Goal: Feedback & Contribution: Submit feedback/report problem

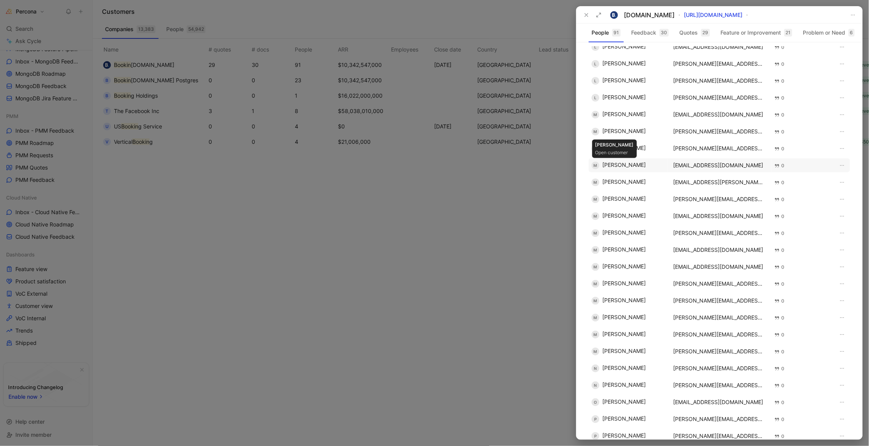
scroll to position [741, 0]
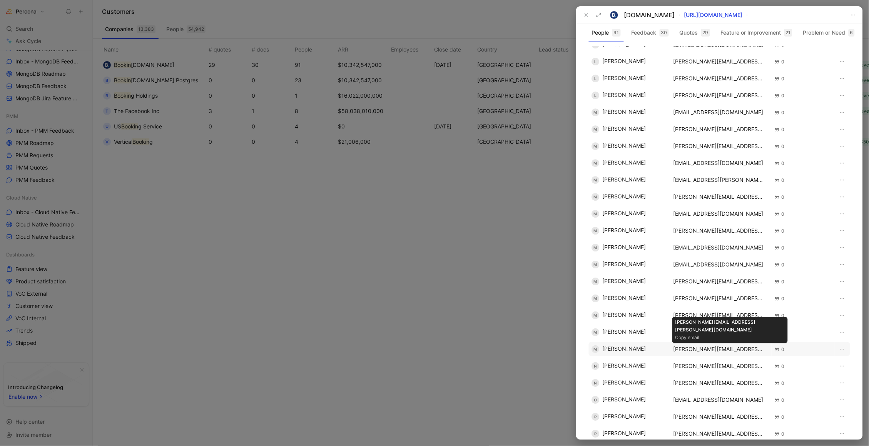
click at [697, 347] on div "mohammed.gaafar@booking.com" at bounding box center [719, 349] width 92 height 6
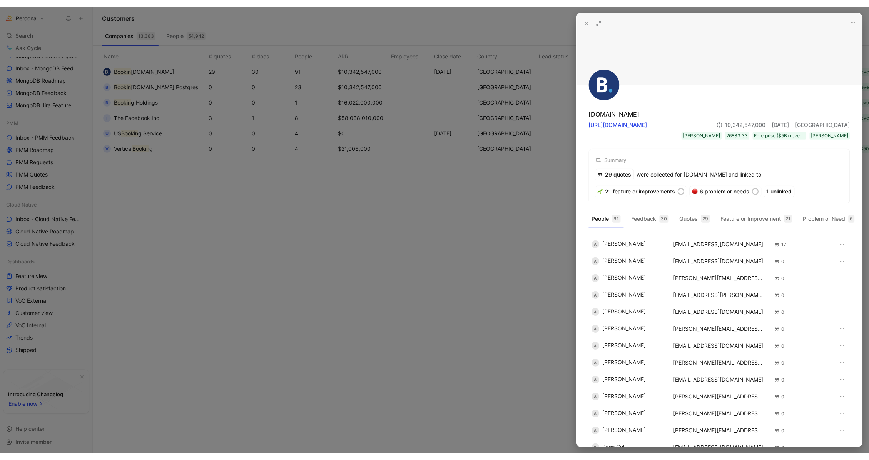
scroll to position [0, 0]
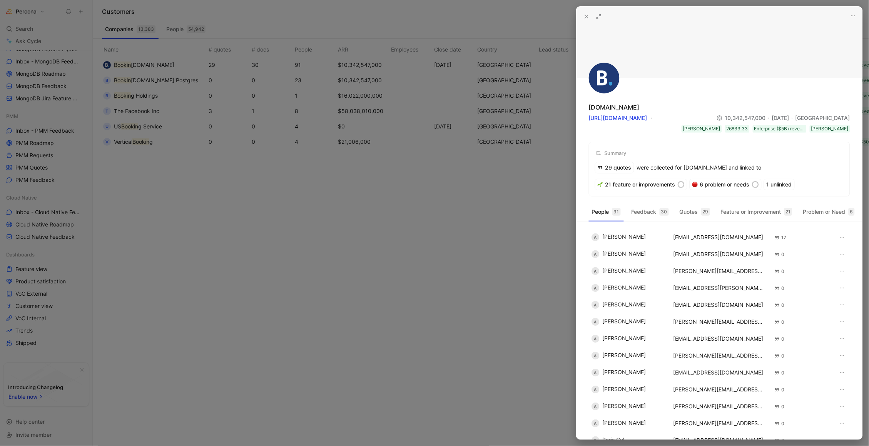
click at [162, 11] on div at bounding box center [434, 223] width 869 height 446
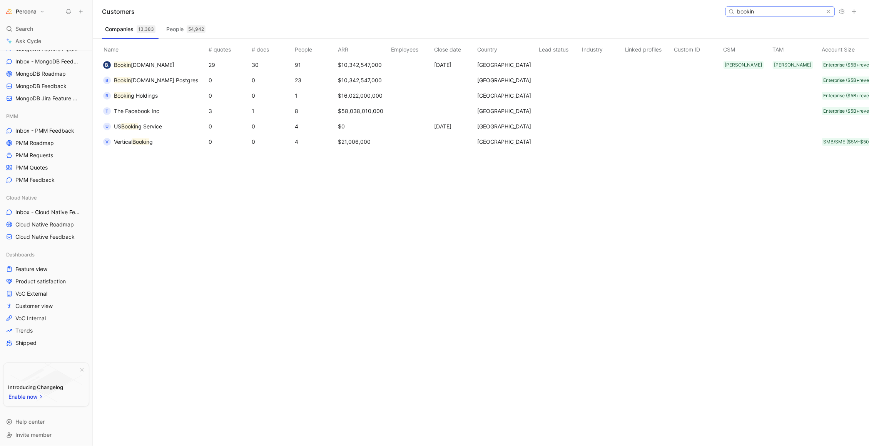
click at [757, 7] on input "bookin" at bounding box center [779, 12] width 91 height 10
paste input "Oath Holdings Inc."
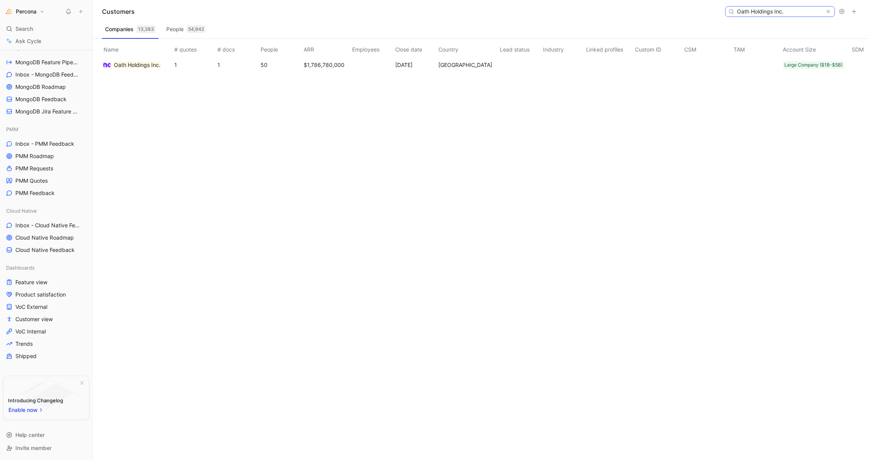
scroll to position [490, 0]
click at [128, 63] on mark "Oath Holdings Inc." at bounding box center [137, 65] width 47 height 7
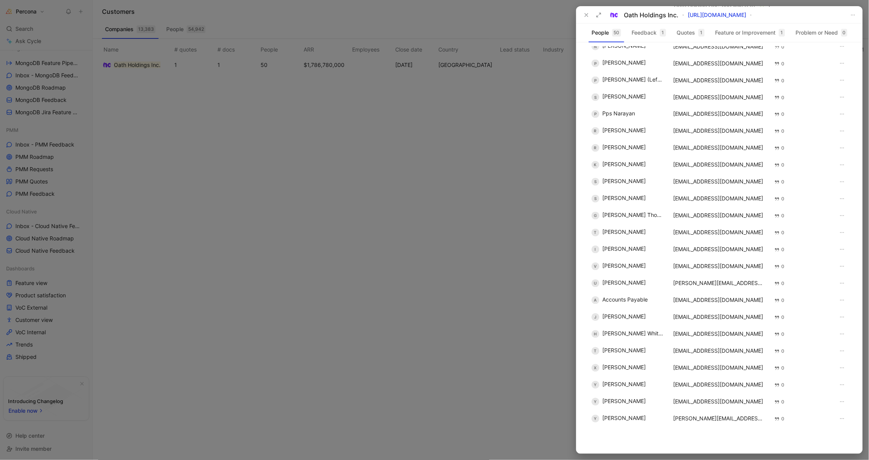
scroll to position [468, 0]
click at [697, 352] on div "wraymond@verizonmedia.com" at bounding box center [719, 352] width 92 height 6
click at [444, 28] on div at bounding box center [434, 230] width 869 height 460
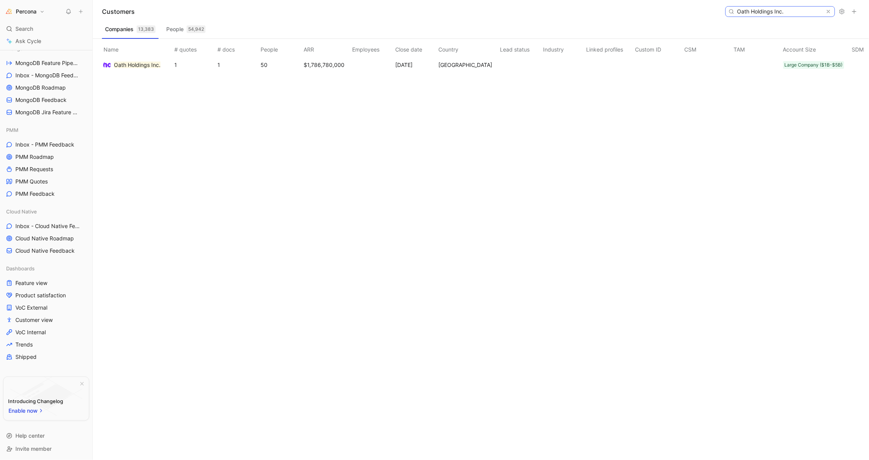
click at [754, 9] on input "Oath Holdings Inc." at bounding box center [779, 12] width 91 height 10
paste input "Coupa Software Incorporated"
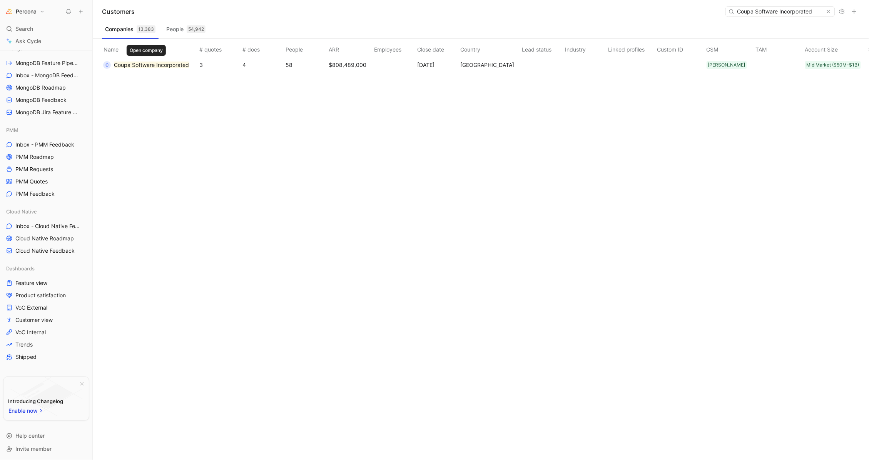
click at [158, 68] on mark "Coupa Software Incorporated" at bounding box center [151, 65] width 75 height 7
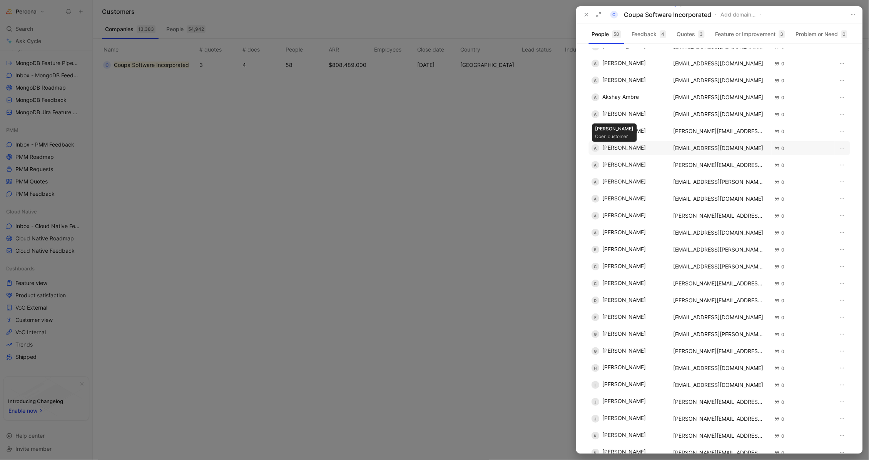
scroll to position [14, 0]
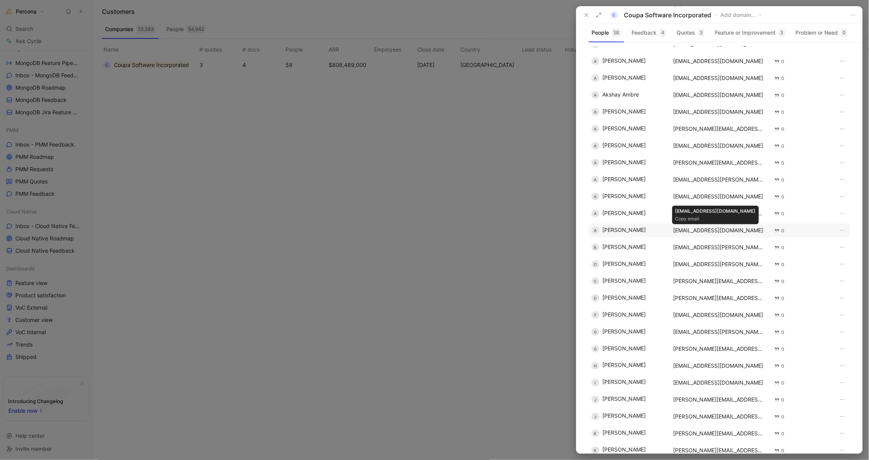
click at [696, 229] on div "ashish.yadav@coupa.com" at bounding box center [719, 230] width 92 height 6
click at [427, 68] on div at bounding box center [434, 230] width 869 height 460
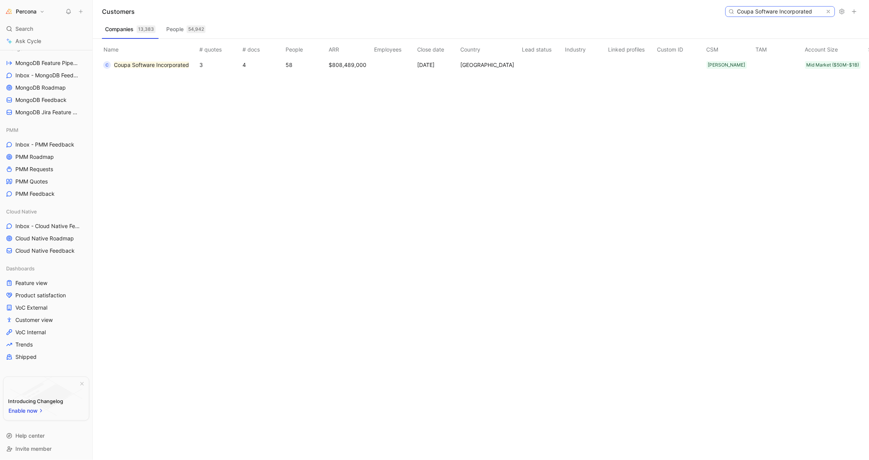
click at [770, 14] on input "Coupa Software Incorporated" at bounding box center [779, 12] width 91 height 10
paste input "US Patent and Trademark Office"
click at [164, 65] on mark "US Patent and Trademark Office" at bounding box center [155, 65] width 82 height 7
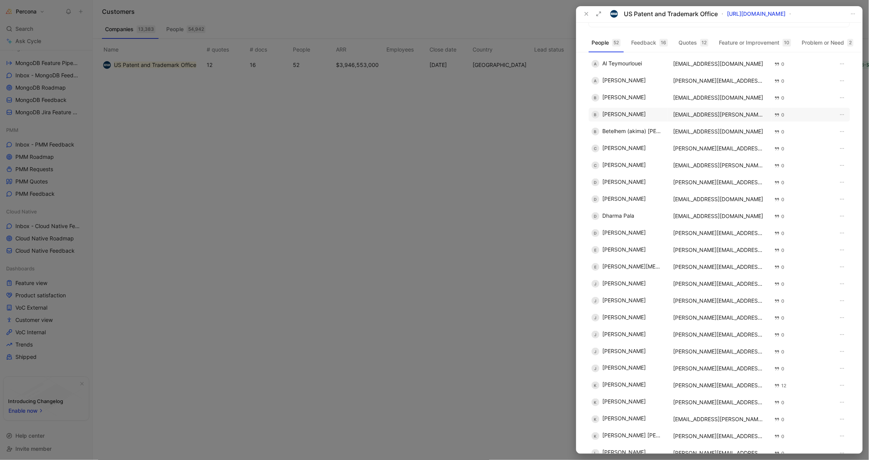
scroll to position [22, 0]
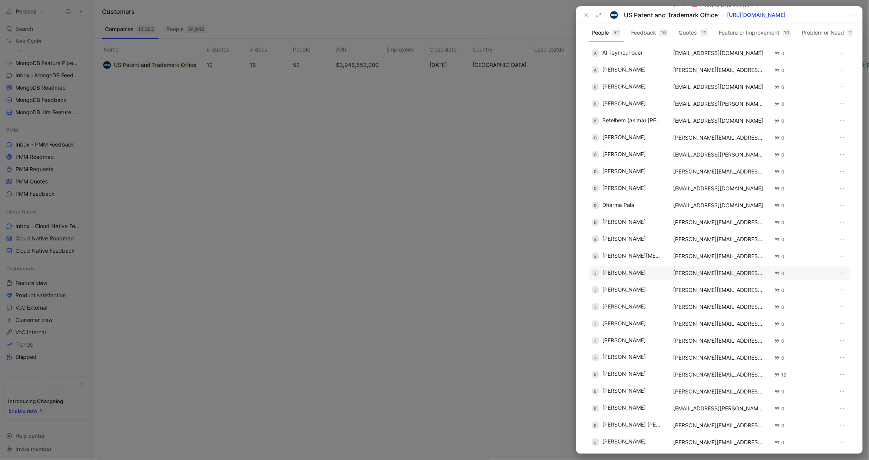
click at [698, 271] on div "john.danilson@uspto.gov" at bounding box center [719, 273] width 92 height 6
click at [492, 18] on div at bounding box center [434, 230] width 869 height 460
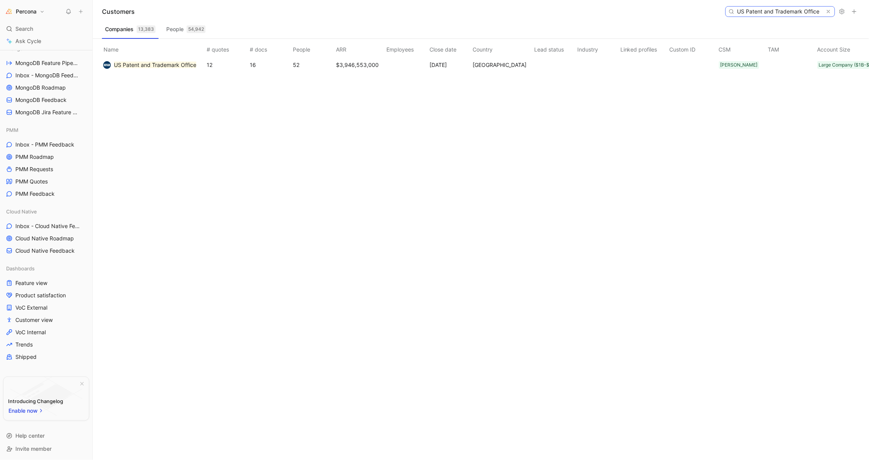
click at [784, 11] on input "US Patent and Trademark Office" at bounding box center [779, 12] width 91 height 10
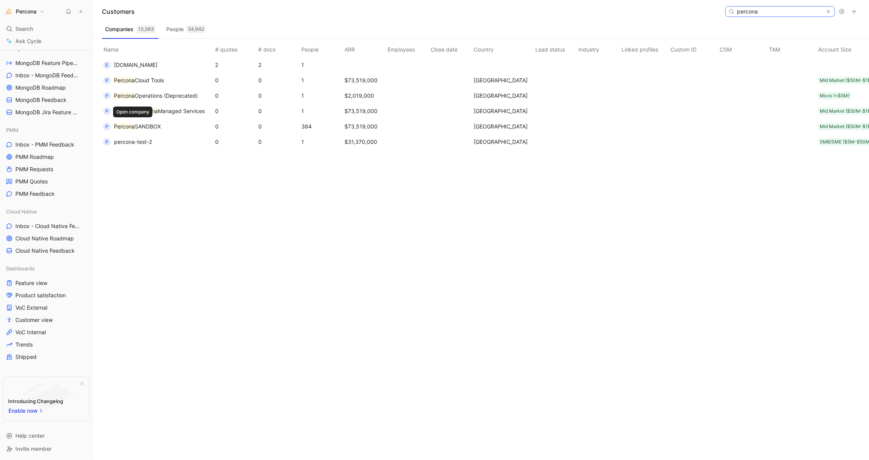
type input "percona"
click at [142, 127] on span "SANDBOX" at bounding box center [148, 126] width 26 height 7
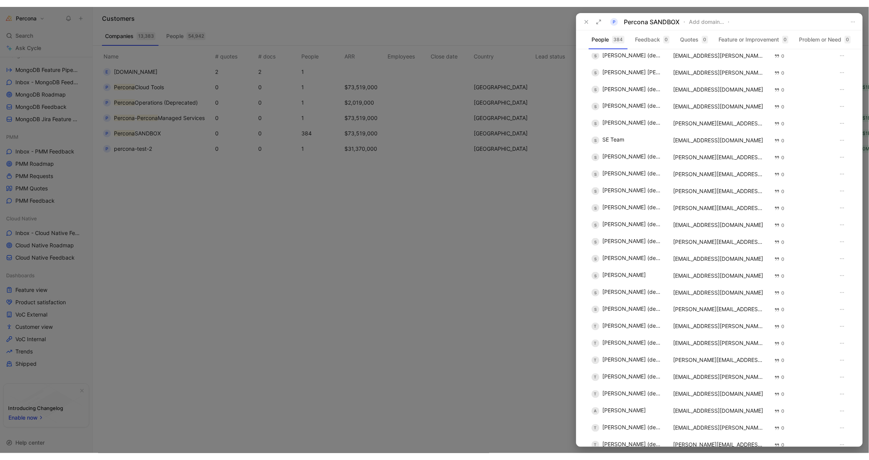
scroll to position [5619, 0]
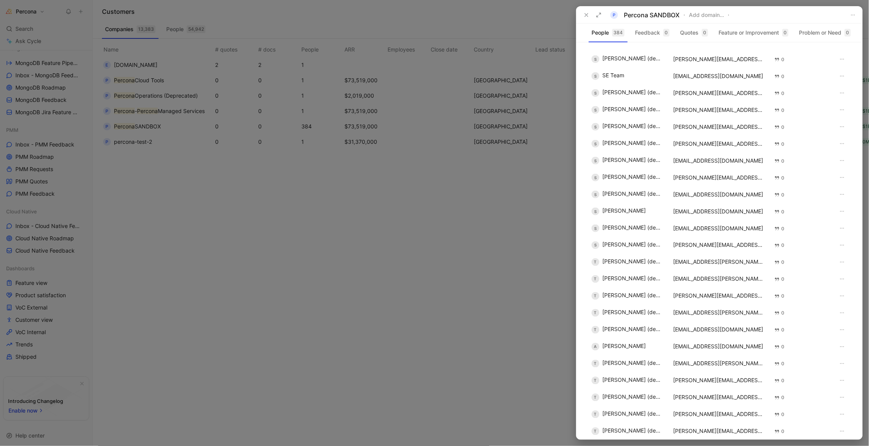
click at [284, 212] on div at bounding box center [434, 223] width 869 height 446
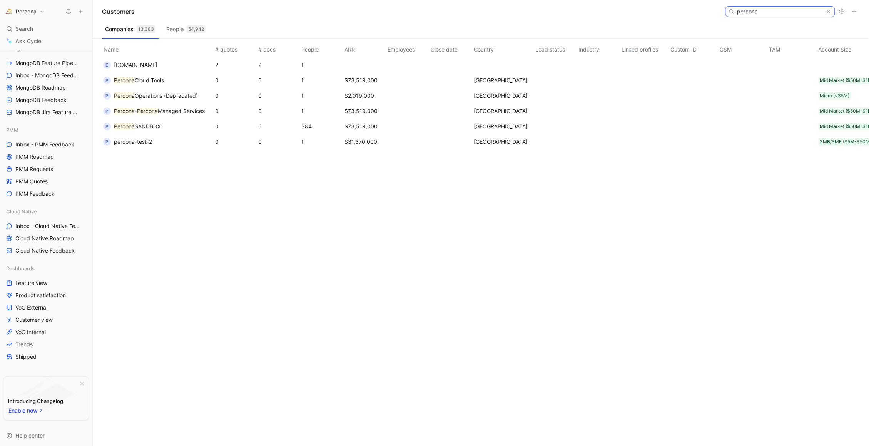
click at [764, 11] on input "percona" at bounding box center [779, 12] width 91 height 10
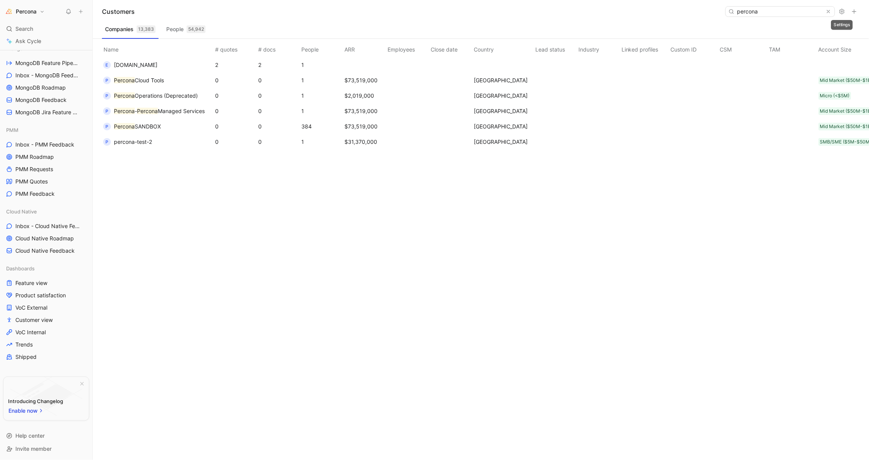
click at [832, 12] on div at bounding box center [829, 12] width 9 height 10
click at [830, 13] on icon at bounding box center [828, 11] width 5 height 5
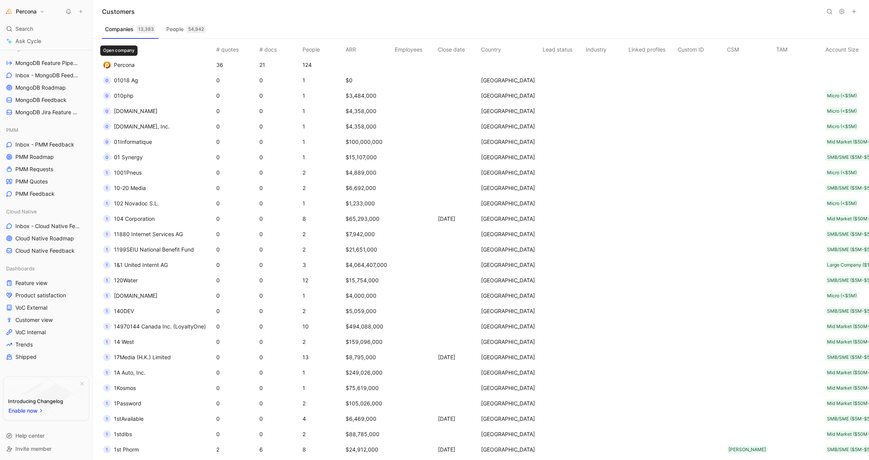
click at [123, 67] on span "Percona" at bounding box center [124, 65] width 21 height 7
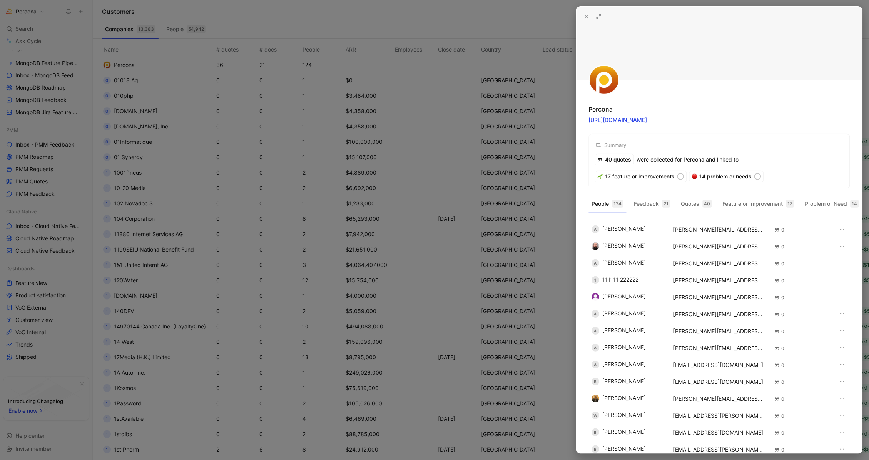
click at [259, 26] on div at bounding box center [434, 230] width 869 height 460
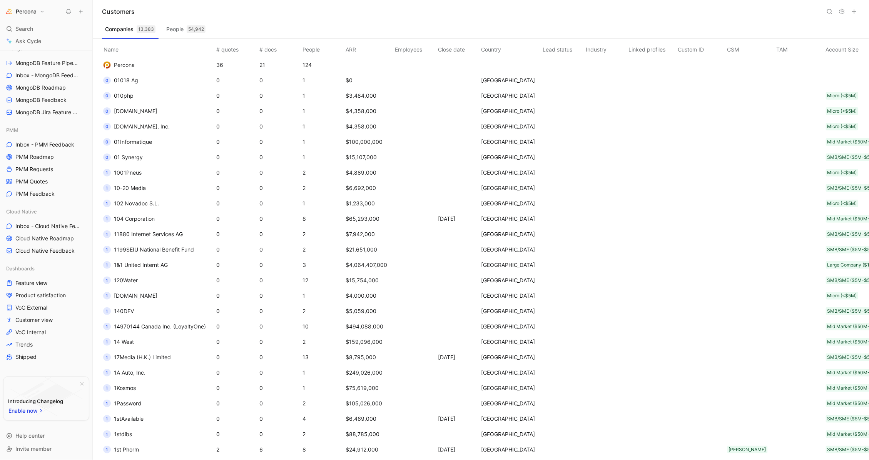
click at [830, 11] on icon at bounding box center [829, 11] width 6 height 6
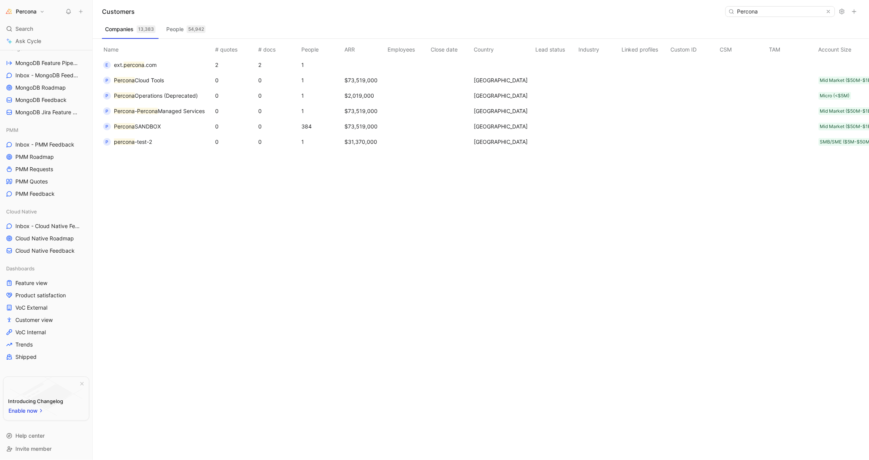
type input "Percona"
click at [830, 12] on icon at bounding box center [828, 11] width 5 height 5
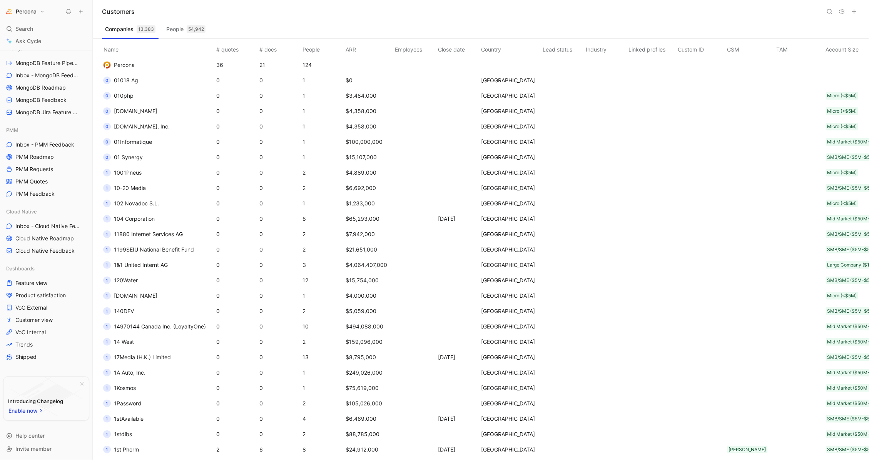
click at [134, 63] on span "Percona" at bounding box center [124, 65] width 21 height 7
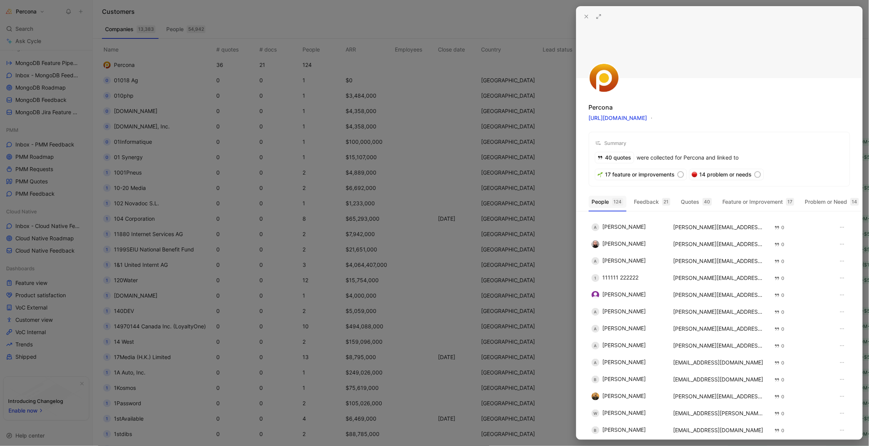
click at [611, 199] on button "People 124" at bounding box center [608, 202] width 38 height 12
click at [600, 16] on icon at bounding box center [599, 16] width 6 height 6
click at [234, 7] on div at bounding box center [434, 223] width 869 height 446
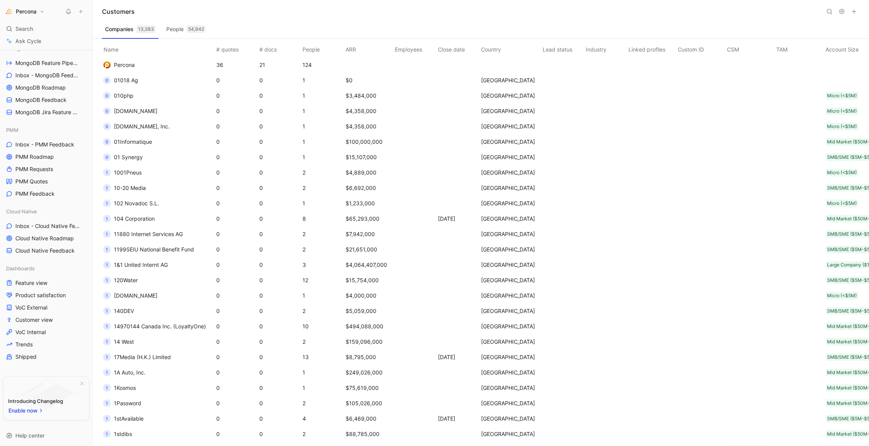
click at [826, 6] on button at bounding box center [829, 11] width 11 height 11
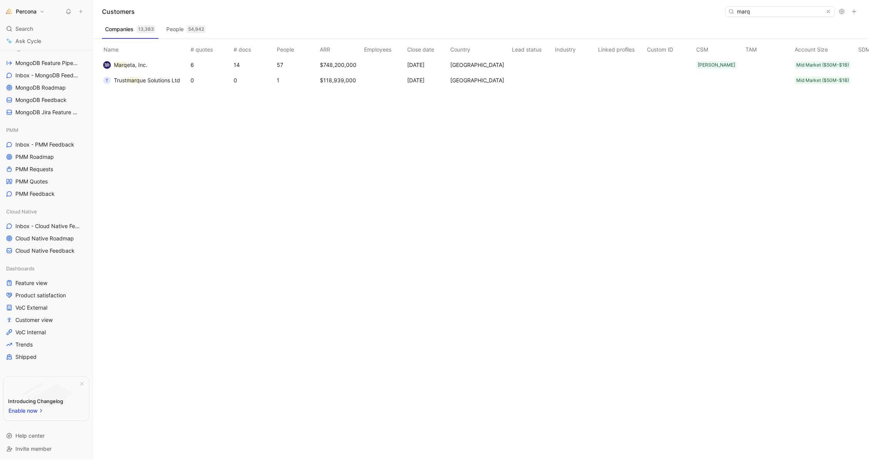
click at [135, 65] on span "eta, Inc." at bounding box center [137, 65] width 20 height 7
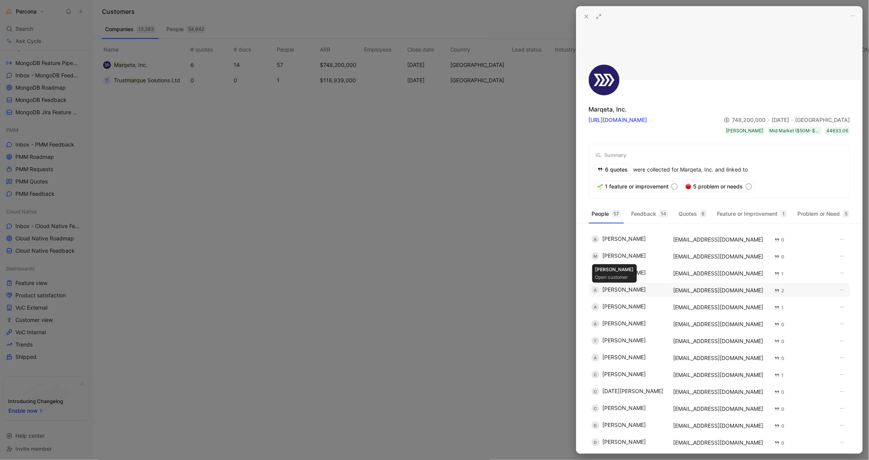
click at [614, 289] on div "A Ajith Mani" at bounding box center [628, 290] width 72 height 8
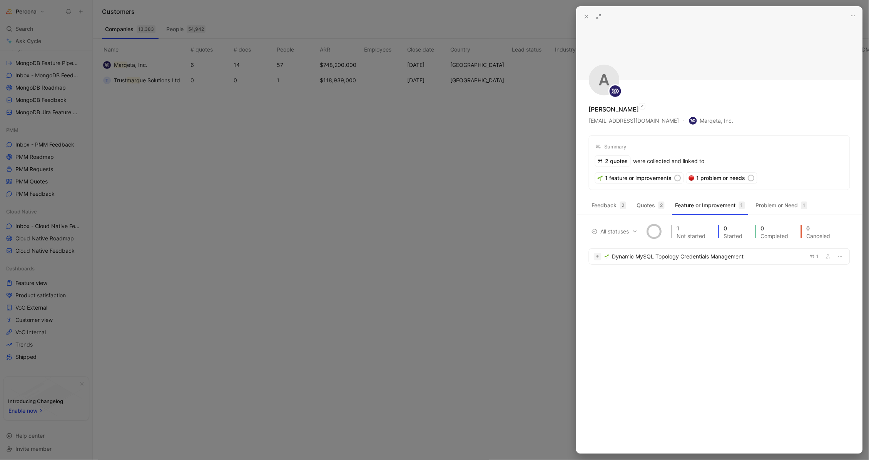
click at [606, 108] on div "Ajith Mani" at bounding box center [614, 109] width 50 height 9
copy div "Ajith Mani"
click at [532, 42] on div at bounding box center [434, 230] width 869 height 460
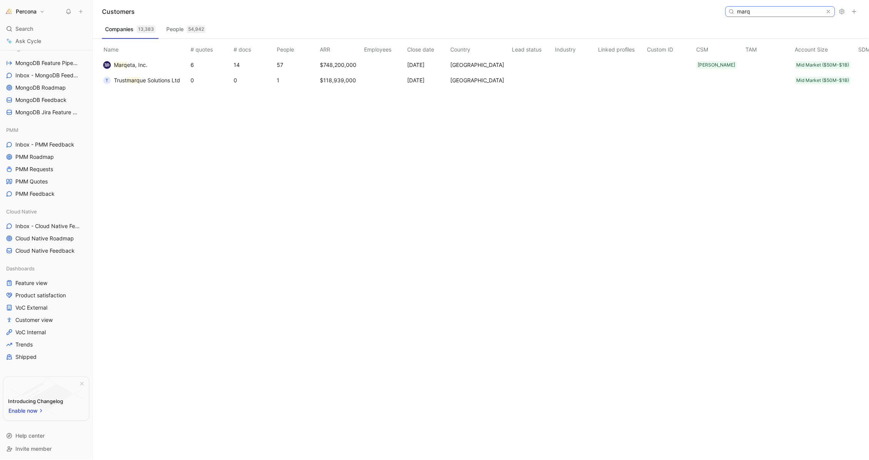
click at [777, 9] on input "marq" at bounding box center [779, 12] width 91 height 10
click at [149, 82] on span "Holdings Inc." at bounding box center [142, 80] width 33 height 7
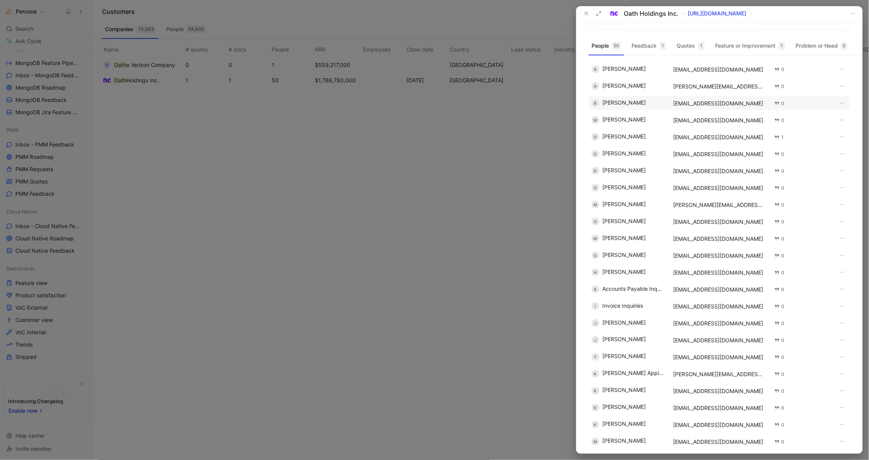
scroll to position [67, 0]
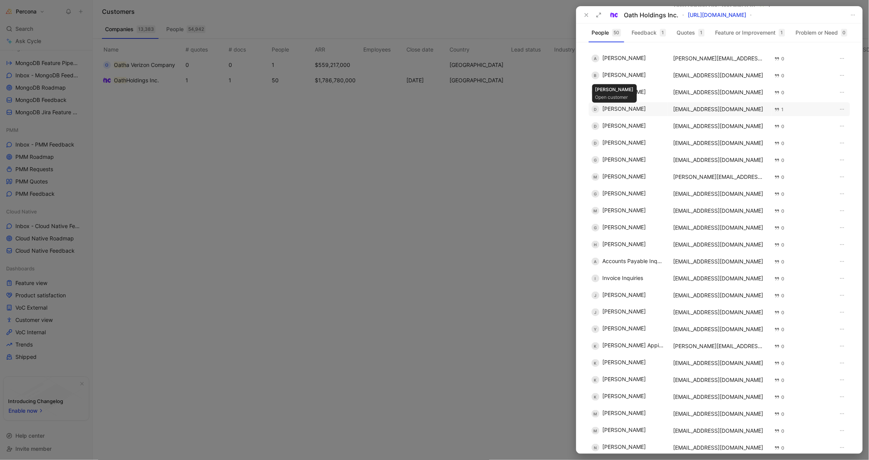
click at [638, 107] on div "D Dennis Campbell" at bounding box center [628, 109] width 72 height 8
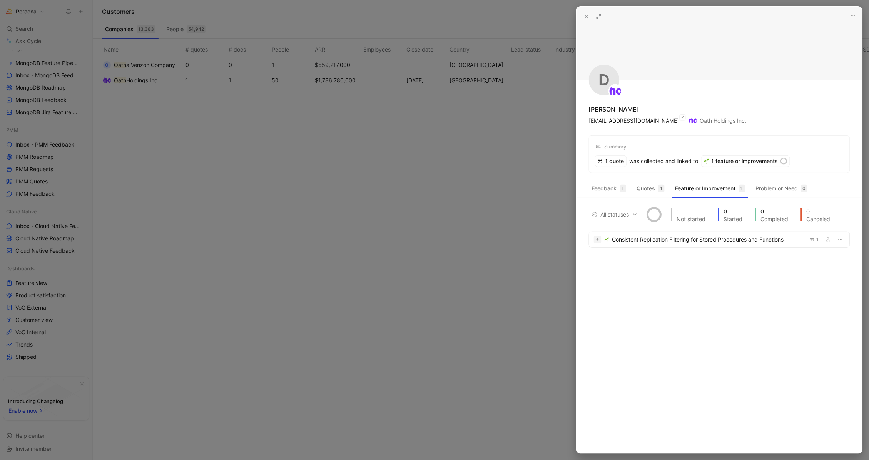
click at [611, 116] on button "dennisc@oath.com" at bounding box center [634, 121] width 91 height 10
click at [612, 110] on div "Dennis Campbell" at bounding box center [614, 109] width 50 height 9
copy div "Dennis Campbell"
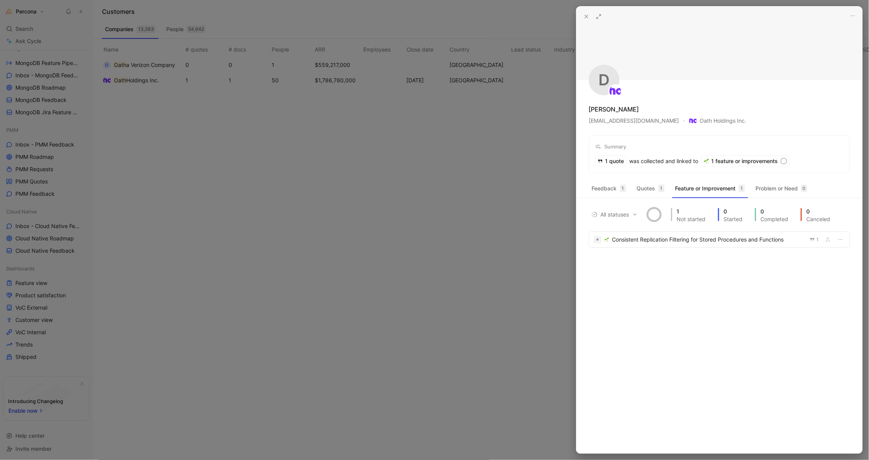
click at [586, 22] on header at bounding box center [719, 43] width 286 height 73
click at [586, 19] on icon at bounding box center [586, 16] width 6 height 6
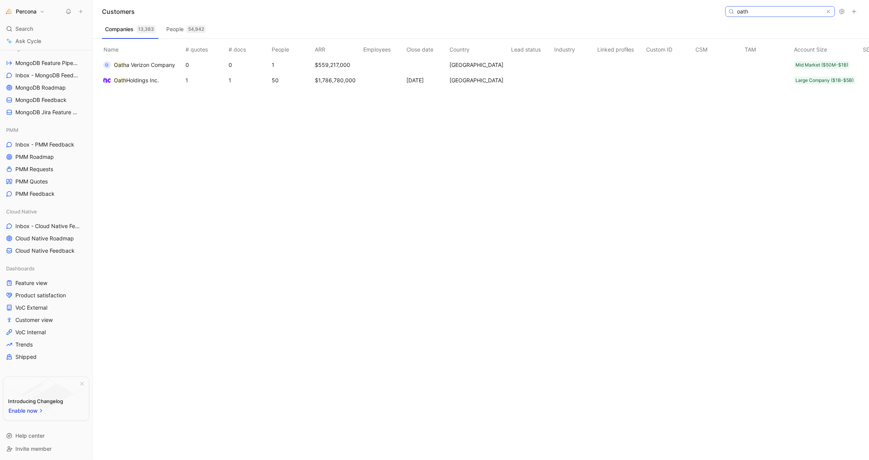
click at [756, 7] on input "oath" at bounding box center [779, 12] width 91 height 10
paste input "SmartStyle CO, Ltd"
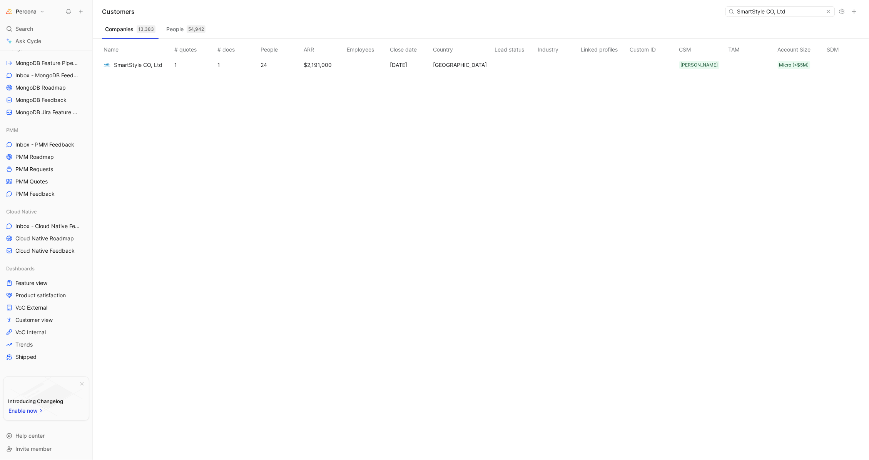
click at [149, 65] on span "SmartStyle CO, Ltd" at bounding box center [138, 65] width 48 height 7
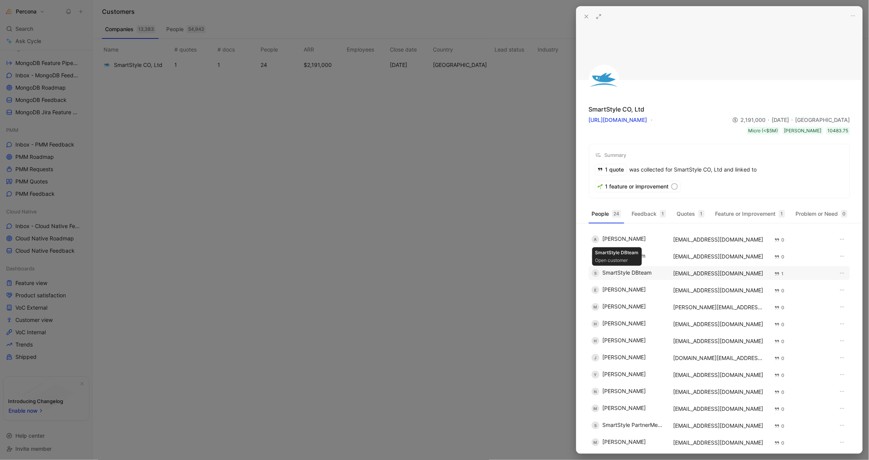
click at [622, 270] on div "S SmartStyle DBteam" at bounding box center [628, 273] width 72 height 8
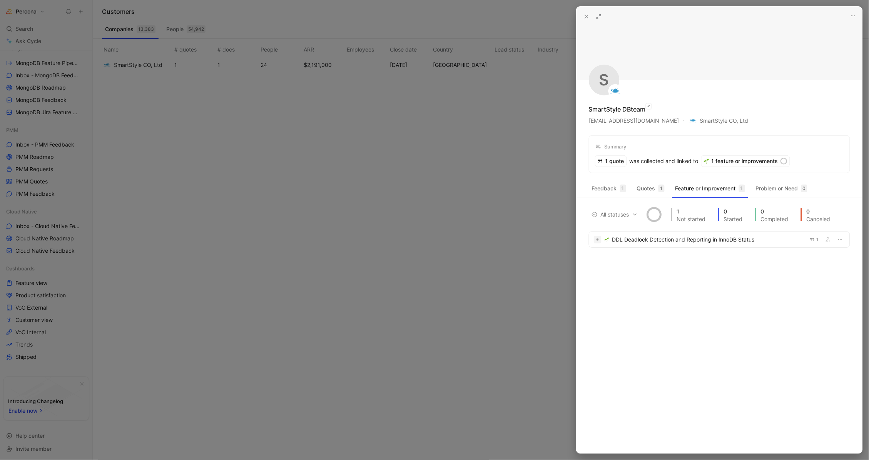
click at [613, 109] on div "SmartStyle DBteam" at bounding box center [617, 109] width 57 height 9
copy div "SmartStyle DBteam"
click at [489, 140] on div at bounding box center [434, 230] width 869 height 460
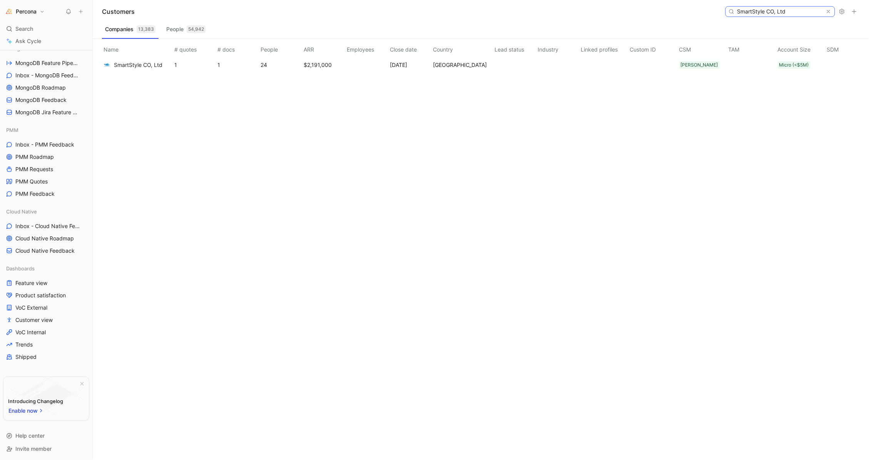
click at [758, 11] on input "SmartStyle CO, Ltd" at bounding box center [779, 12] width 91 height 10
paste input "European Union Intellectual Property Office"
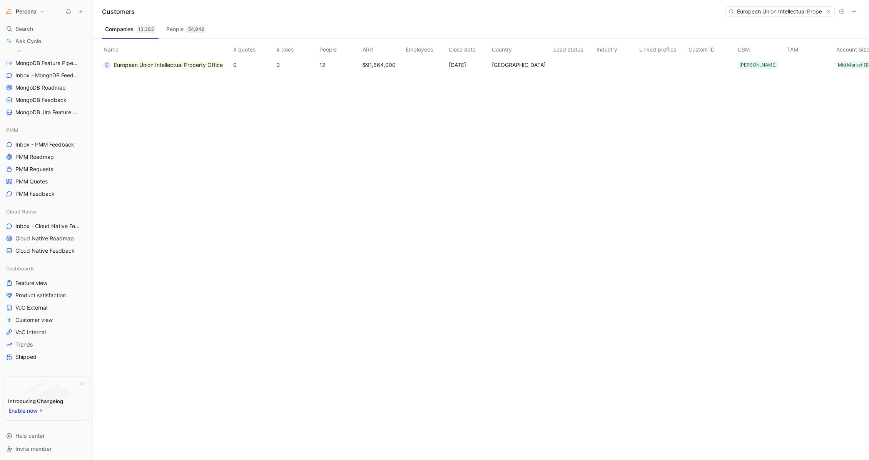
click at [220, 64] on mark "European Union Intellectual Property Office" at bounding box center [168, 65] width 109 height 7
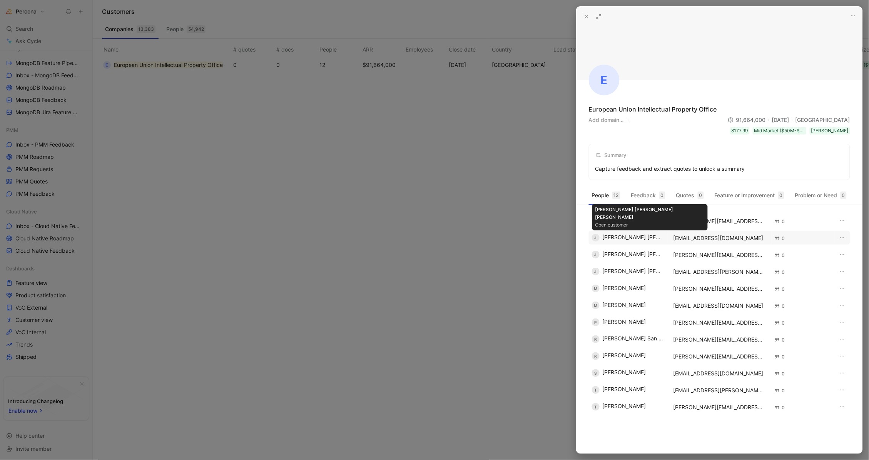
click at [645, 237] on div "J Jesus Juan Muñoz Hernandez" at bounding box center [628, 238] width 72 height 8
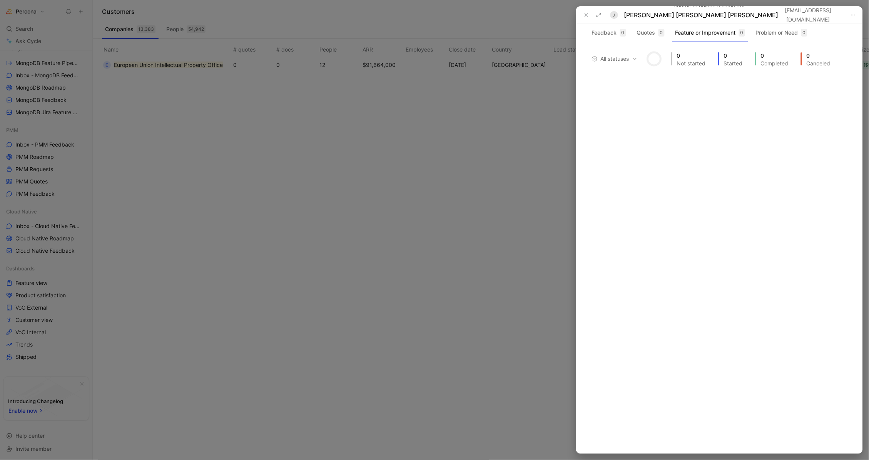
drag, startPoint x: 676, startPoint y: 109, endPoint x: 589, endPoint y: 107, distance: 86.6
click at [589, 107] on div "J E Jesus Juan Muñoz Hernandez jesusjuan.munozhernandez@fujitsu.com E European …" at bounding box center [719, 230] width 286 height 447
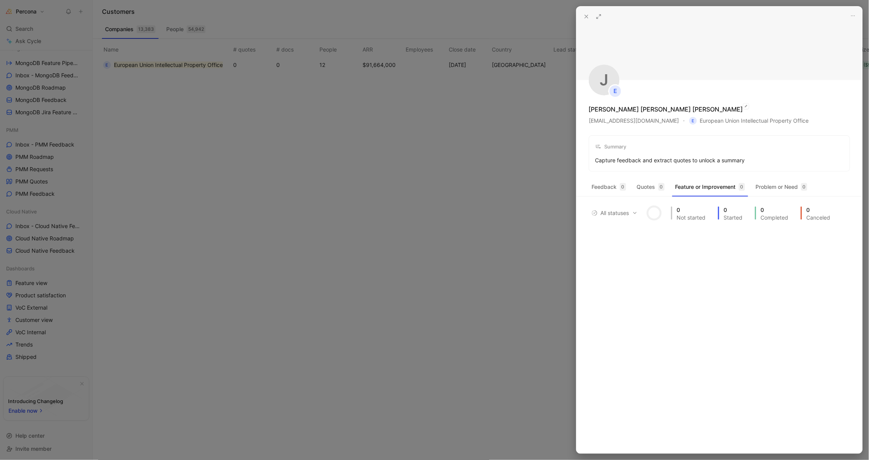
click at [617, 108] on div "Jesus Juan Muñoz Hernandez" at bounding box center [666, 109] width 154 height 9
copy div "Jesus Juan Muñoz Hernandez"
click at [506, 73] on div at bounding box center [434, 230] width 869 height 460
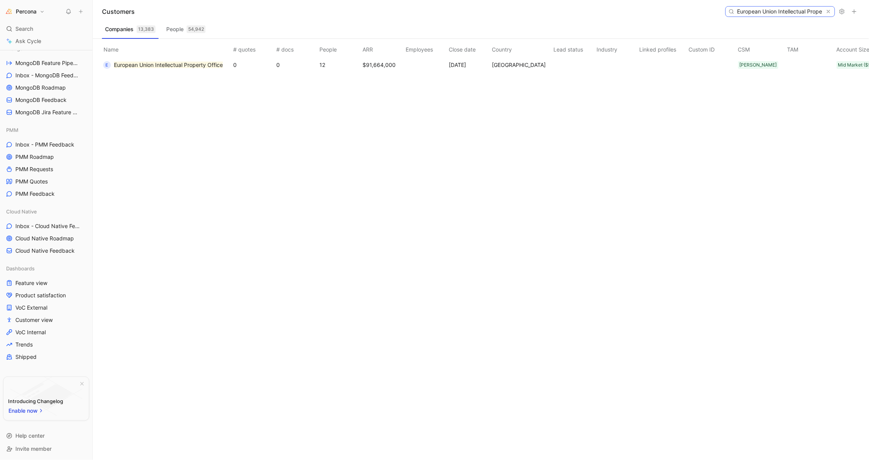
click at [769, 14] on input "European Union Intellectual Property Office" at bounding box center [779, 12] width 91 height 10
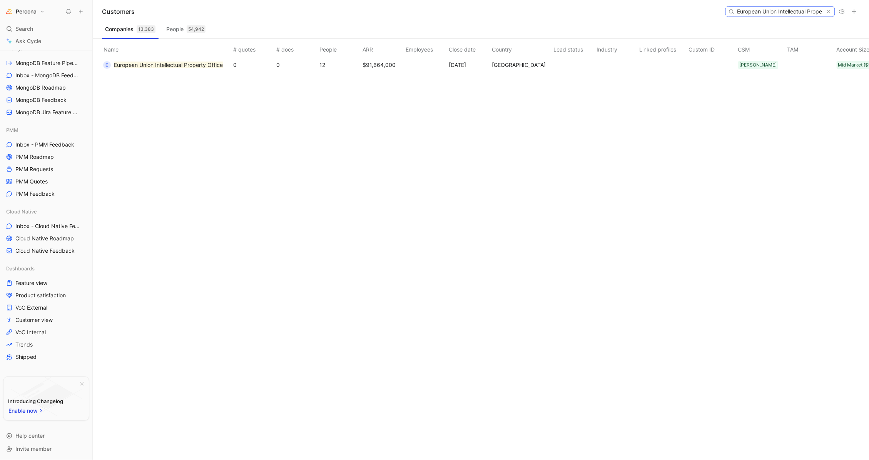
paste input "Oath Holdings Inc."
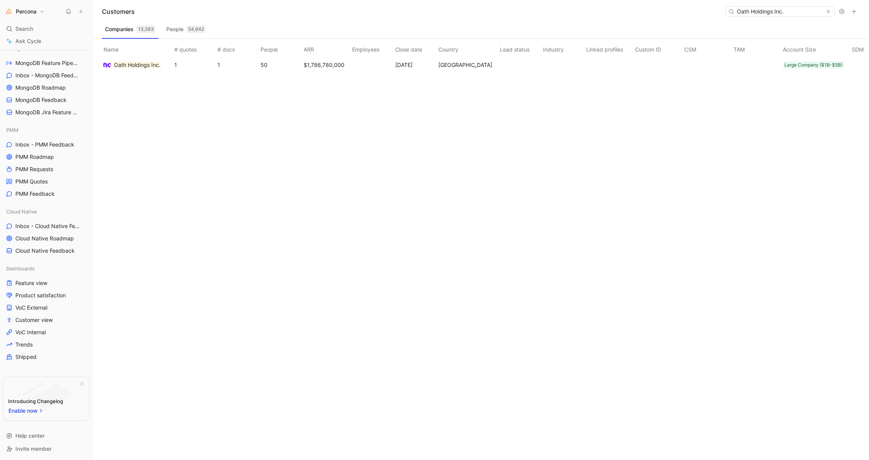
click at [147, 68] on mark "Oath Holdings Inc." at bounding box center [137, 65] width 47 height 7
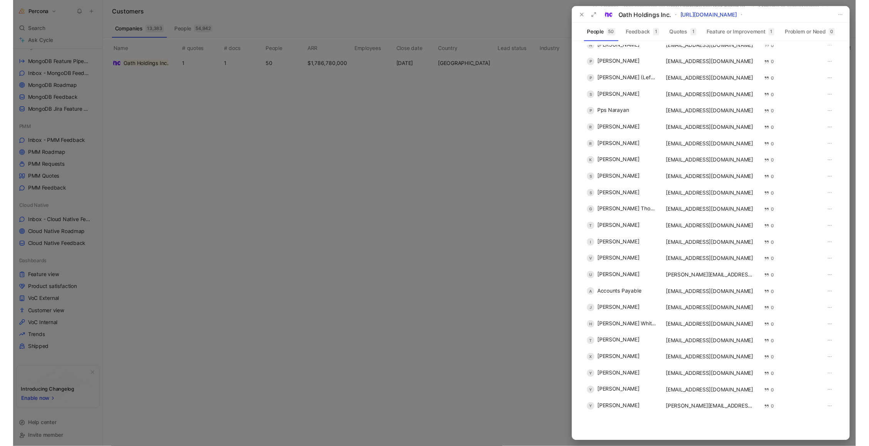
scroll to position [468, 0]
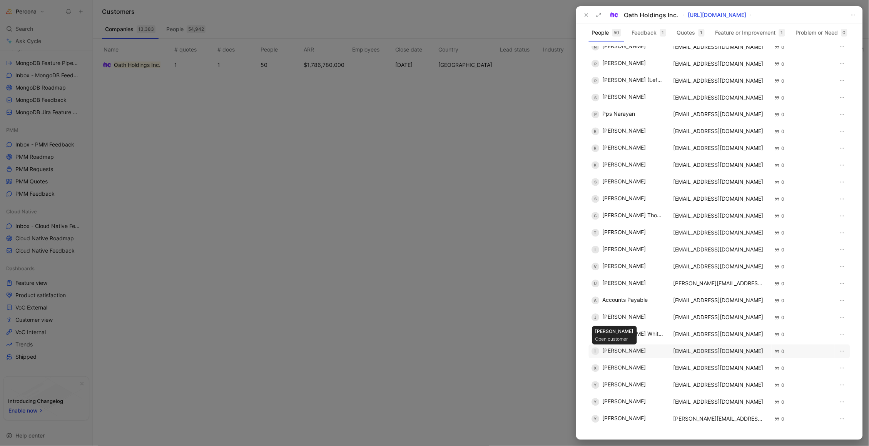
click at [620, 348] on div "T Trey Raymond" at bounding box center [628, 352] width 72 height 8
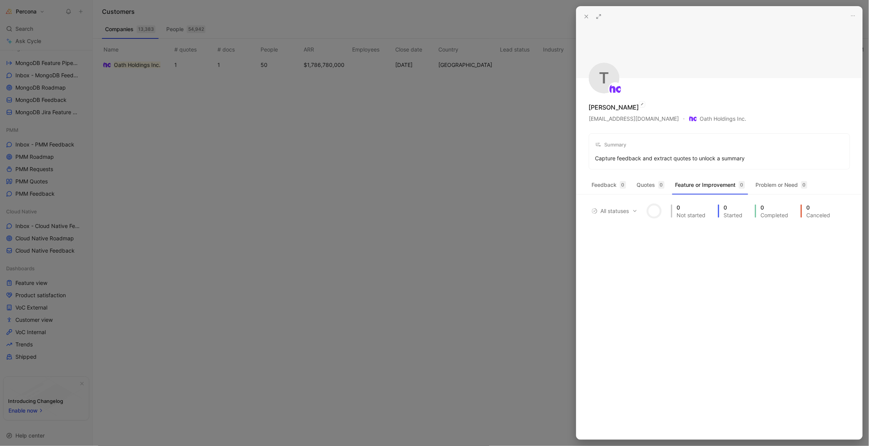
click at [617, 106] on div "Trey Raymond" at bounding box center [614, 107] width 50 height 9
copy div "Trey Raymond"
click at [527, 44] on div at bounding box center [434, 223] width 869 height 446
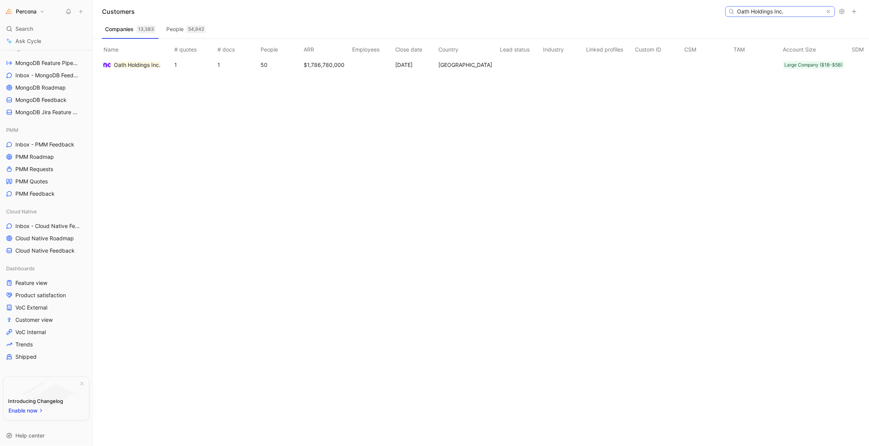
click at [761, 9] on input "Oath Holdings Inc." at bounding box center [779, 12] width 91 height 10
paste input "Coupa Software Incorporated"
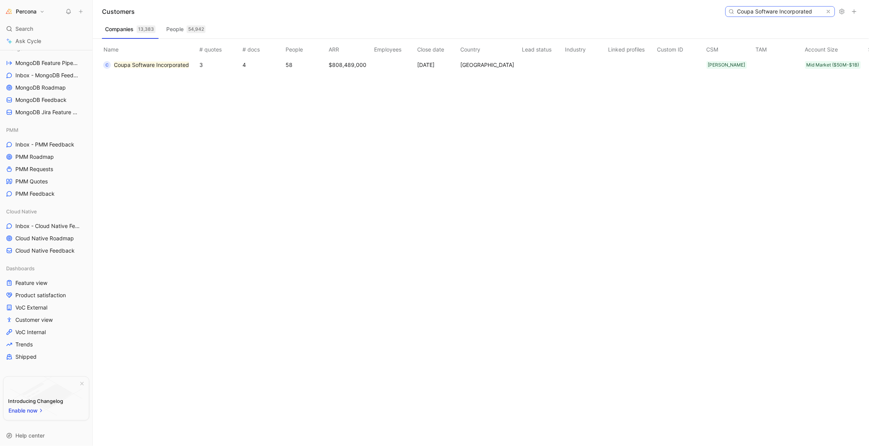
type input "Coupa Software Incorporated"
click at [165, 65] on mark "Coupa Software Incorporated" at bounding box center [151, 65] width 75 height 7
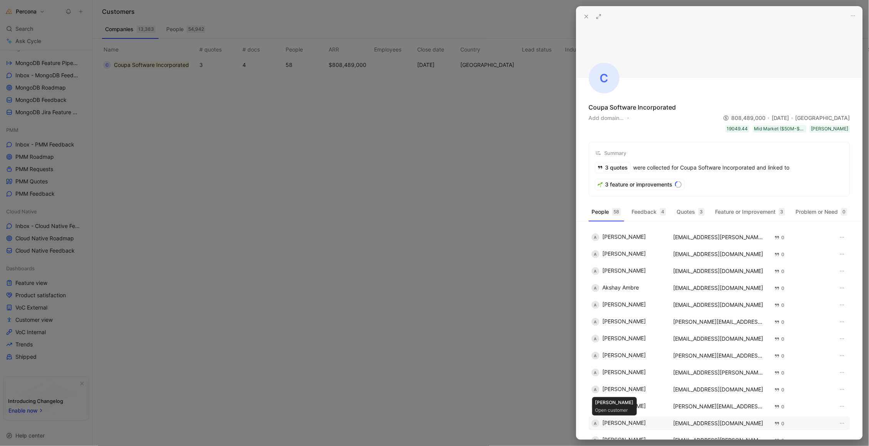
click at [617, 422] on div "A Ashish Yadav" at bounding box center [628, 424] width 72 height 8
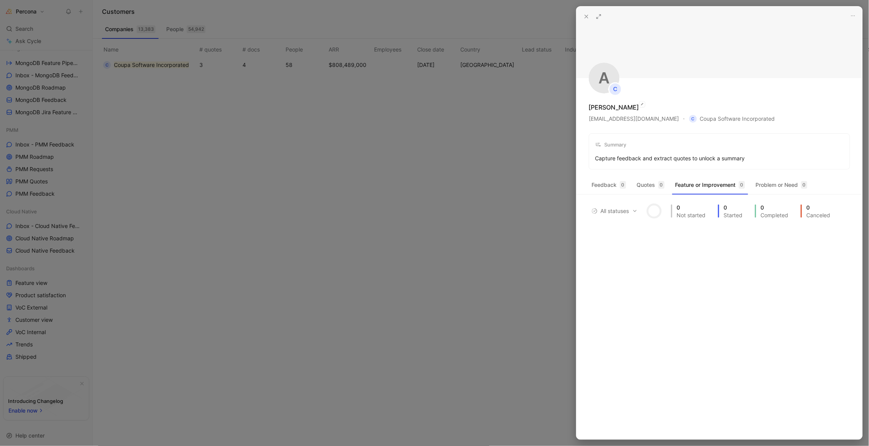
click at [621, 107] on div "Ashish Yadav" at bounding box center [614, 107] width 50 height 9
click at [624, 107] on div "Ashish Yadav" at bounding box center [614, 107] width 50 height 9
click at [598, 106] on div "Ashish Yadav" at bounding box center [614, 107] width 50 height 9
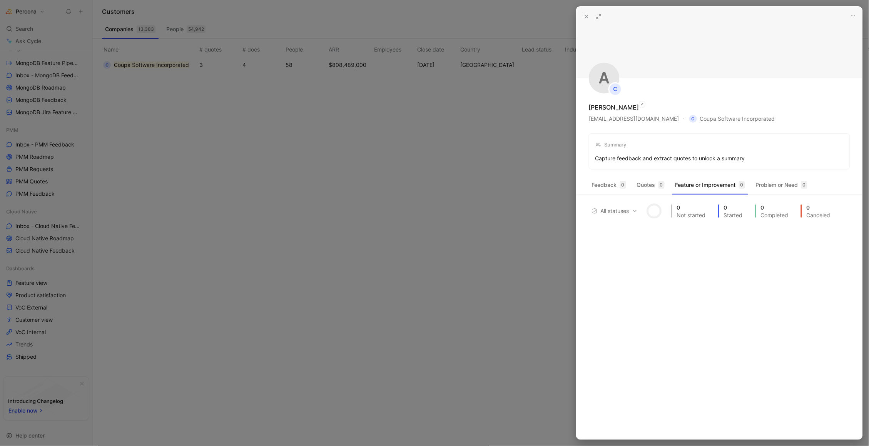
click at [598, 106] on div "Ashish Yadav" at bounding box center [614, 107] width 50 height 9
copy div "Ashish Yadav"
click at [425, 164] on div at bounding box center [434, 223] width 869 height 446
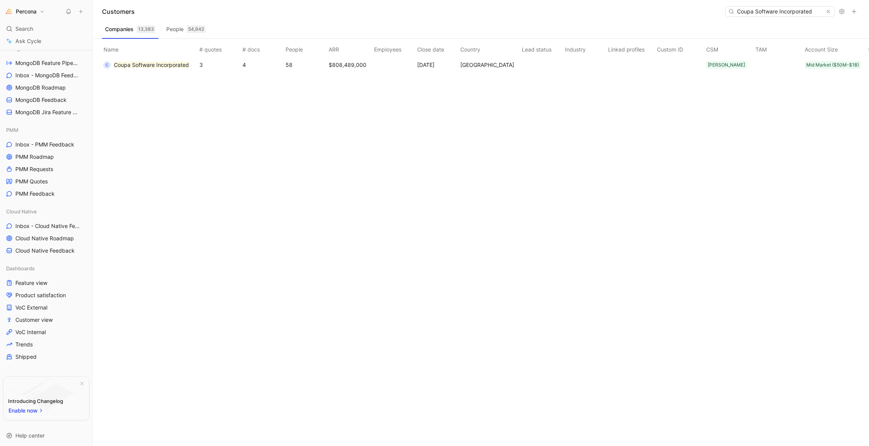
click at [34, 16] on button "Percona" at bounding box center [24, 11] width 43 height 11
click at [32, 78] on div "Workspace settings G then S" at bounding box center [52, 79] width 95 height 12
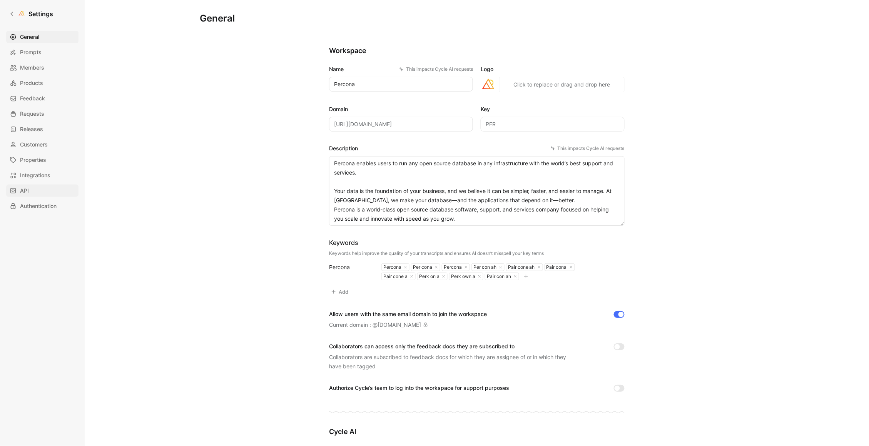
click at [38, 188] on link "API" at bounding box center [42, 191] width 72 height 12
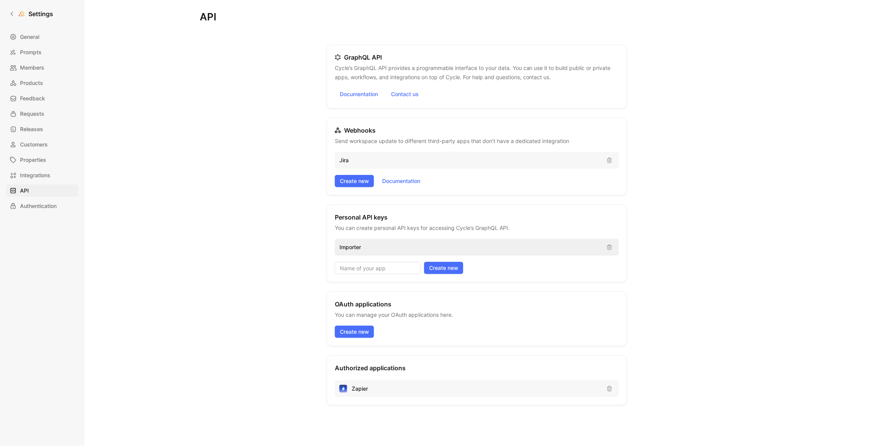
click at [364, 248] on p "Importer" at bounding box center [469, 247] width 261 height 9
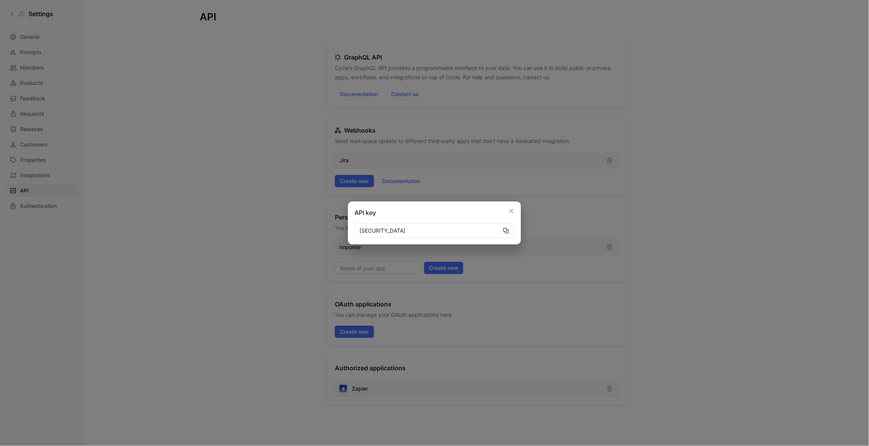
click at [507, 229] on icon "button" at bounding box center [506, 231] width 6 height 6
click at [509, 229] on button "button" at bounding box center [505, 231] width 9 height 15
click at [506, 230] on icon "button" at bounding box center [505, 230] width 5 height 5
click at [304, 200] on div at bounding box center [434, 223] width 869 height 446
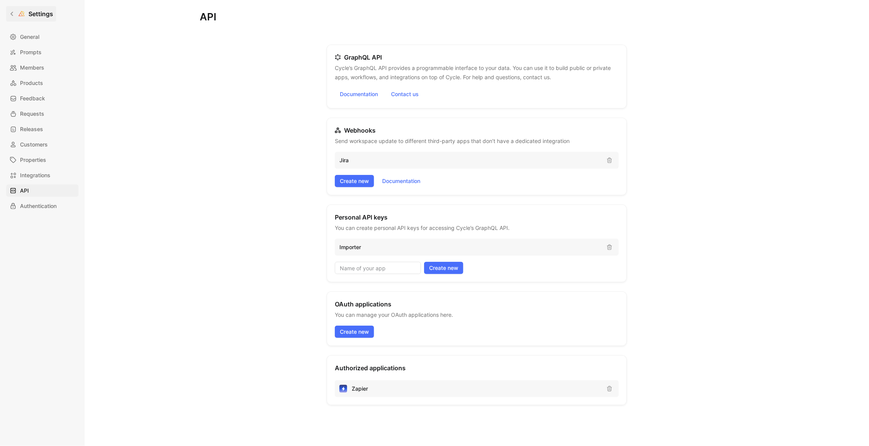
click at [10, 14] on icon at bounding box center [11, 13] width 5 height 5
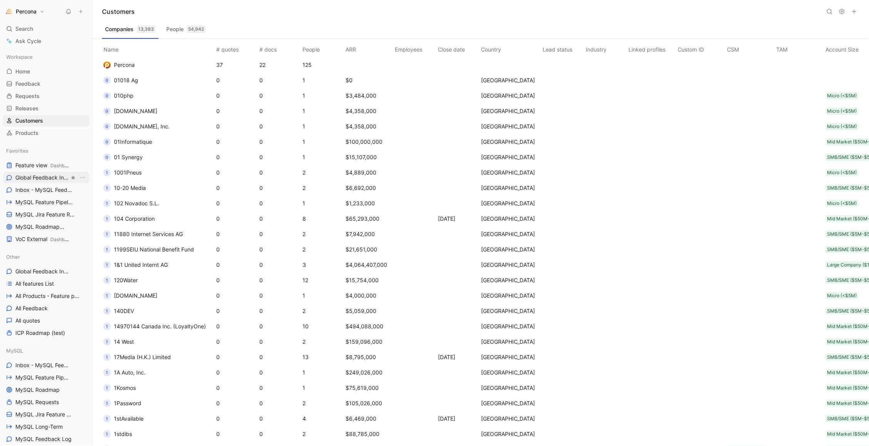
click at [37, 180] on span "Global Feedback Inbox Other" at bounding box center [42, 178] width 54 height 8
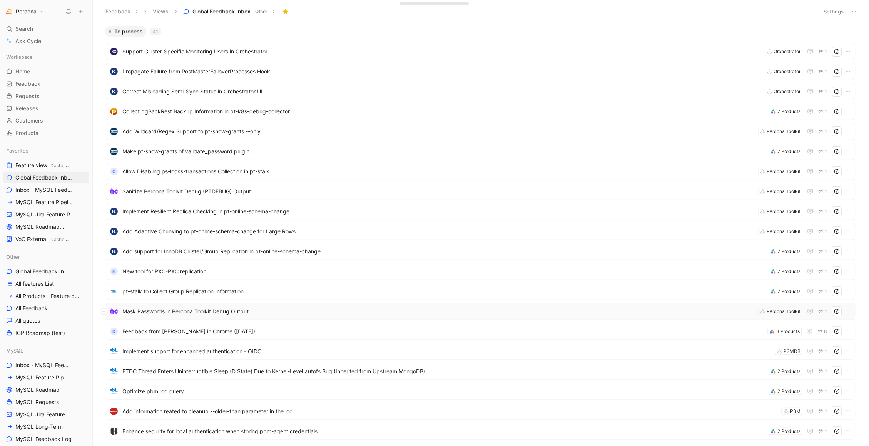
click at [195, 309] on span "Mask Passwords in Percona Toolkit Debug Output" at bounding box center [438, 311] width 633 height 9
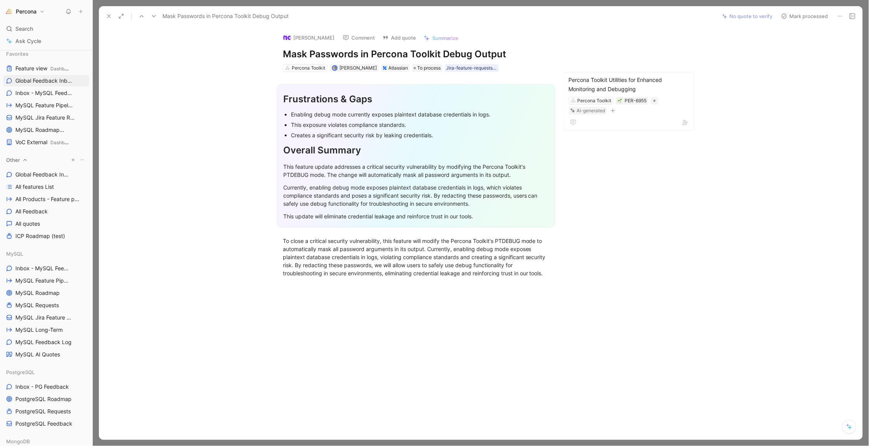
scroll to position [132, 0]
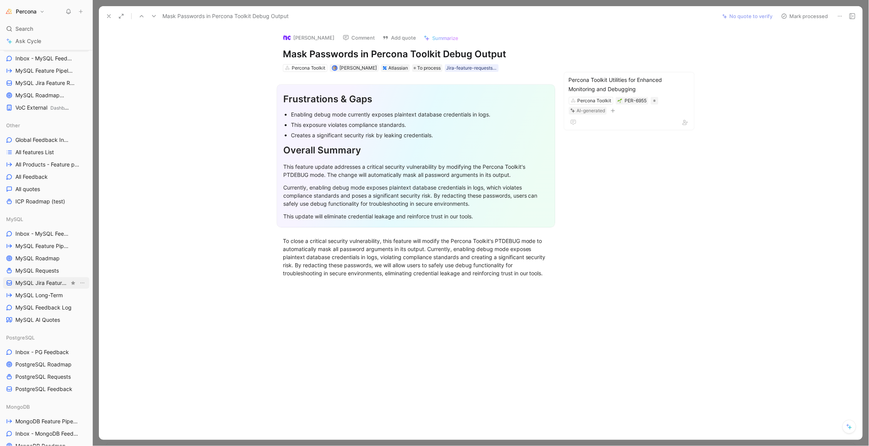
click at [40, 284] on span "MySQL Jira Feature Requests" at bounding box center [42, 283] width 54 height 8
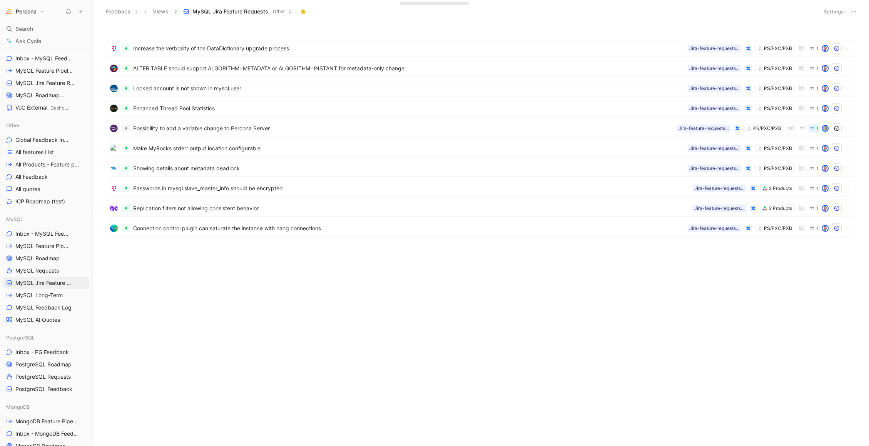
click at [831, 12] on button "Settings" at bounding box center [833, 11] width 27 height 11
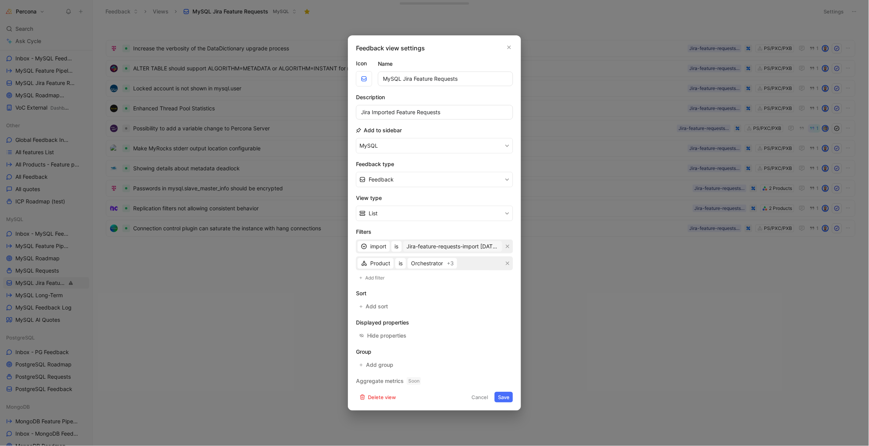
click at [472, 249] on span "Jira-feature-requests-import [DATE] 10:02" at bounding box center [453, 246] width 92 height 9
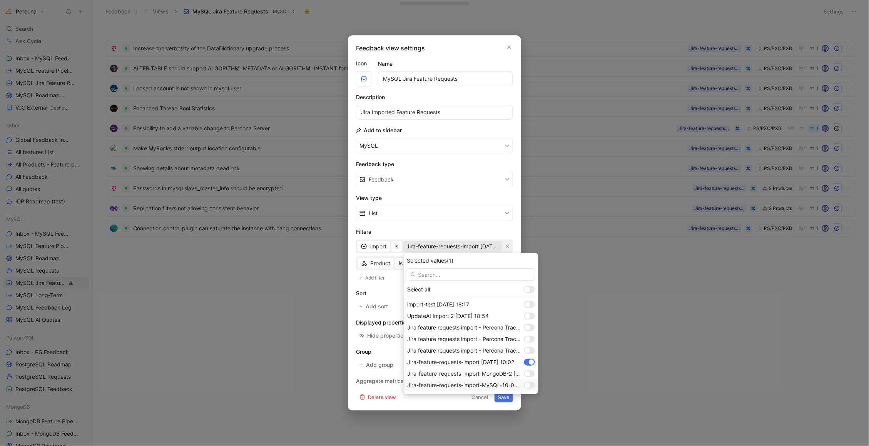
click at [532, 385] on div at bounding box center [529, 385] width 11 height 7
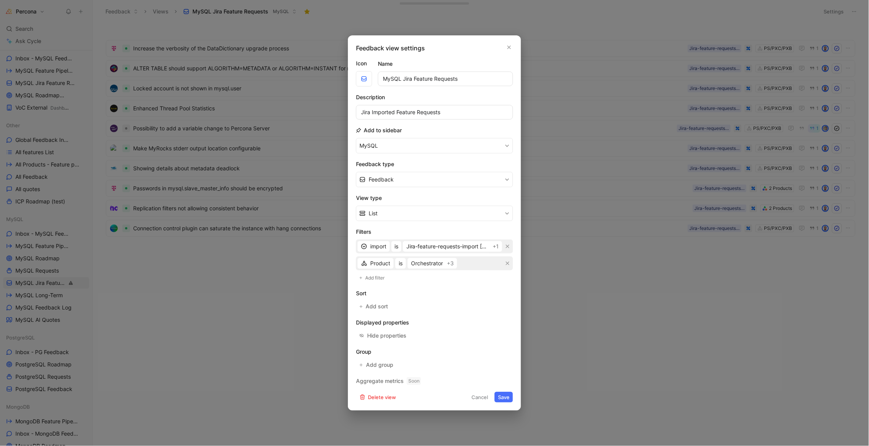
click at [506, 396] on button "Save" at bounding box center [503, 397] width 18 height 11
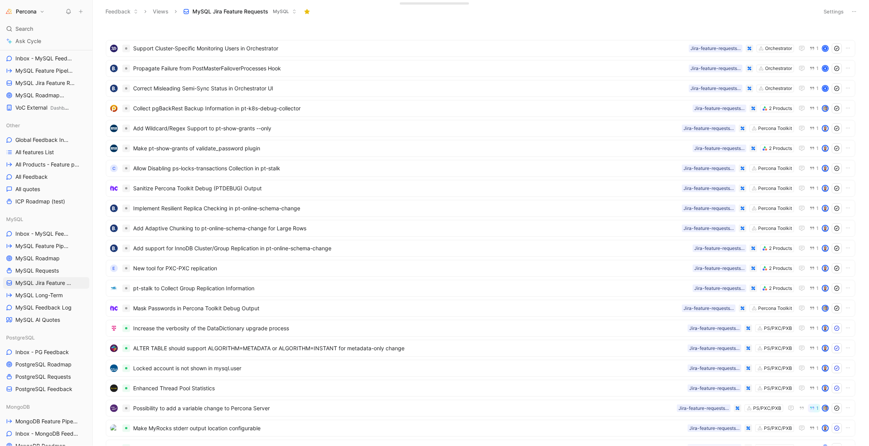
click at [837, 12] on button "Settings" at bounding box center [833, 11] width 27 height 11
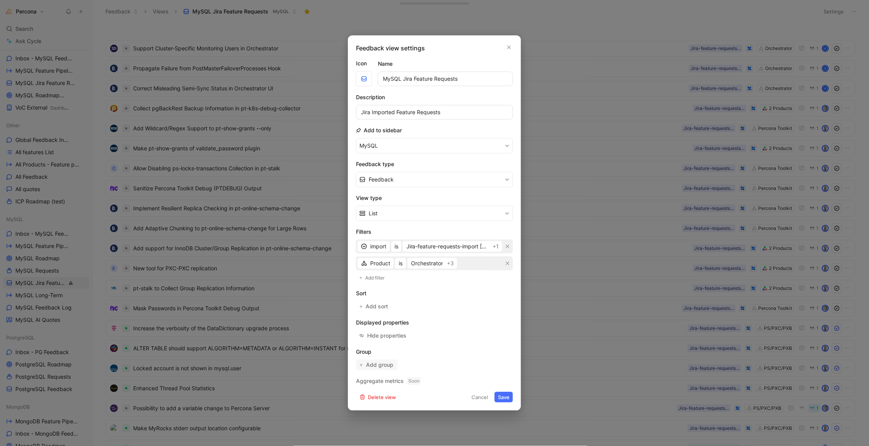
click at [383, 363] on span "Add group" at bounding box center [380, 364] width 28 height 9
click at [379, 265] on span "Product" at bounding box center [379, 267] width 20 height 7
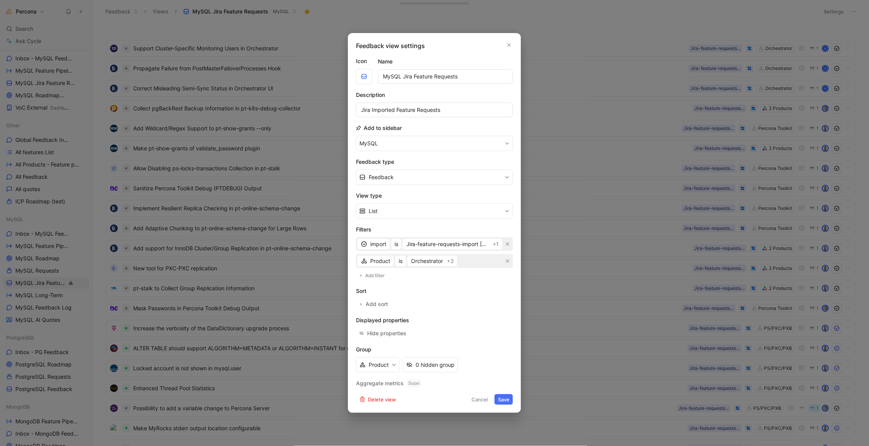
click at [505, 399] on button "Save" at bounding box center [503, 399] width 18 height 11
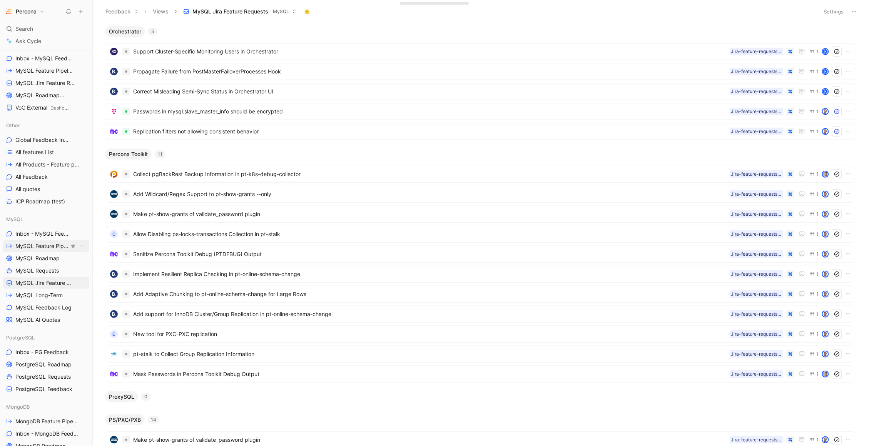
click at [38, 250] on link "MySQL Feature Pipeline" at bounding box center [46, 246] width 86 height 12
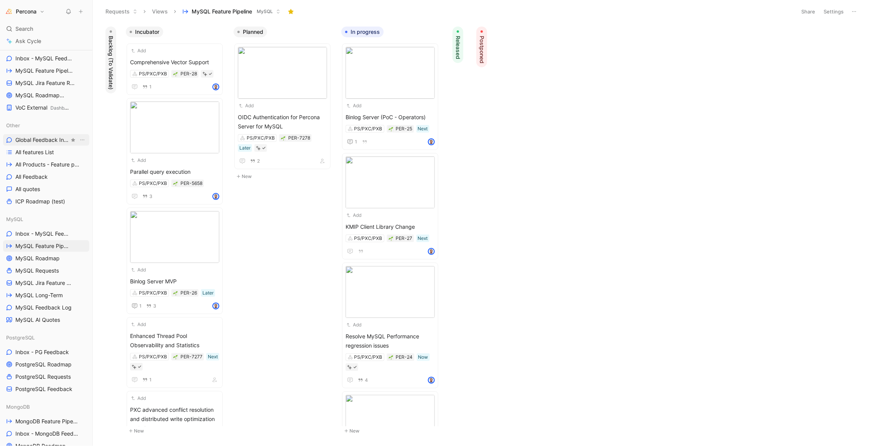
click at [37, 140] on span "Global Feedback Inbox" at bounding box center [42, 140] width 54 height 8
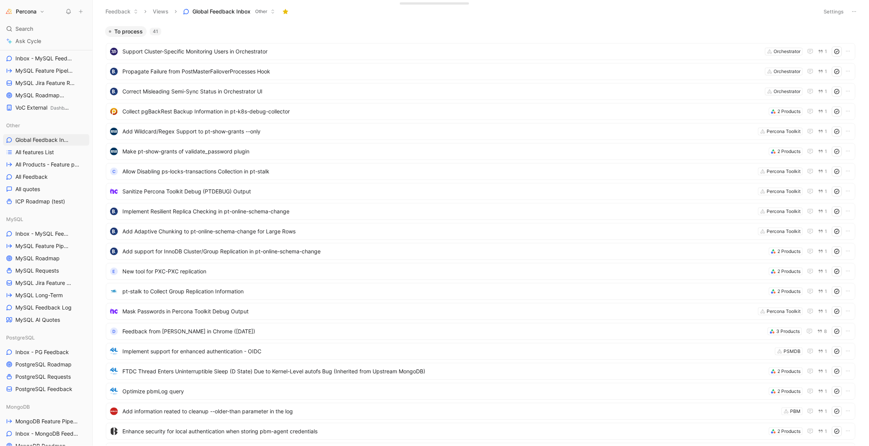
click at [835, 6] on button "Settings" at bounding box center [833, 11] width 27 height 11
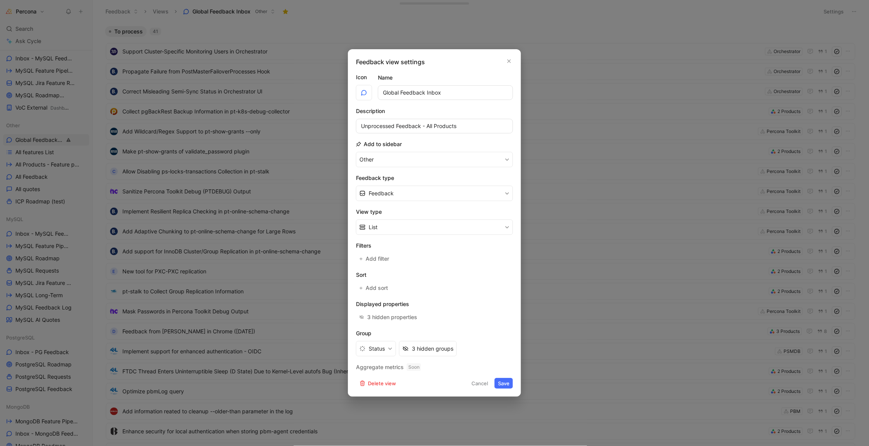
click at [224, 270] on div at bounding box center [434, 223] width 869 height 446
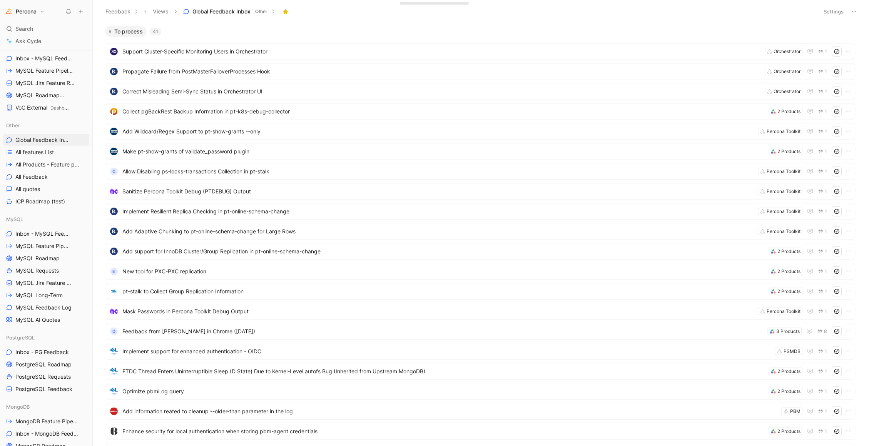
click at [828, 3] on header "Feedback Views Global Feedback Inbox Other Settings" at bounding box center [481, 11] width 776 height 23
click at [828, 13] on button "Settings" at bounding box center [833, 11] width 27 height 11
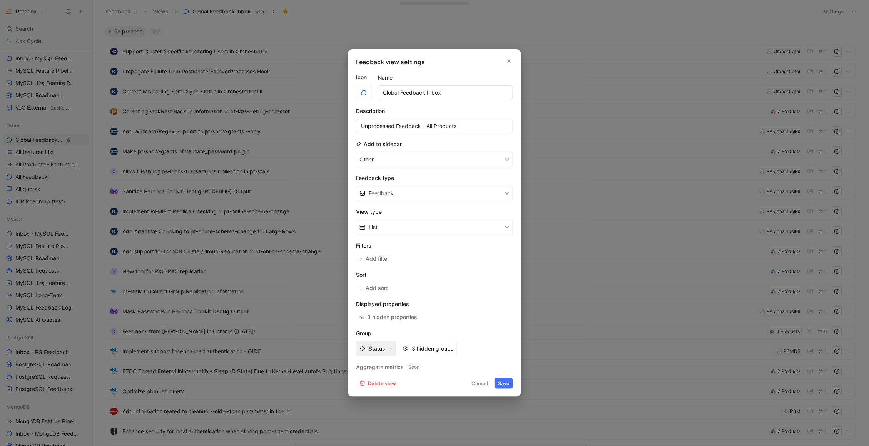
click at [384, 350] on button "Status" at bounding box center [376, 348] width 40 height 15
click at [384, 263] on span "Product" at bounding box center [379, 260] width 20 height 7
click at [429, 352] on div "0 hidden group" at bounding box center [435, 348] width 39 height 9
click at [505, 382] on button "Save" at bounding box center [503, 383] width 18 height 11
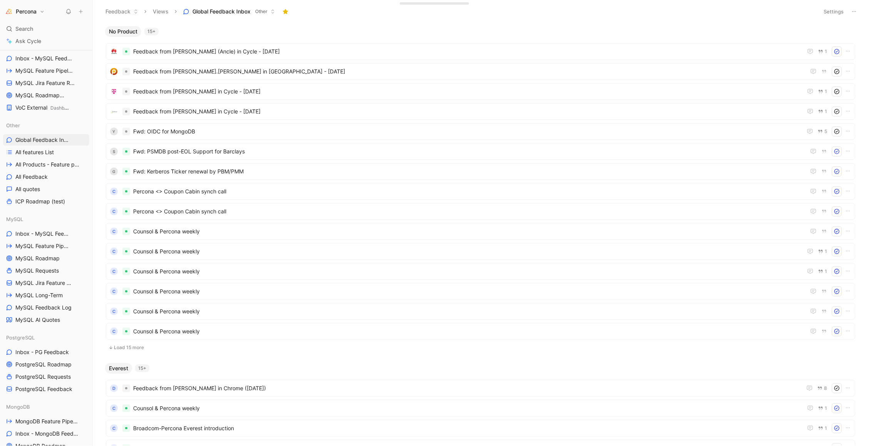
click at [834, 11] on button "Settings" at bounding box center [833, 11] width 27 height 11
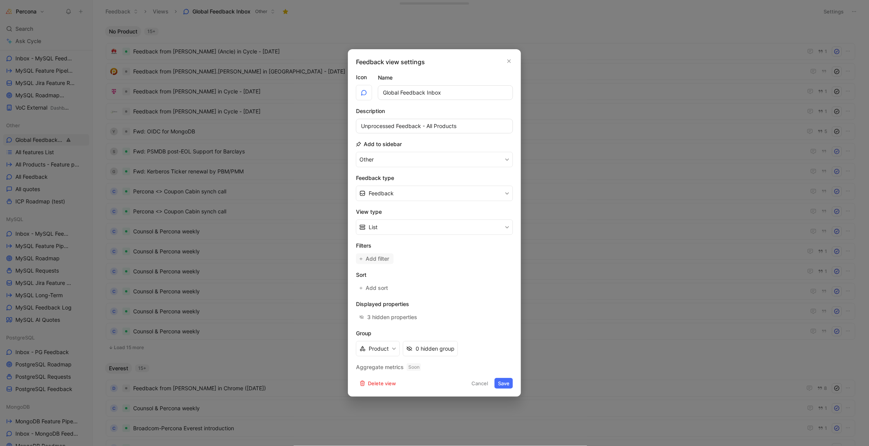
click at [383, 257] on span "Add filter" at bounding box center [378, 258] width 24 height 9
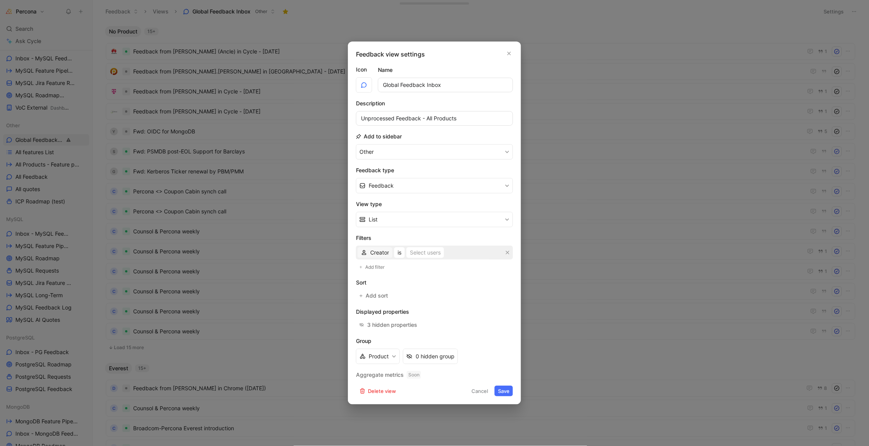
click at [378, 253] on span "Creator" at bounding box center [379, 252] width 19 height 9
click at [382, 314] on span "Status" at bounding box center [378, 314] width 16 height 7
click at [429, 250] on div "Select statuses" at bounding box center [426, 252] width 38 height 9
click at [507, 310] on div at bounding box center [502, 310] width 11 height 7
click at [502, 389] on button "Save" at bounding box center [503, 391] width 18 height 11
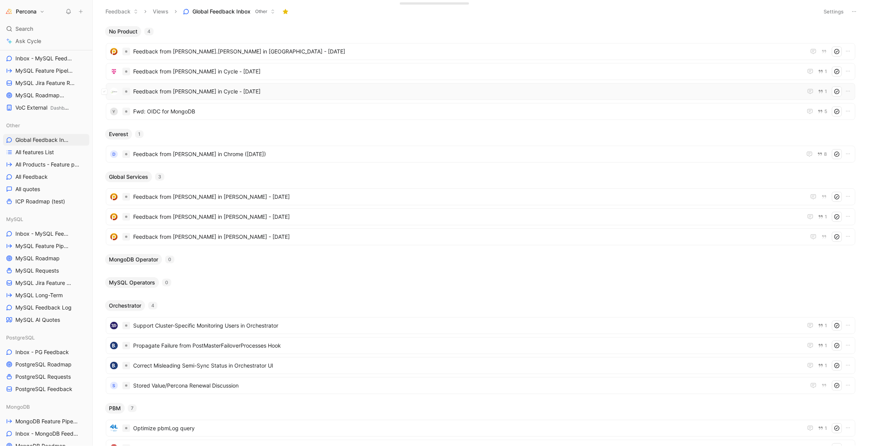
click at [217, 89] on span "Feedback from Shiva Kabballi in Cycle - 7/30/2025" at bounding box center [467, 91] width 669 height 9
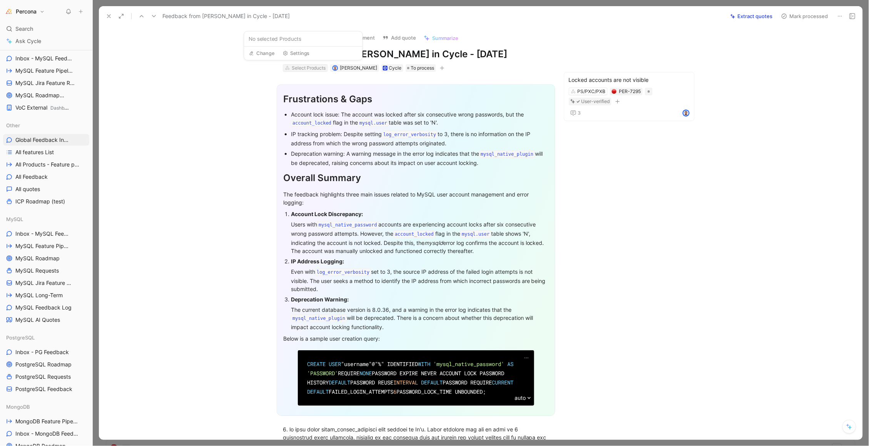
click at [303, 68] on div "Select Products" at bounding box center [309, 68] width 34 height 8
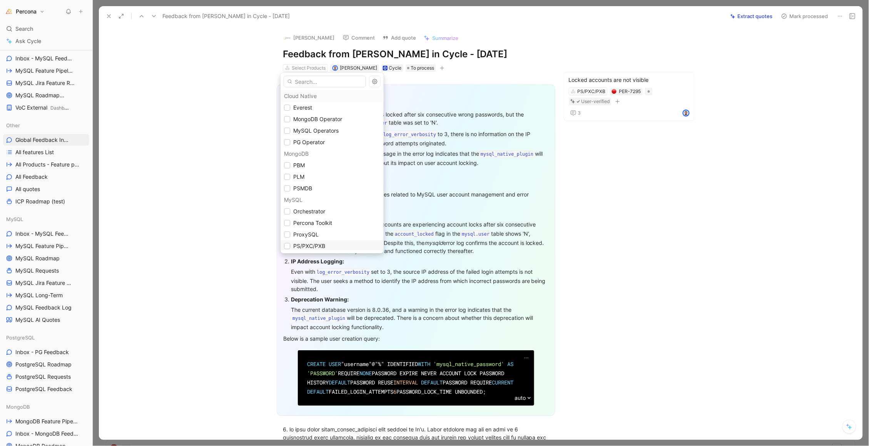
click at [322, 244] on span "PS/PXC/PXB" at bounding box center [309, 246] width 32 height 7
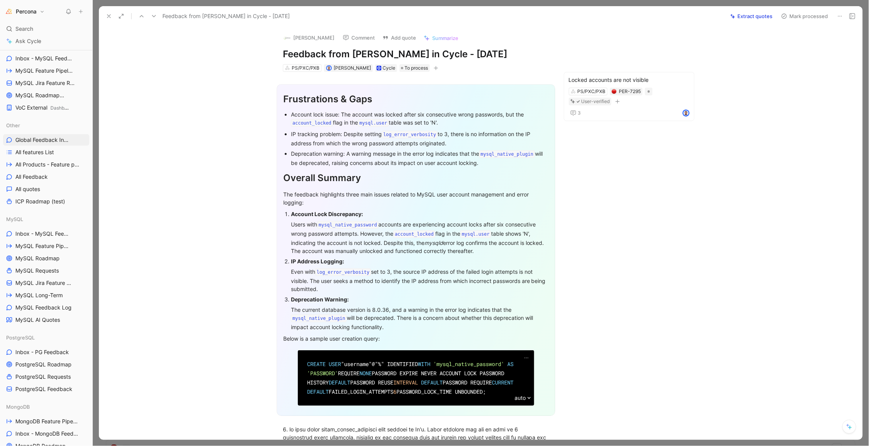
click at [107, 15] on icon at bounding box center [109, 16] width 6 height 6
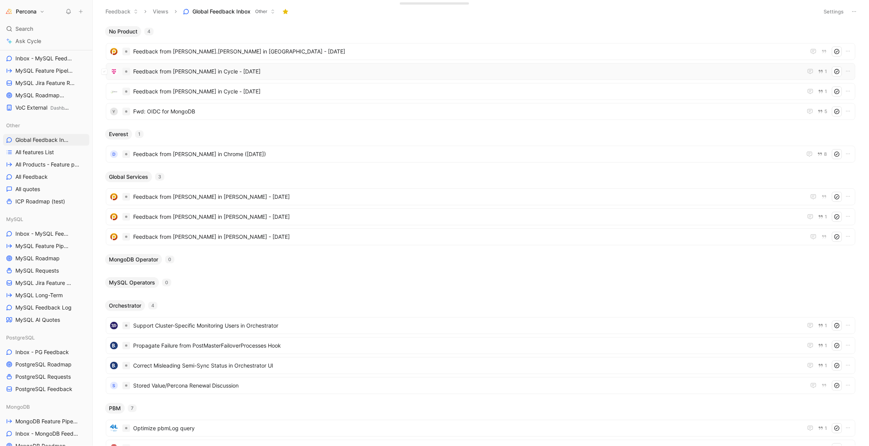
click at [193, 74] on span "Feedback from Arun Kalaiselvan in Cycle - 7/30/2025" at bounding box center [467, 71] width 669 height 9
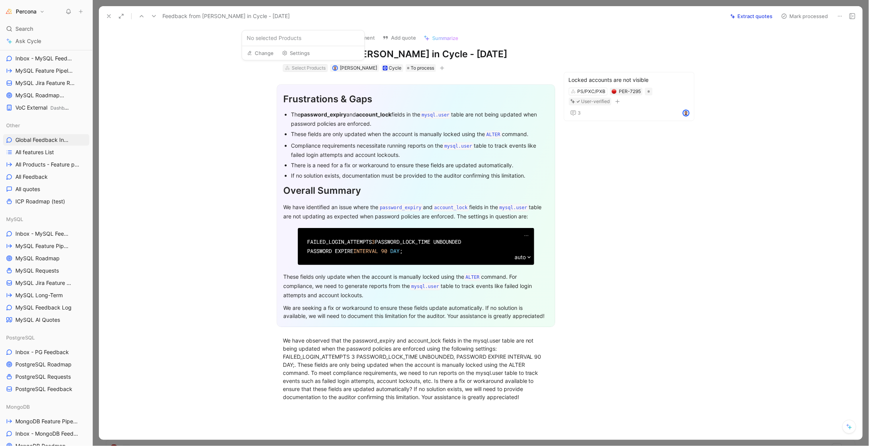
click at [300, 68] on div "Select Products" at bounding box center [309, 68] width 34 height 8
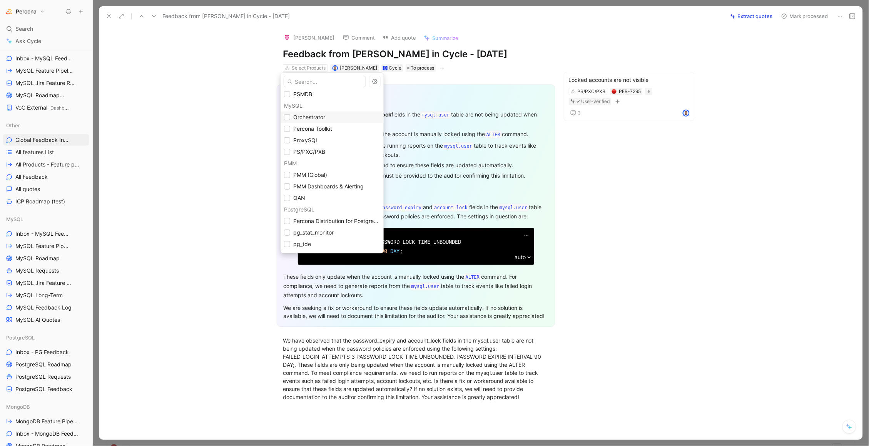
scroll to position [102, 0]
click at [309, 143] on span "PS/PXC/PXB" at bounding box center [309, 144] width 32 height 7
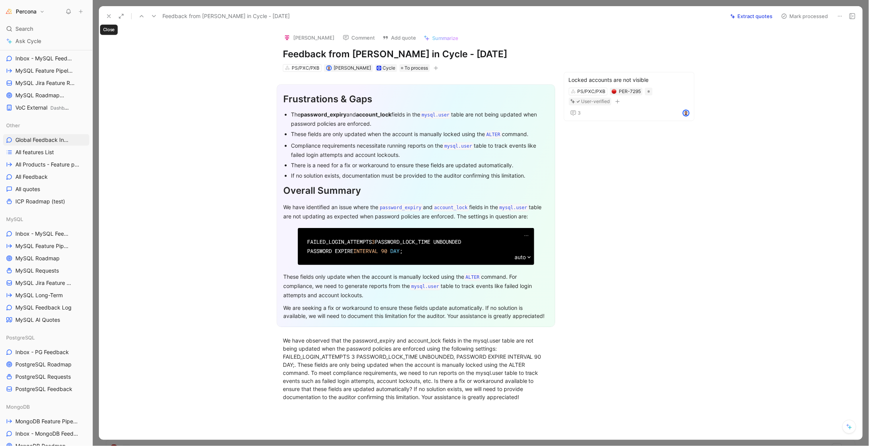
click at [109, 13] on icon at bounding box center [109, 16] width 6 height 6
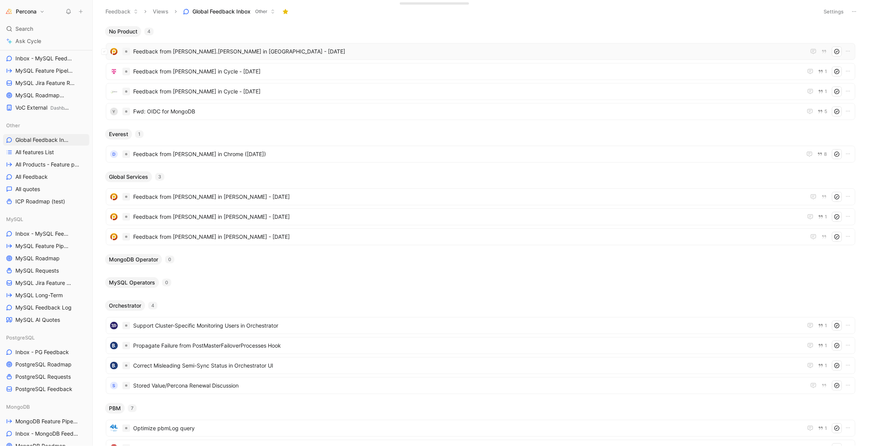
click at [178, 53] on span "Feedback from loraine.caulfield in Slack - 7/28/2025" at bounding box center [469, 51] width 673 height 9
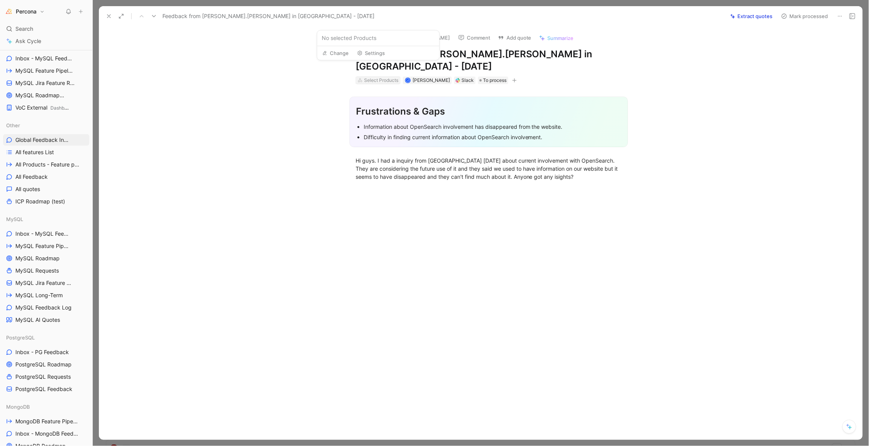
click at [383, 77] on div "Select Products" at bounding box center [381, 81] width 34 height 8
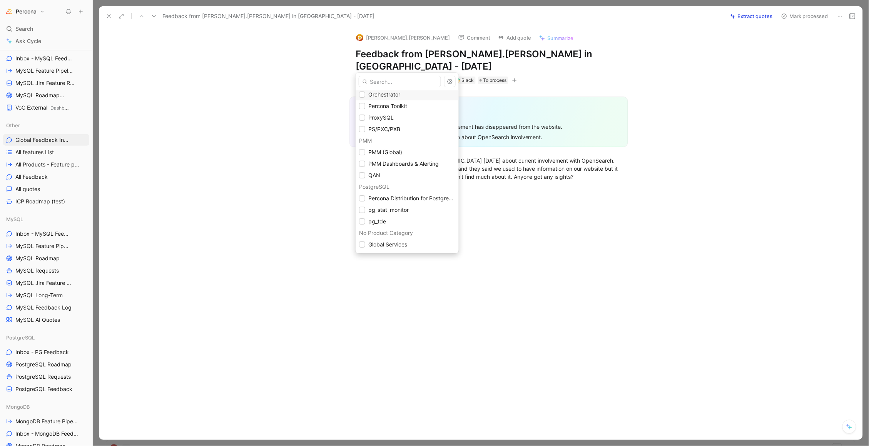
scroll to position [117, 0]
click at [419, 200] on span "Percona Distribution for PostgreSQL" at bounding box center [413, 198] width 91 height 7
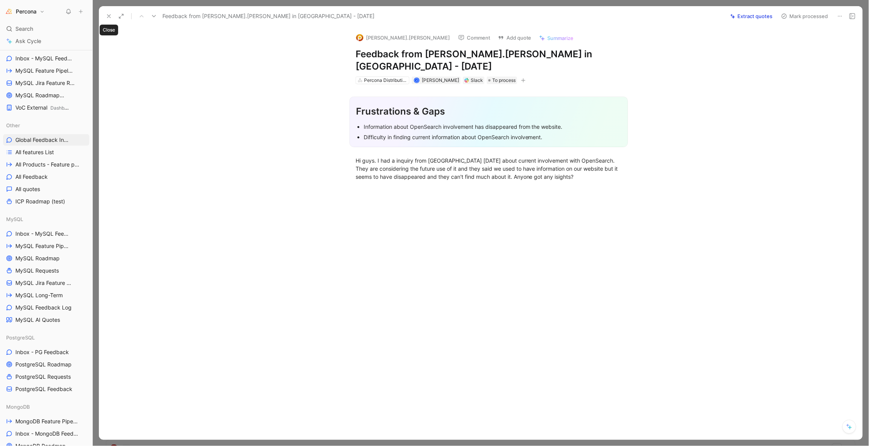
click at [106, 16] on icon at bounding box center [109, 16] width 6 height 6
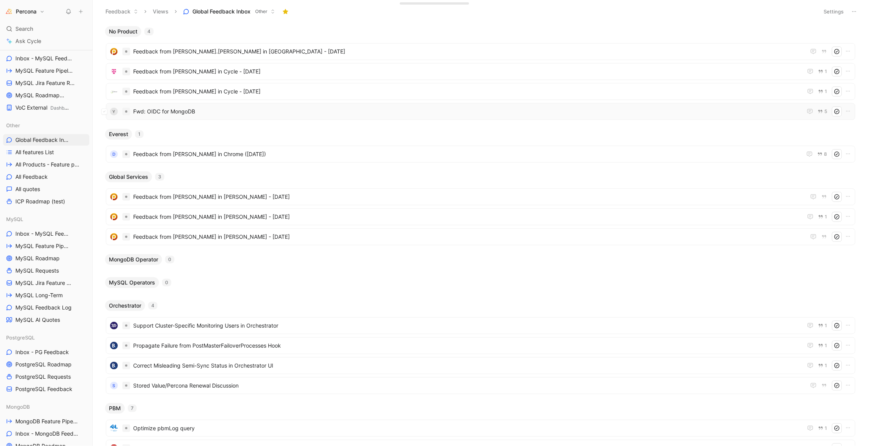
click at [172, 112] on span "Fwd: OIDC for MongoDB" at bounding box center [467, 111] width 669 height 9
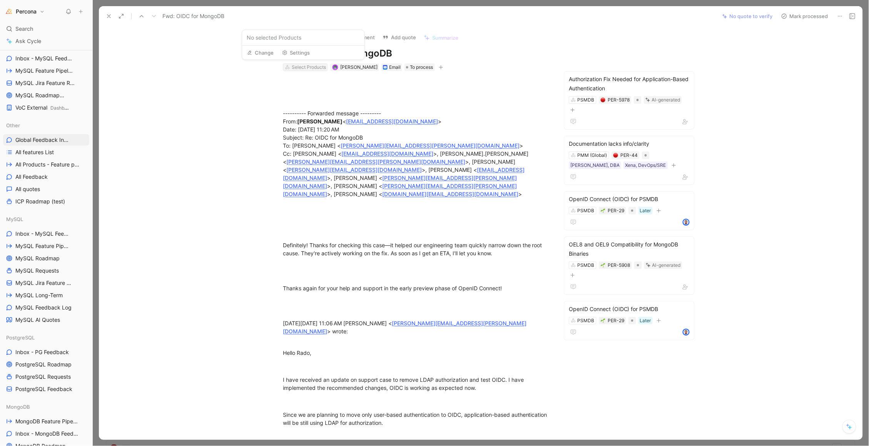
click at [309, 66] on div "Select Products" at bounding box center [309, 67] width 34 height 8
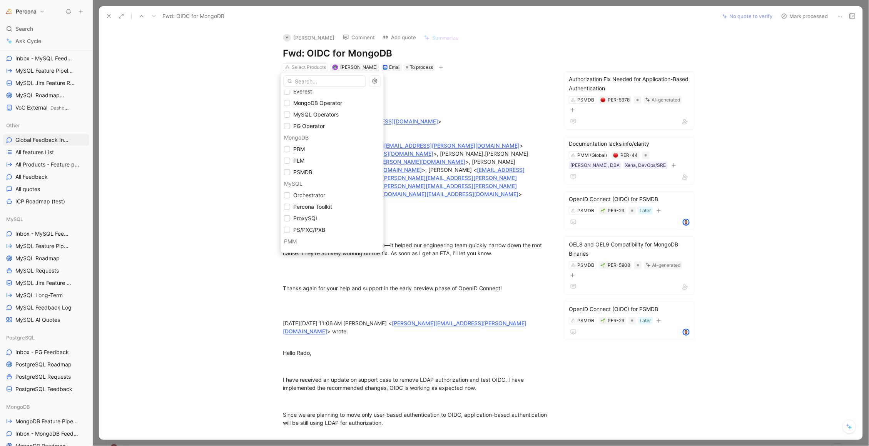
scroll to position [10, 0]
click at [309, 179] on span "PSMDB" at bounding box center [302, 178] width 19 height 7
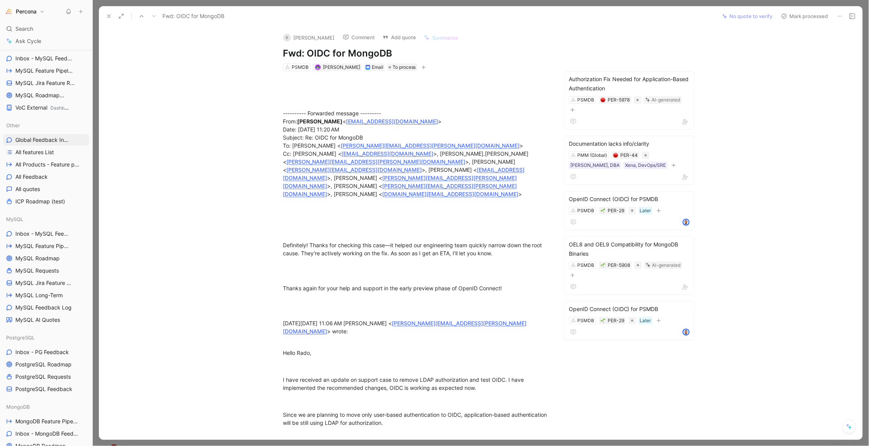
click at [107, 16] on icon at bounding box center [109, 16] width 6 height 6
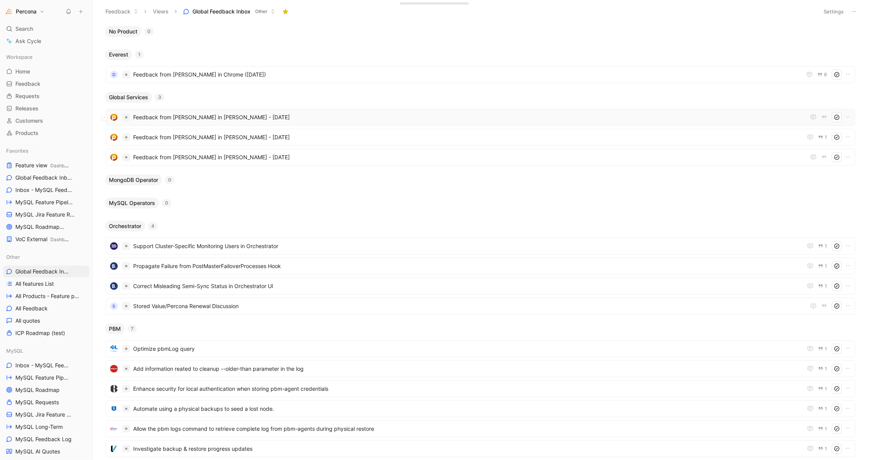
click at [218, 113] on span "Feedback from [PERSON_NAME] in [PERSON_NAME] - [DATE]" at bounding box center [469, 117] width 673 height 9
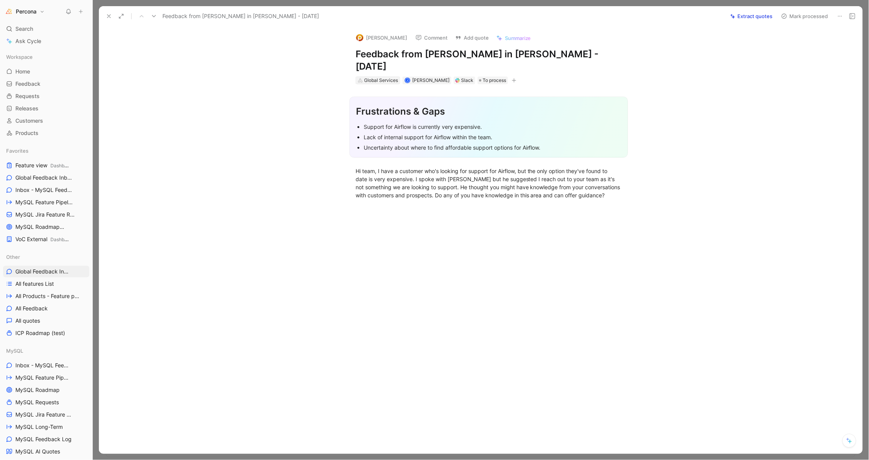
click at [384, 77] on div "Global Services" at bounding box center [381, 81] width 34 height 8
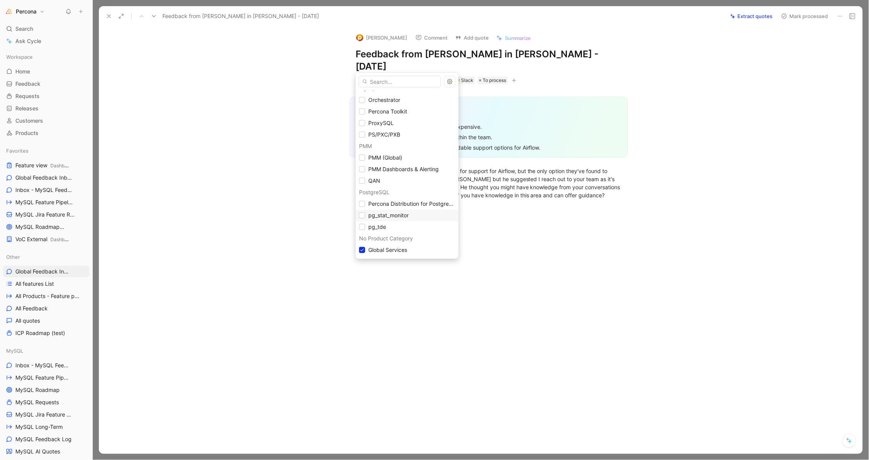
scroll to position [111, 0]
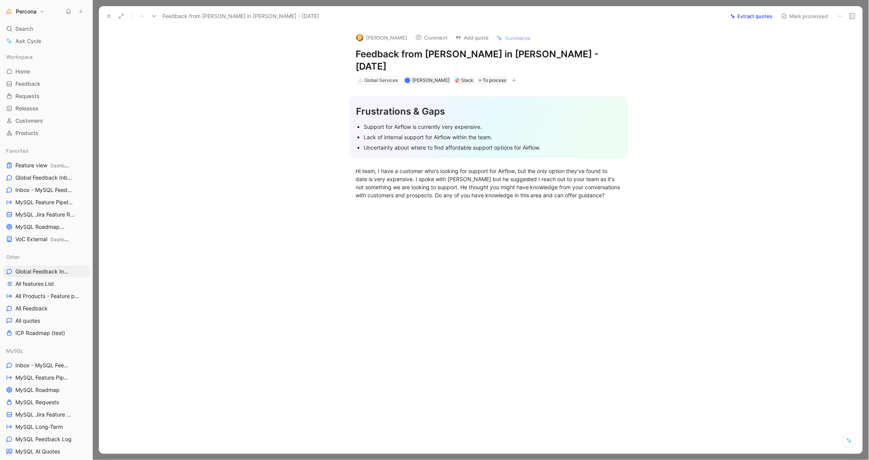
click at [107, 16] on icon at bounding box center [109, 16] width 6 height 6
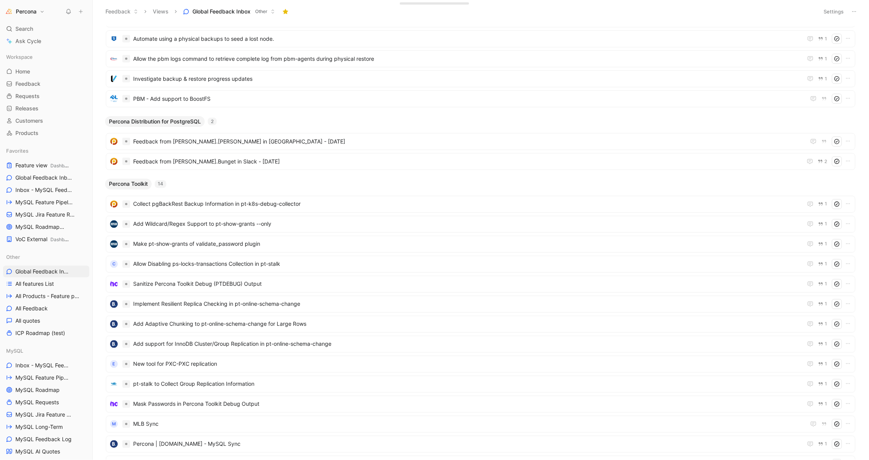
scroll to position [427, 0]
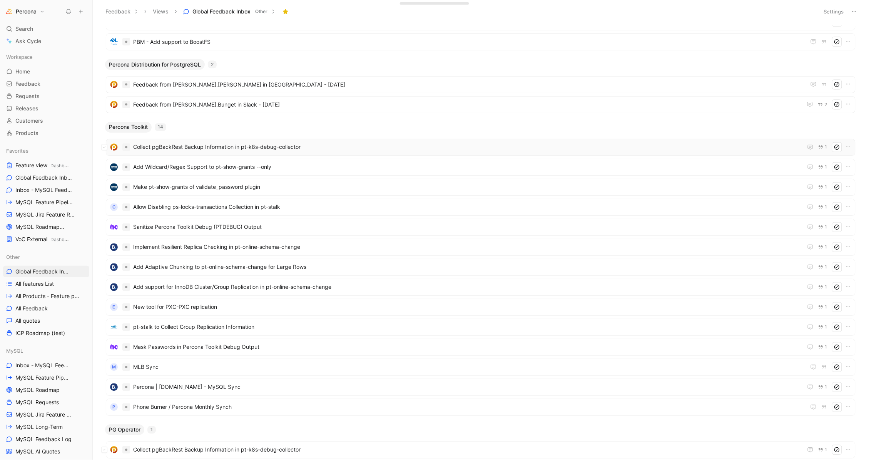
click at [188, 144] on span "Collect pgBackRest Backup Information in pt-k8s-debug-collector" at bounding box center [466, 147] width 666 height 9
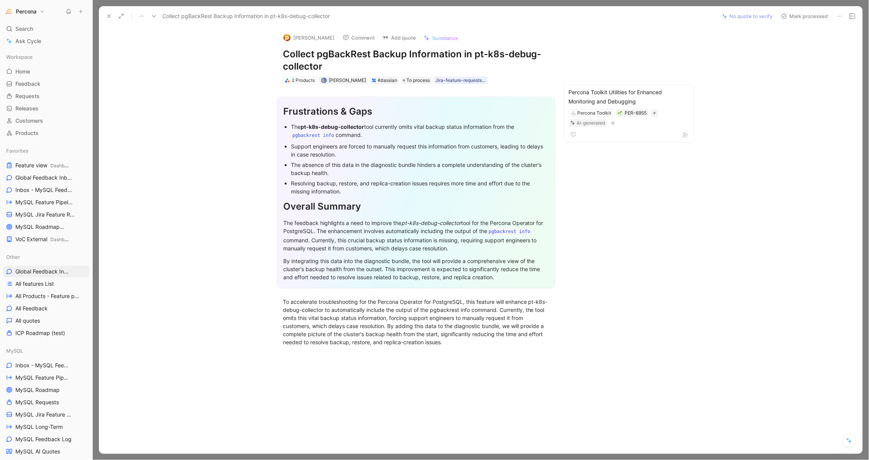
click at [283, 53] on h1 "Collect pgBackRest Backup Information in pt-k8s-debug-collector" at bounding box center [416, 60] width 266 height 25
copy h1 "Feature Request:"
click at [199, 78] on div "Stuart Bell Comment Add quote Summarize Feature Request: Collect pgBackRest Bac…" at bounding box center [480, 240] width 763 height 427
click at [105, 15] on button at bounding box center [108, 16] width 11 height 11
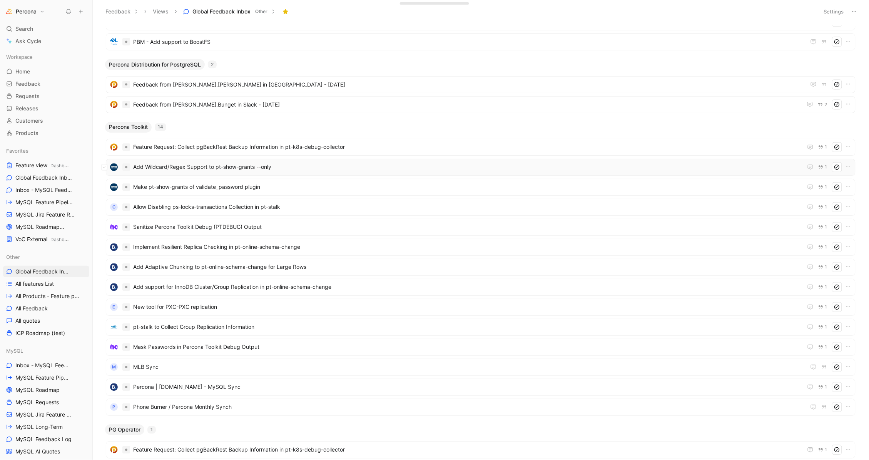
click at [164, 163] on span "Add Wildcard/Regex Support to pt-show-grants --only" at bounding box center [466, 167] width 666 height 9
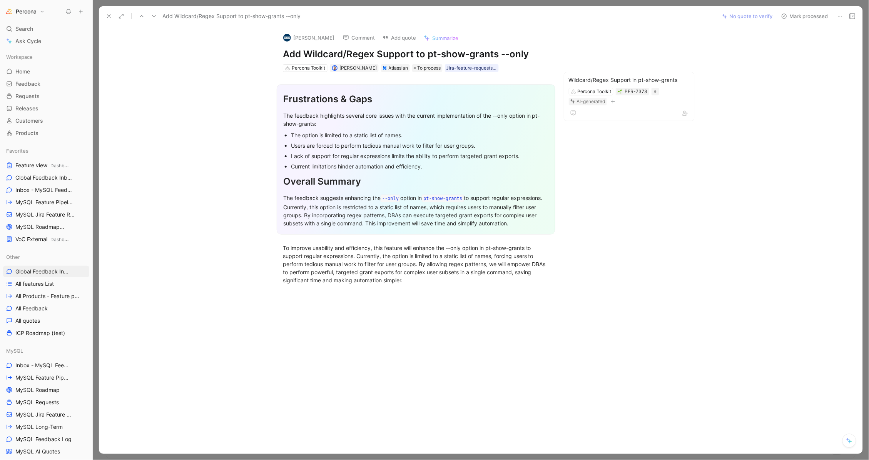
click at [282, 55] on div "john danilson Comment Add quote Summarize Add Wildcard/Regex Support to pt-show…" at bounding box center [415, 50] width 295 height 46
click at [284, 55] on h1 "Add Wildcard/Regex Support to pt-show-grants --only" at bounding box center [416, 54] width 266 height 12
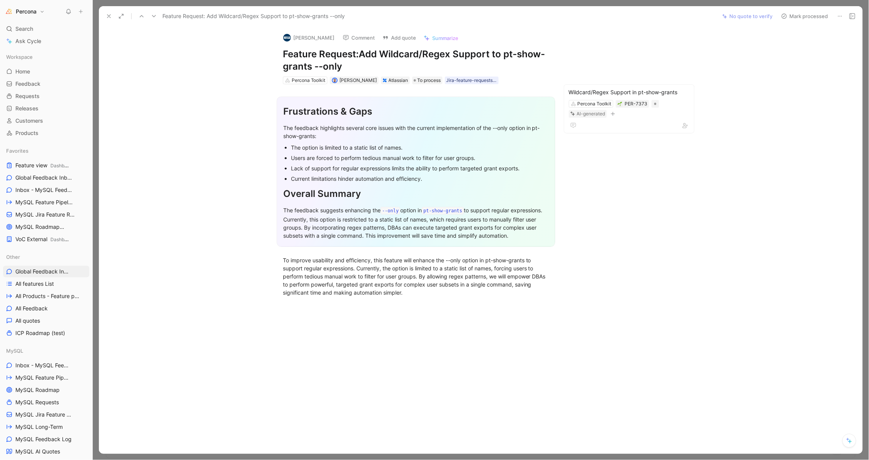
click at [240, 100] on section "Frustrations & Gaps The feedback highlights several core issues with the curren…" at bounding box center [416, 171] width 602 height 163
drag, startPoint x: 365, startPoint y: 53, endPoint x: 282, endPoint y: 57, distance: 82.4
click at [282, 57] on div "john danilson Comment Add quote Summarize Feature Request: Add Wildcard/Regex S…" at bounding box center [415, 56] width 295 height 58
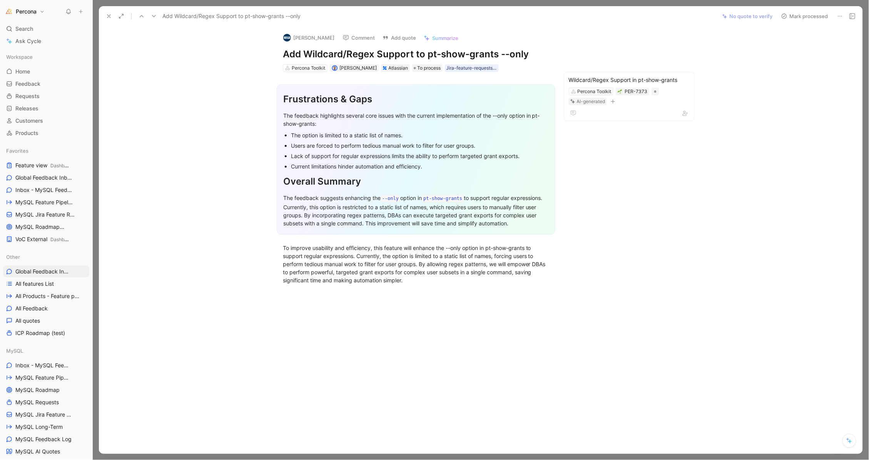
click at [109, 18] on icon at bounding box center [109, 16] width 6 height 6
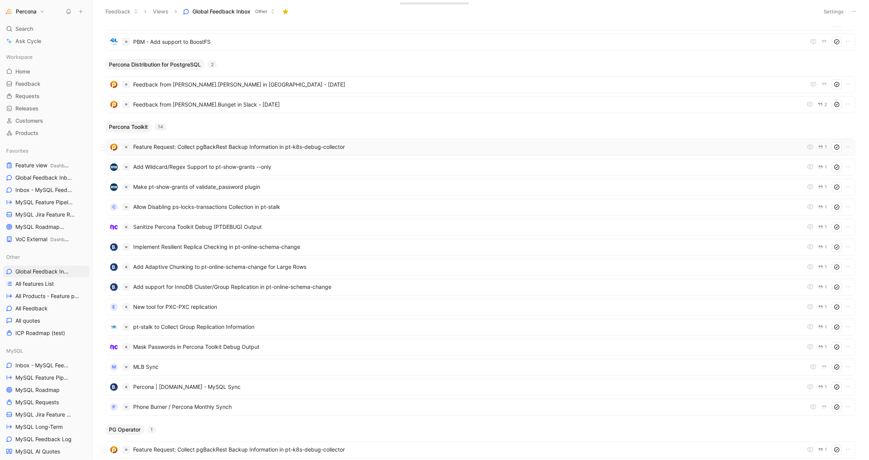
click at [163, 145] on span "Feature Request: Collect pgBackRest Backup Information in pt-k8s-debug-collector" at bounding box center [466, 147] width 666 height 9
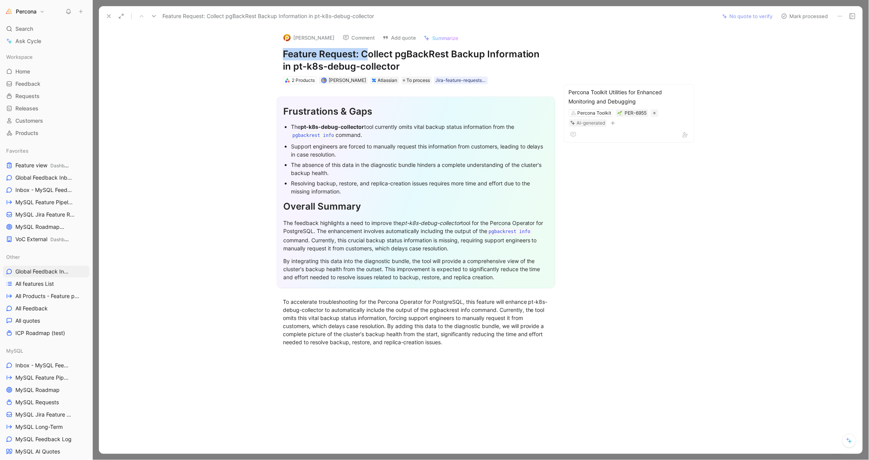
drag, startPoint x: 362, startPoint y: 51, endPoint x: 276, endPoint y: 51, distance: 86.2
click at [276, 51] on div "Stuart Bell Comment Add quote Summarize Feature Request: Collect pgBackRest Bac…" at bounding box center [415, 56] width 295 height 58
click at [214, 115] on section "Frustrations & Gaps The pt-k8s-debug-collector tool currently omits vital backu…" at bounding box center [416, 192] width 602 height 204
click at [378, 79] on div "Atlassian" at bounding box center [388, 81] width 20 height 8
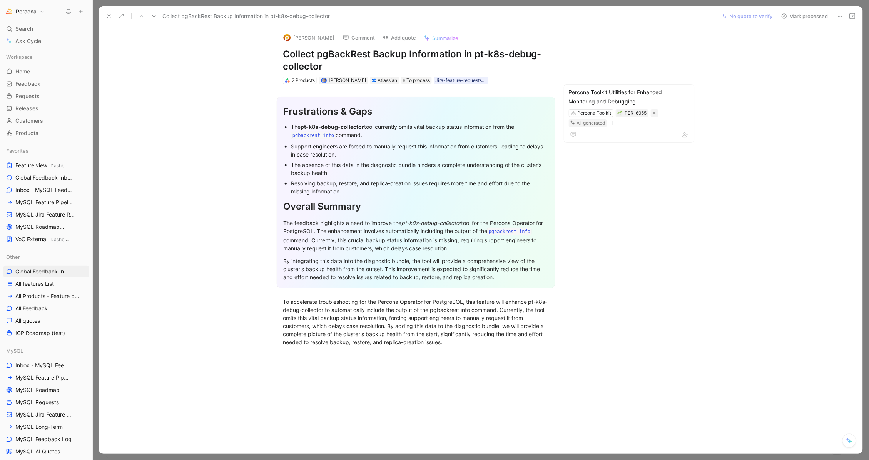
click at [384, 79] on div "Atlassian" at bounding box center [388, 81] width 20 height 8
click at [379, 117] on div "Frustrations & Gaps" at bounding box center [415, 112] width 265 height 14
click at [109, 17] on icon at bounding box center [109, 16] width 6 height 6
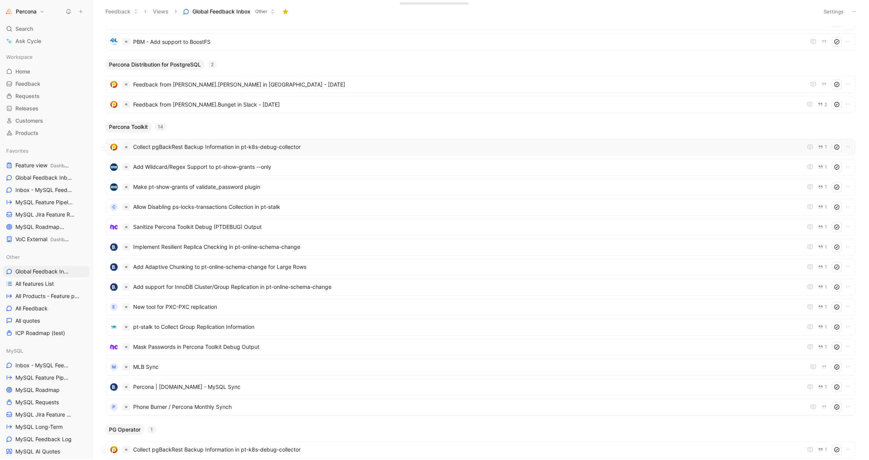
click at [193, 143] on span "Collect pgBackRest Backup Information in pt-k8s-debug-collector" at bounding box center [466, 147] width 666 height 9
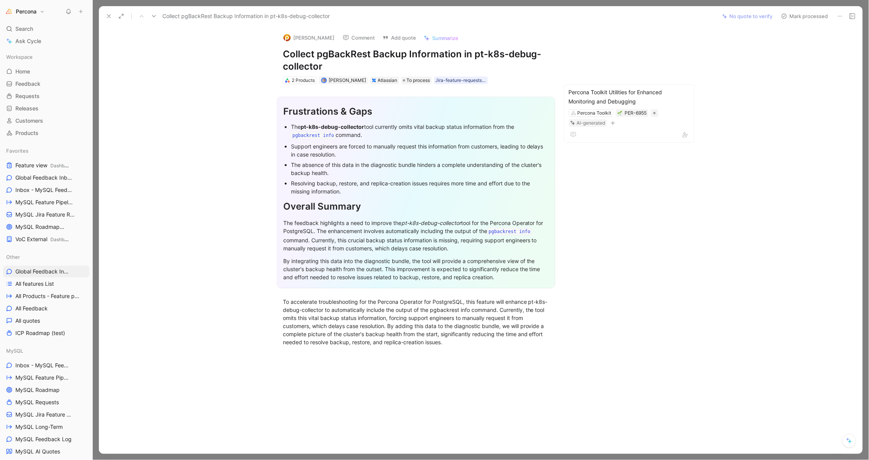
click at [378, 79] on div "Atlassian" at bounding box center [388, 81] width 20 height 8
click at [379, 79] on div "Atlassian" at bounding box center [388, 81] width 20 height 8
click at [372, 79] on icon at bounding box center [374, 80] width 5 height 5
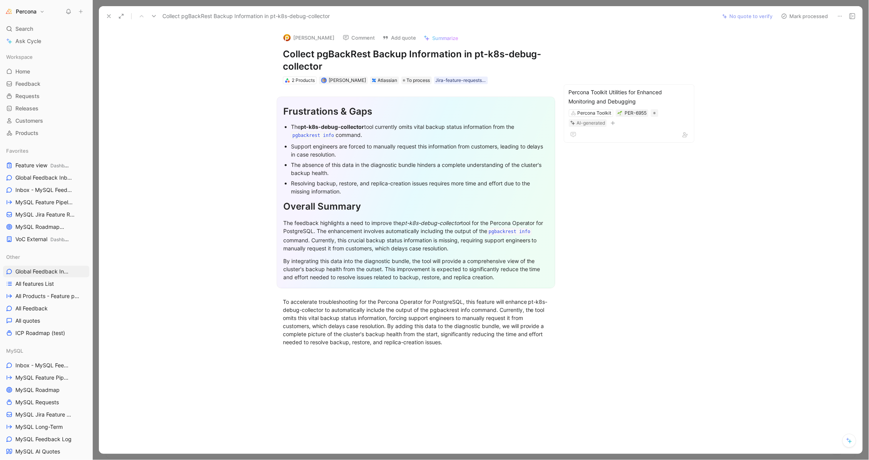
click at [372, 79] on icon at bounding box center [374, 80] width 5 height 5
click at [378, 79] on div "Atlassian" at bounding box center [388, 81] width 20 height 8
click at [340, 65] on button "Open" at bounding box center [333, 65] width 28 height 11
click at [107, 15] on icon at bounding box center [109, 16] width 6 height 6
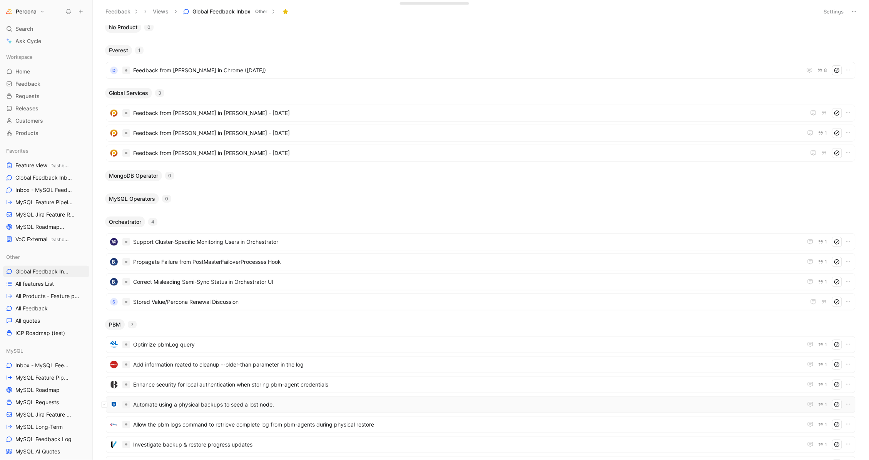
scroll to position [4, 0]
click at [40, 10] on button "Percona" at bounding box center [24, 11] width 43 height 11
click at [38, 78] on div "Workspace settings G then S" at bounding box center [52, 79] width 95 height 12
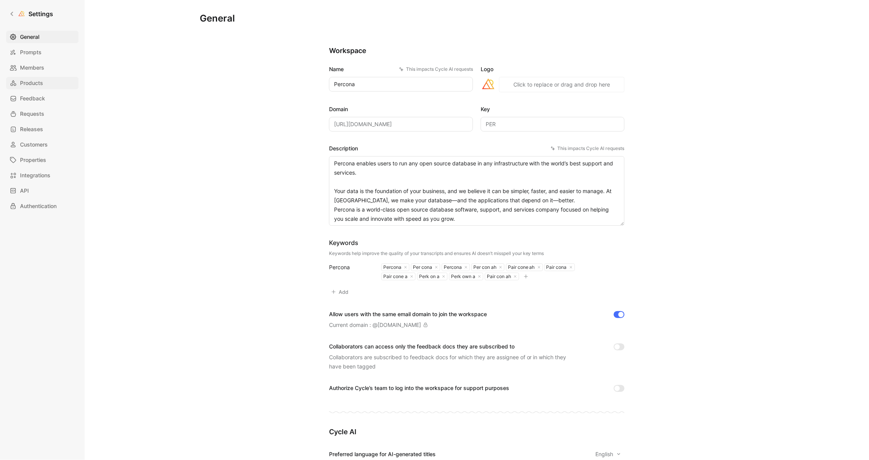
click at [37, 81] on span "Products" at bounding box center [31, 82] width 23 height 9
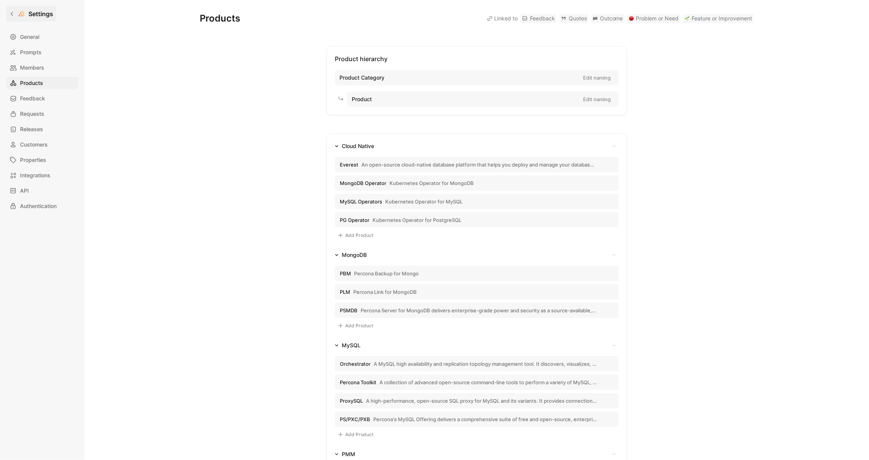
click at [12, 17] on link "Settings" at bounding box center [31, 13] width 50 height 15
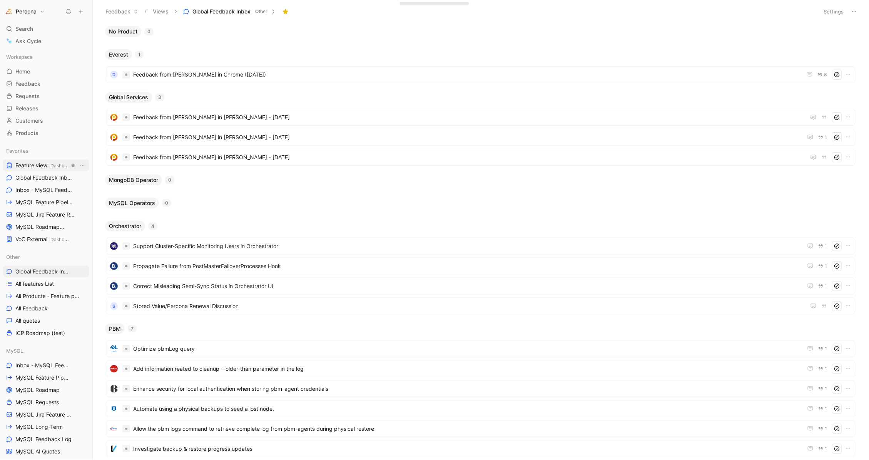
click at [39, 168] on span "Feature view Dashboards" at bounding box center [42, 166] width 54 height 8
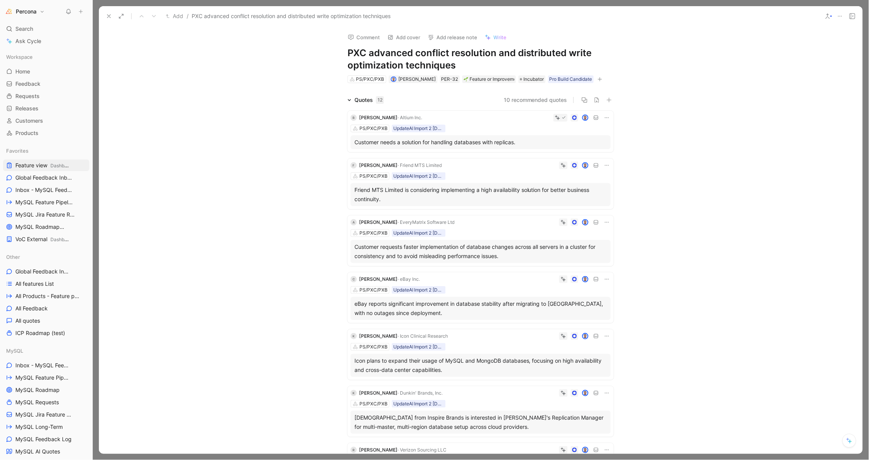
click at [606, 163] on icon at bounding box center [607, 165] width 6 height 6
click at [586, 214] on span "Delete quote" at bounding box center [580, 213] width 32 height 7
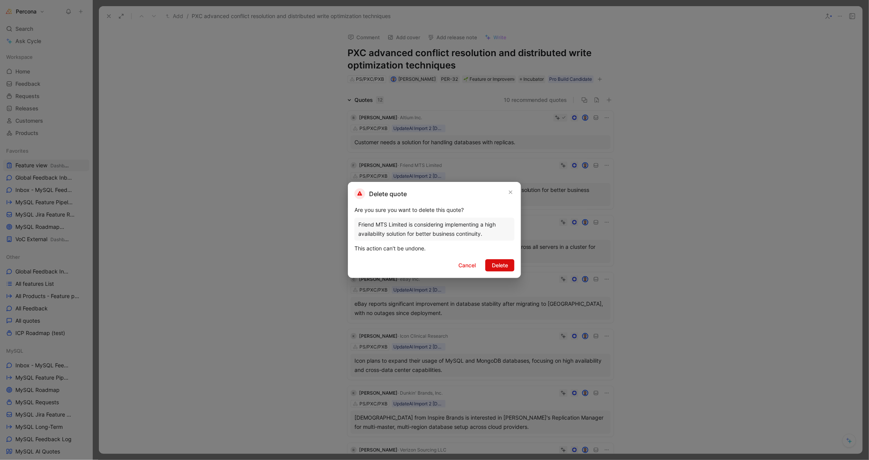
click at [506, 266] on span "Delete" at bounding box center [500, 265] width 16 height 9
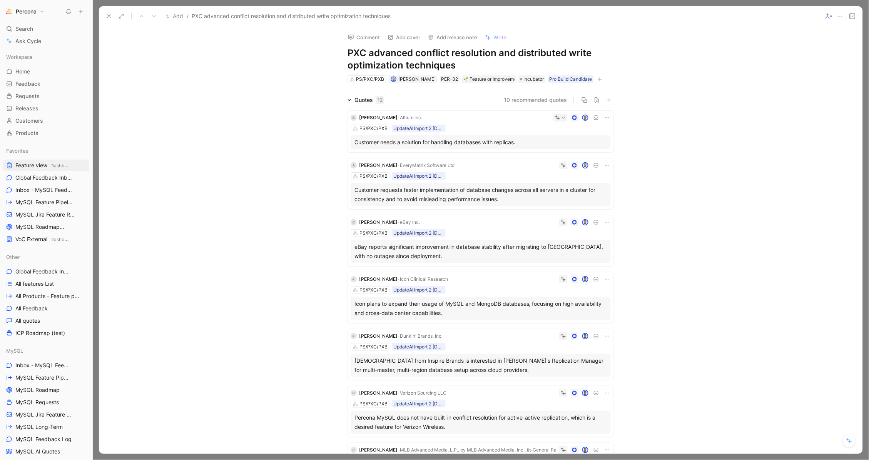
click at [604, 117] on icon at bounding box center [607, 118] width 6 height 6
click at [491, 142] on div "Customer needs a solution for handling databases with replicas." at bounding box center [480, 142] width 252 height 9
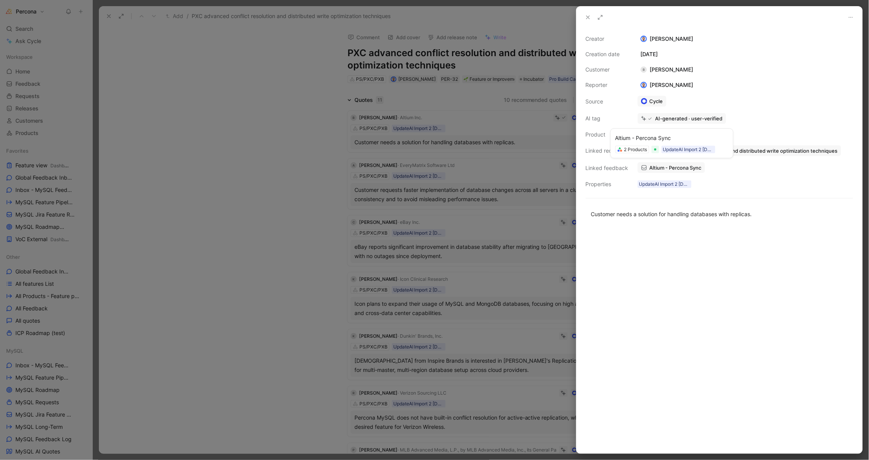
click at [673, 164] on span "Altium - Percona Sync" at bounding box center [675, 167] width 52 height 7
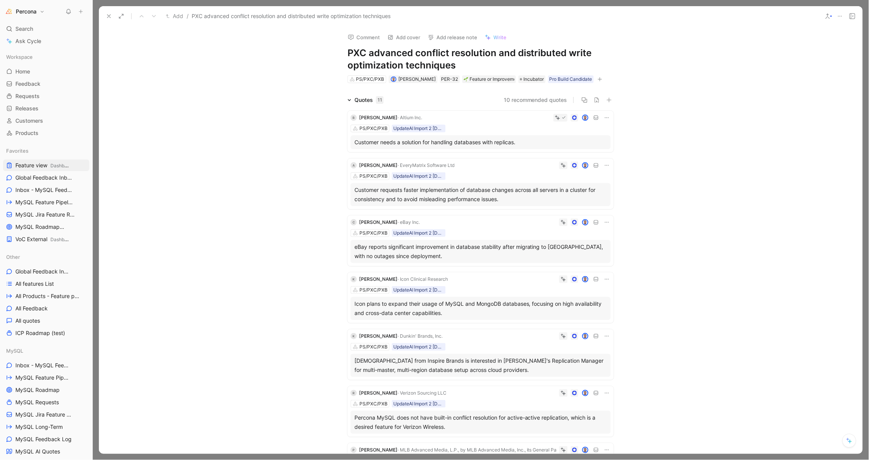
click at [604, 115] on icon at bounding box center [607, 118] width 6 height 6
click at [576, 167] on span "Delete quote" at bounding box center [580, 165] width 32 height 7
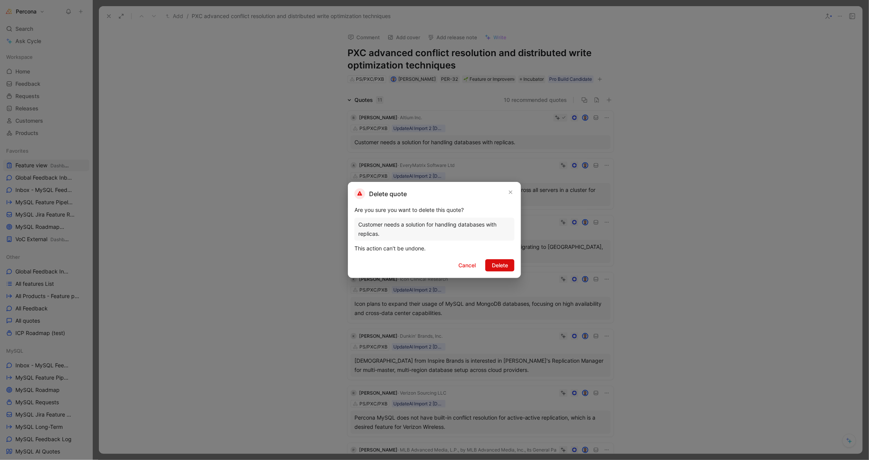
click at [506, 263] on span "Delete" at bounding box center [500, 265] width 16 height 9
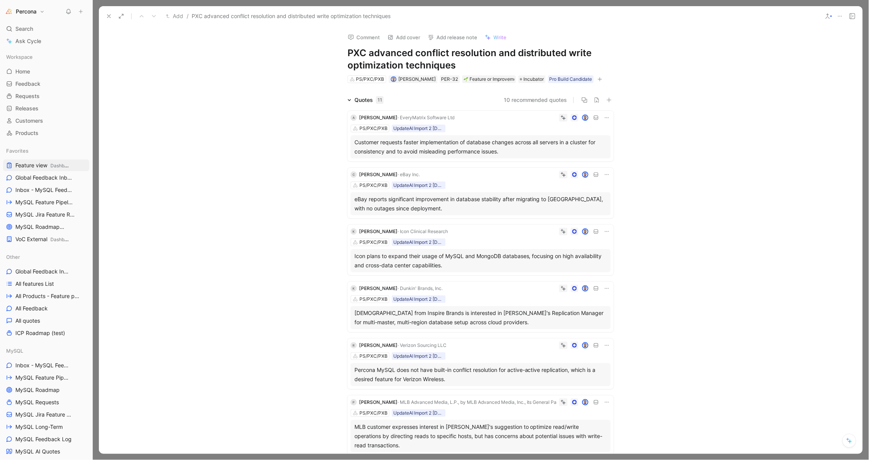
click at [416, 51] on h1 "PXC advanced conflict resolution and distributed write optimization techniques" at bounding box center [480, 59] width 266 height 25
copy h1 "PXC advanced conflict resolution and distributed write optimization techniques"
click at [604, 173] on icon at bounding box center [607, 175] width 6 height 6
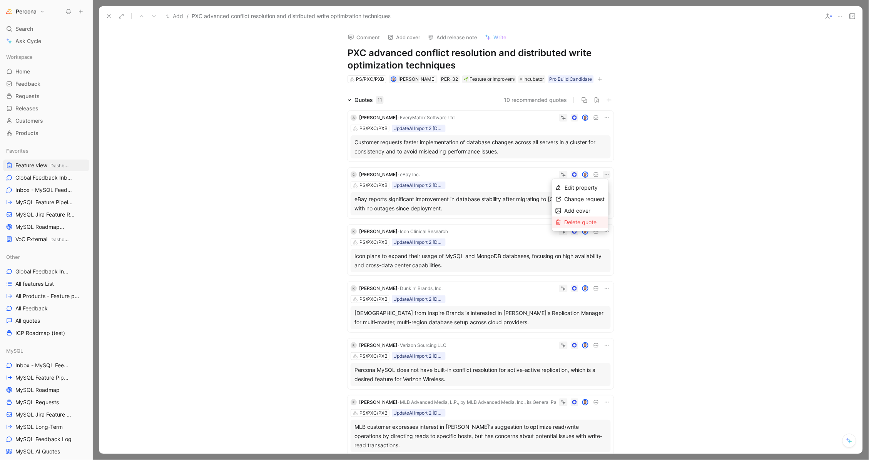
click at [589, 221] on span "Delete quote" at bounding box center [580, 222] width 32 height 7
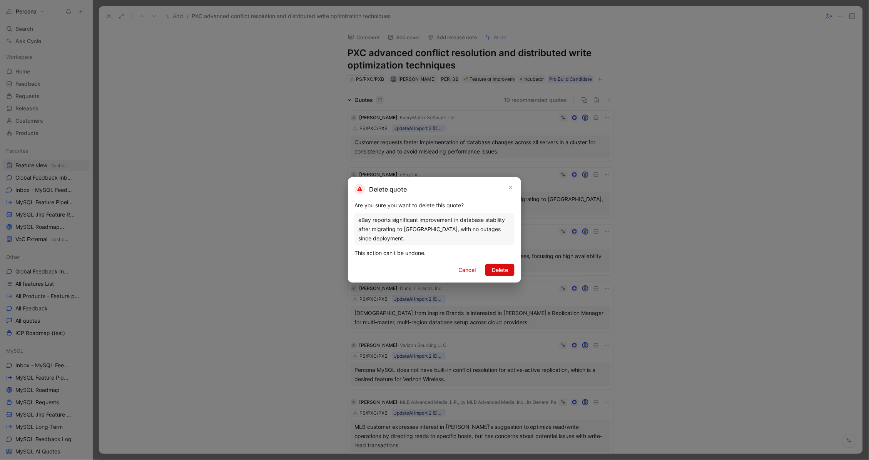
click at [508, 271] on button "Delete" at bounding box center [499, 270] width 29 height 12
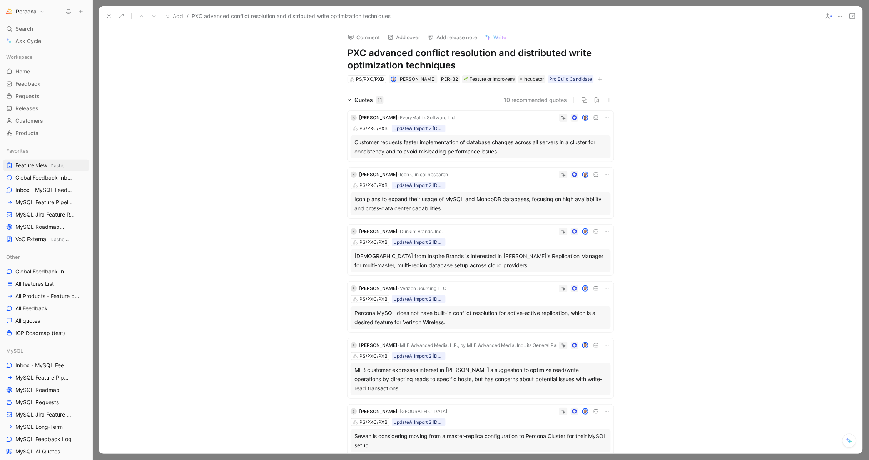
click at [604, 175] on icon at bounding box center [607, 175] width 6 height 6
click at [583, 222] on span "Delete quote" at bounding box center [580, 222] width 32 height 7
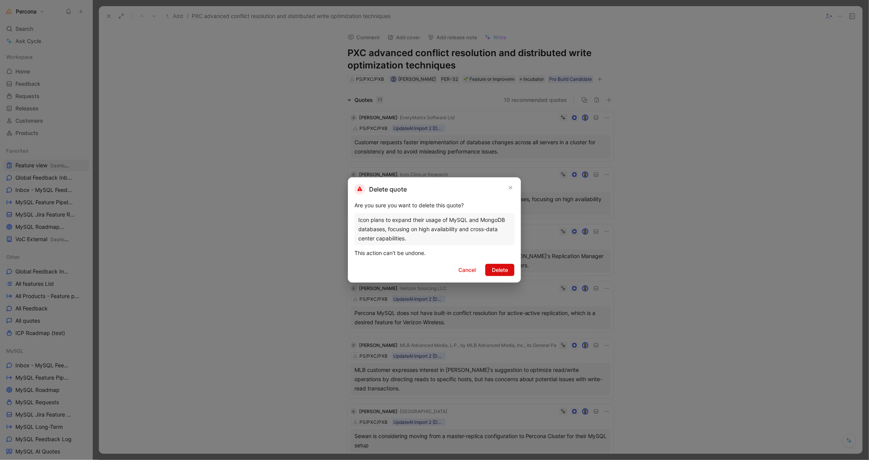
click at [494, 270] on span "Delete" at bounding box center [500, 269] width 16 height 9
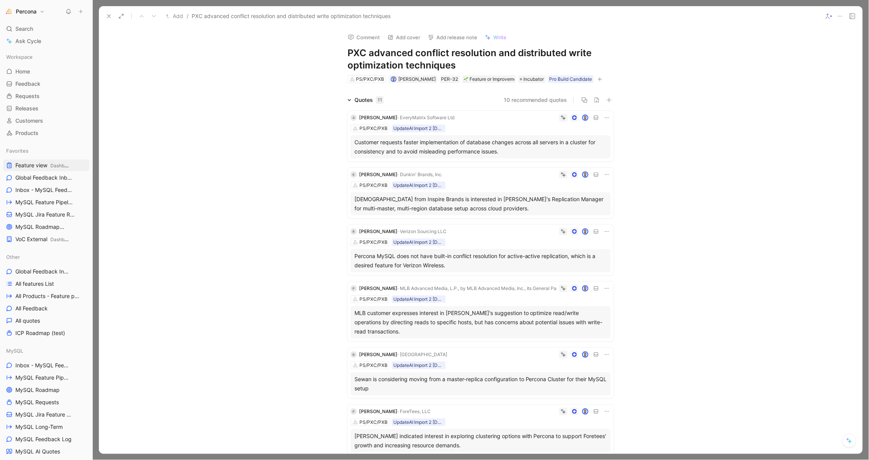
click at [605, 175] on icon at bounding box center [607, 175] width 6 height 6
click at [581, 221] on span "Delete quote" at bounding box center [580, 222] width 32 height 7
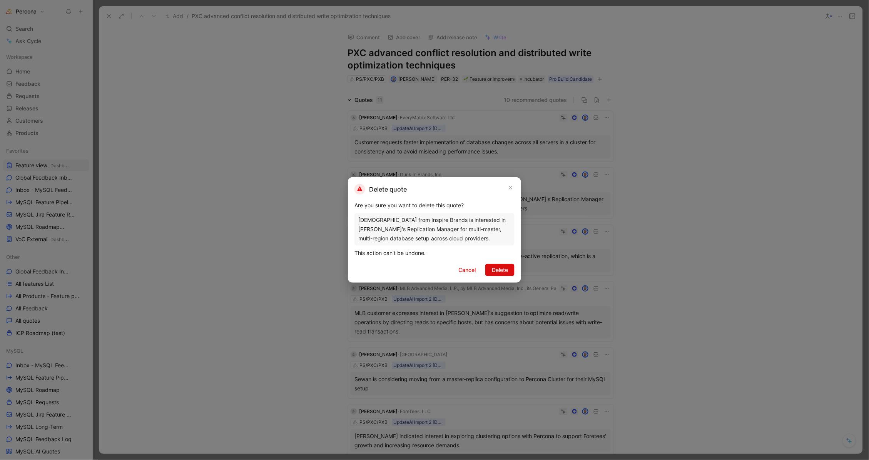
click at [498, 268] on span "Delete" at bounding box center [500, 269] width 16 height 9
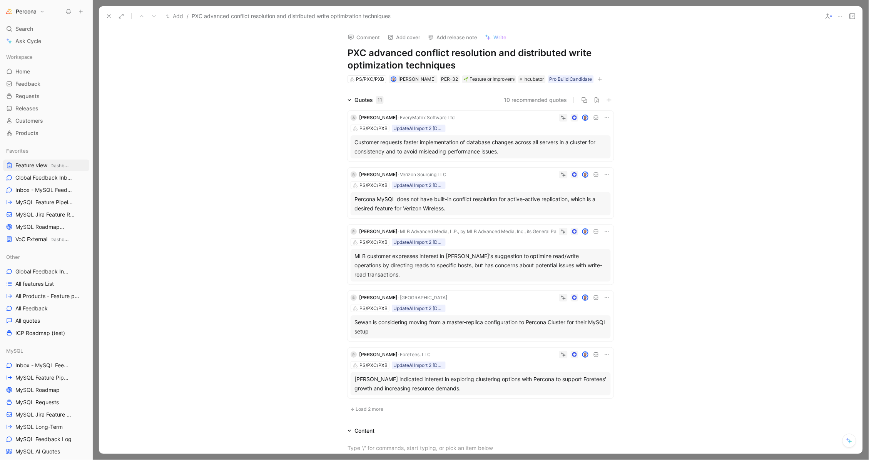
click at [604, 229] on icon at bounding box center [607, 232] width 6 height 6
click at [574, 279] on span "Delete quote" at bounding box center [580, 278] width 32 height 7
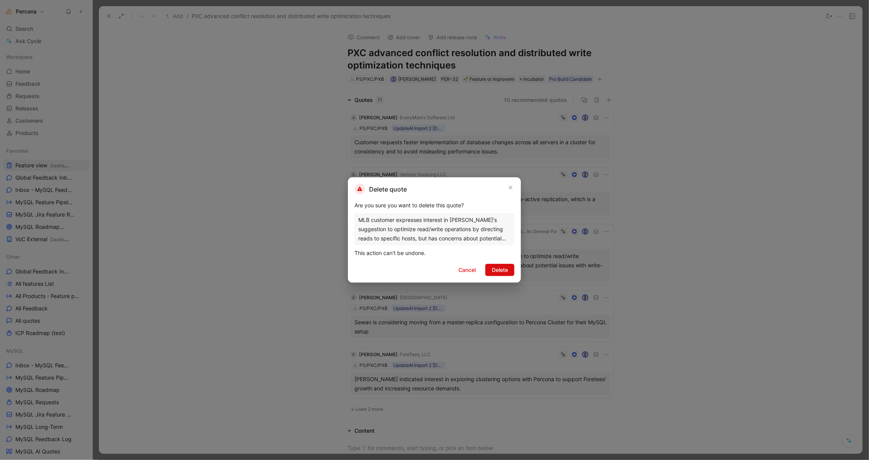
click at [503, 267] on span "Delete" at bounding box center [500, 269] width 16 height 9
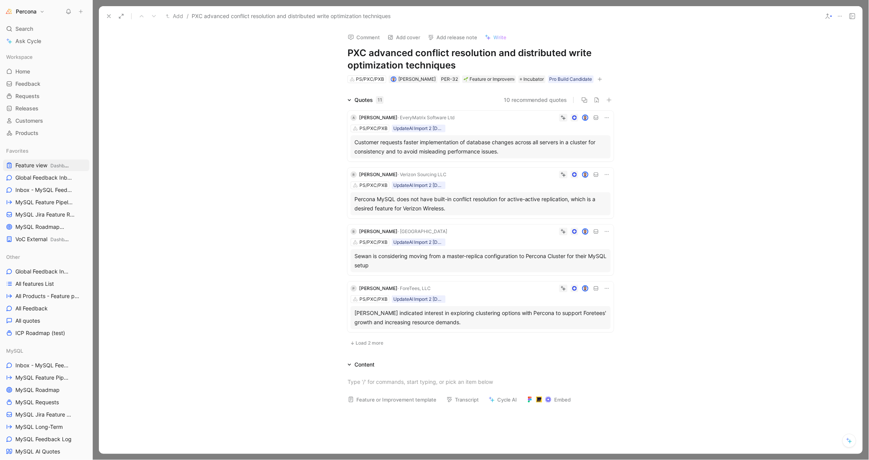
click at [606, 231] on icon at bounding box center [607, 232] width 6 height 6
click at [579, 282] on span "Delete quote" at bounding box center [580, 278] width 32 height 7
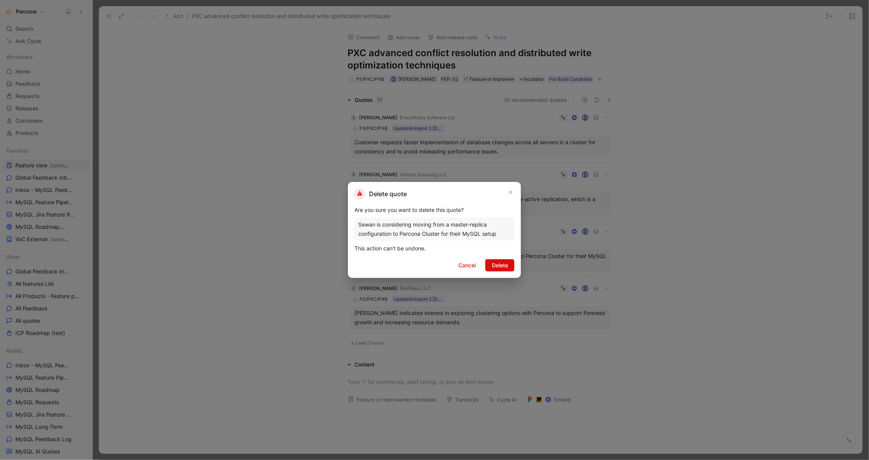
click at [498, 264] on span "Delete" at bounding box center [500, 265] width 16 height 9
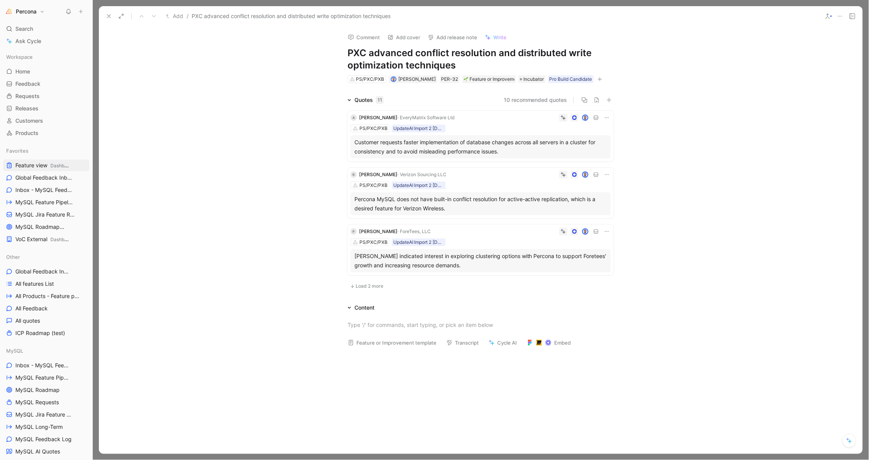
click at [606, 229] on icon at bounding box center [607, 232] width 6 height 6
click at [575, 284] on div "Delete quote" at bounding box center [584, 278] width 40 height 9
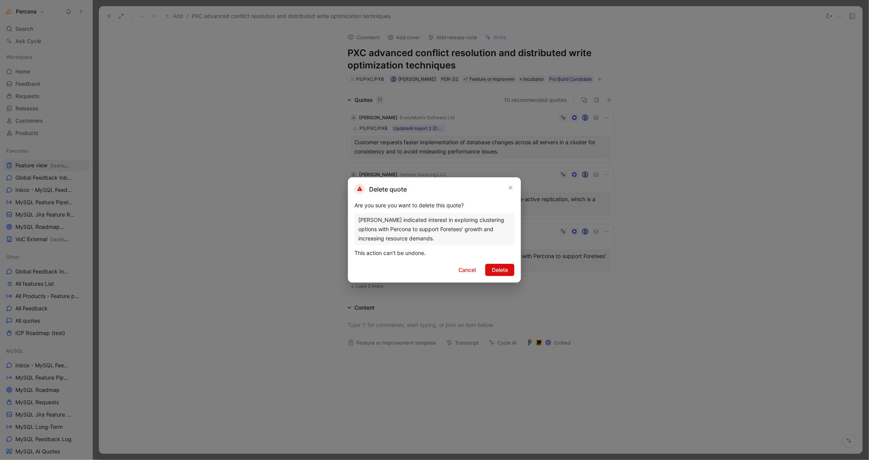
click at [500, 272] on span "Delete" at bounding box center [500, 269] width 16 height 9
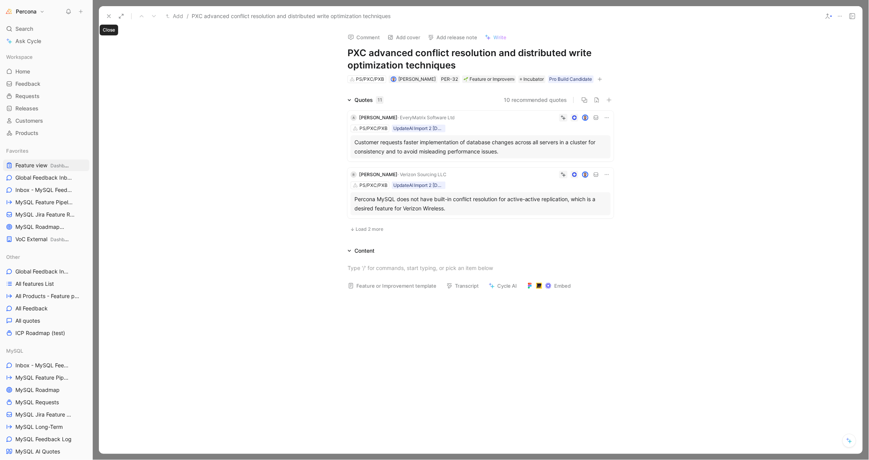
click at [109, 17] on icon at bounding box center [109, 16] width 6 height 6
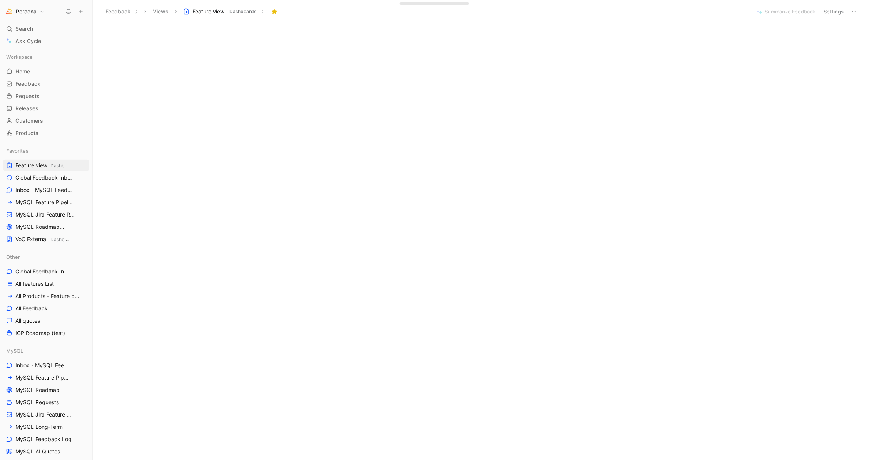
scroll to position [22, 0]
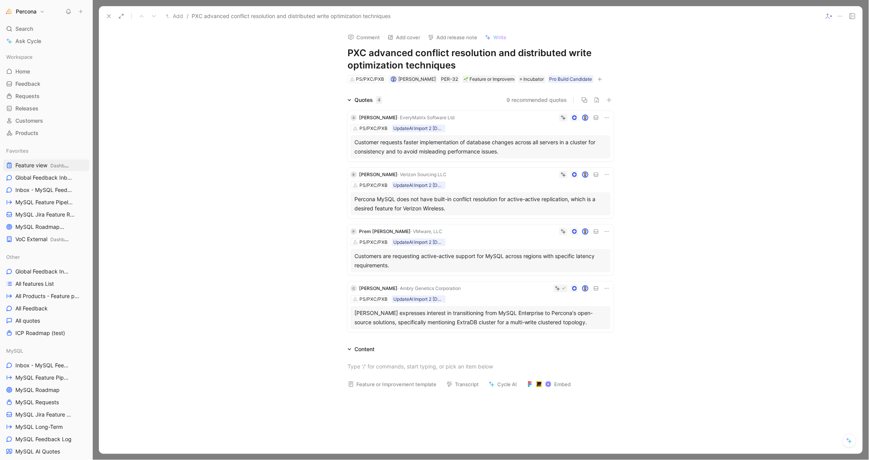
click at [454, 267] on div "Customers are requesting active-active support for MySQL across regions with sp…" at bounding box center [480, 261] width 252 height 18
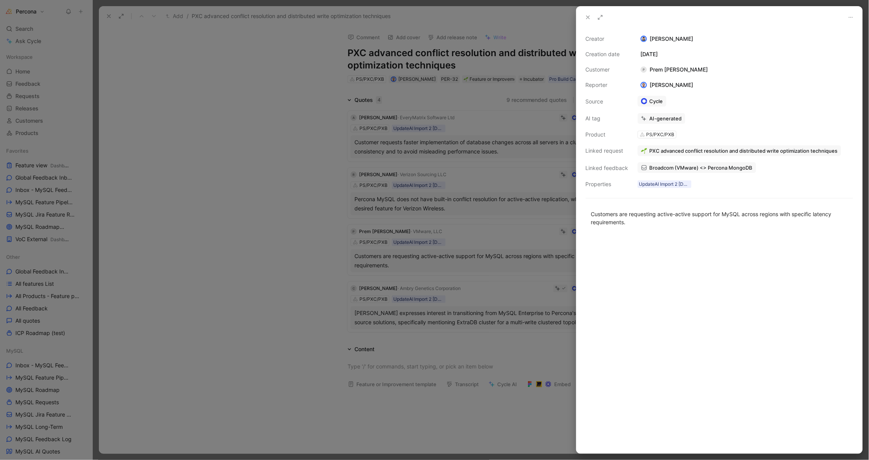
click at [272, 249] on div at bounding box center [434, 230] width 869 height 460
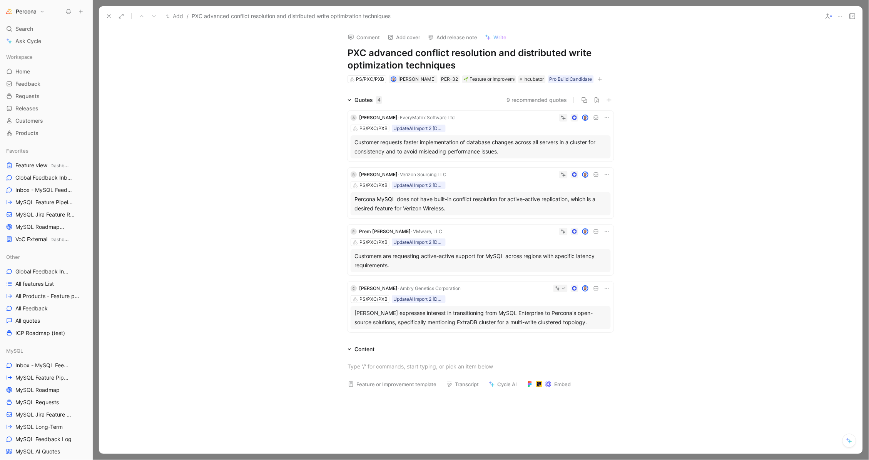
click at [606, 287] on icon at bounding box center [607, 288] width 6 height 6
click at [591, 332] on span "Delete quote" at bounding box center [580, 335] width 32 height 7
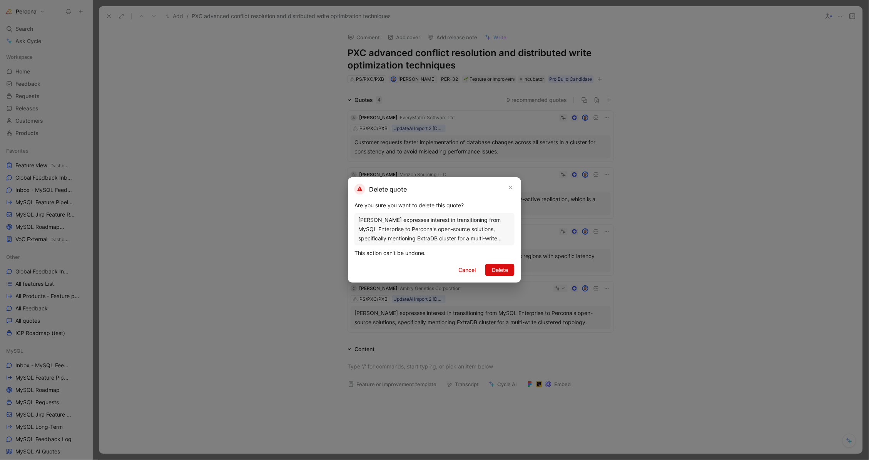
click at [501, 273] on span "Delete" at bounding box center [500, 269] width 16 height 9
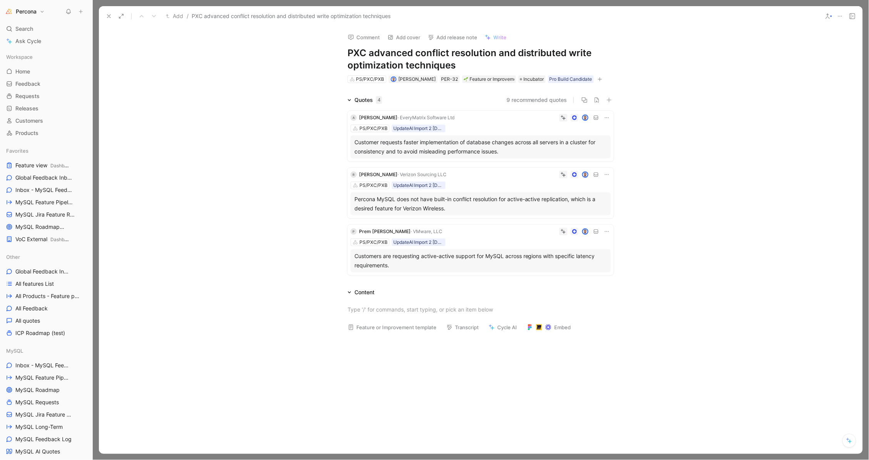
click at [110, 16] on icon at bounding box center [109, 16] width 6 height 6
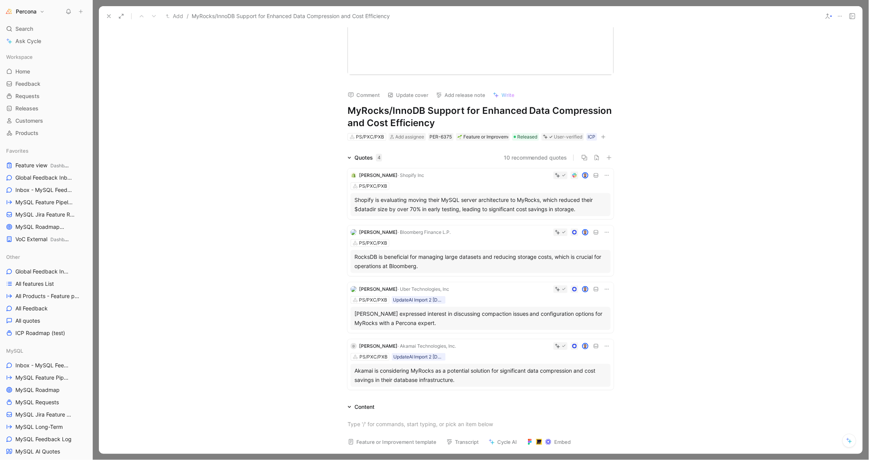
scroll to position [21, 0]
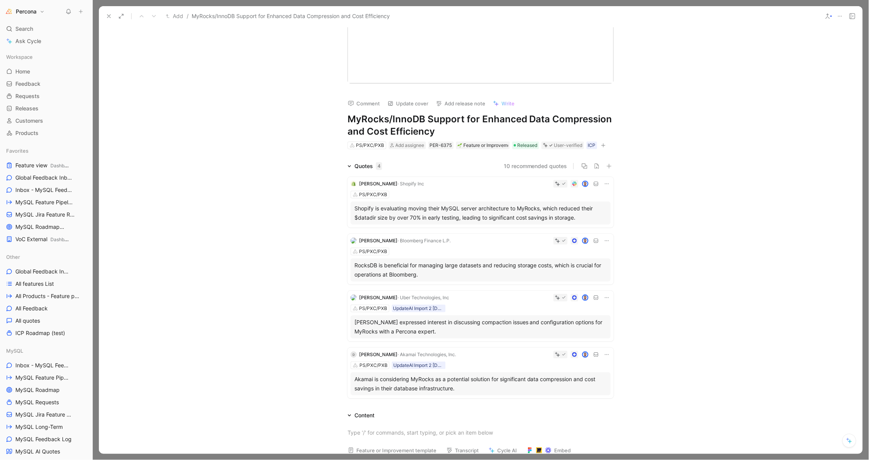
click at [108, 16] on icon at bounding box center [109, 16] width 6 height 6
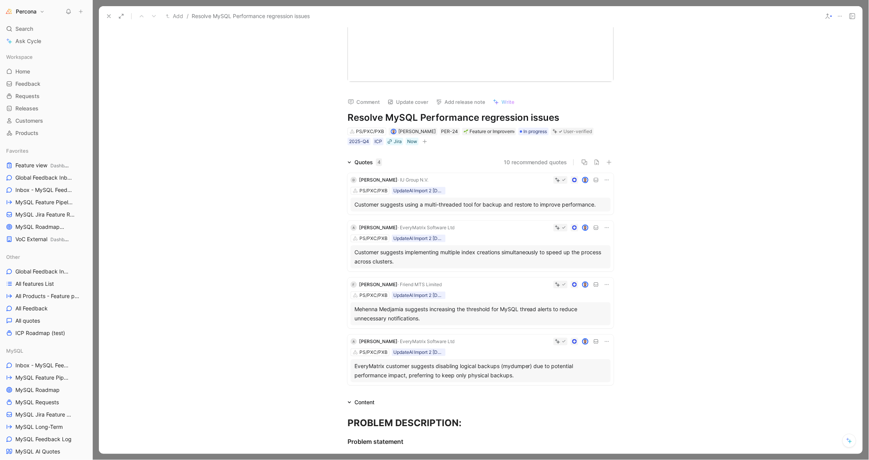
scroll to position [23, 0]
click at [107, 18] on icon at bounding box center [109, 16] width 6 height 6
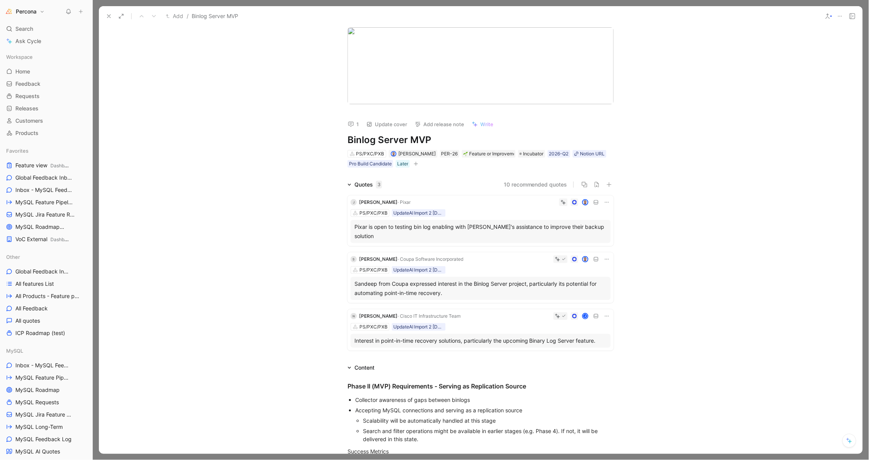
click at [109, 13] on icon at bounding box center [109, 16] width 6 height 6
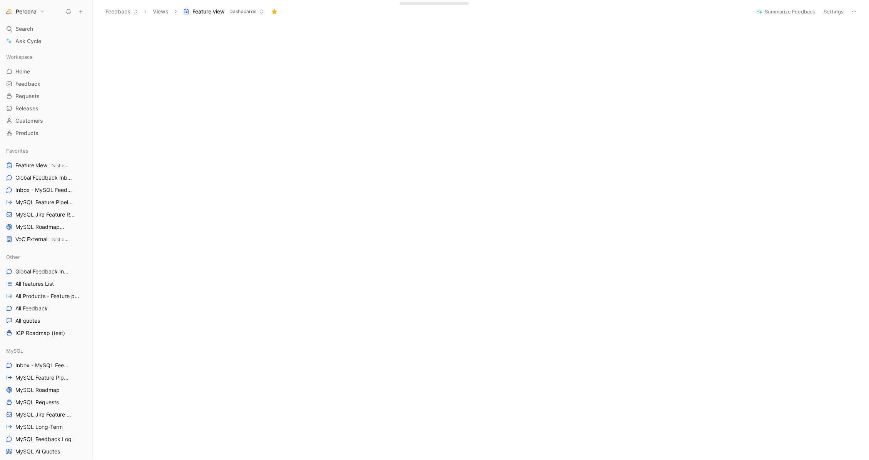
scroll to position [50, 0]
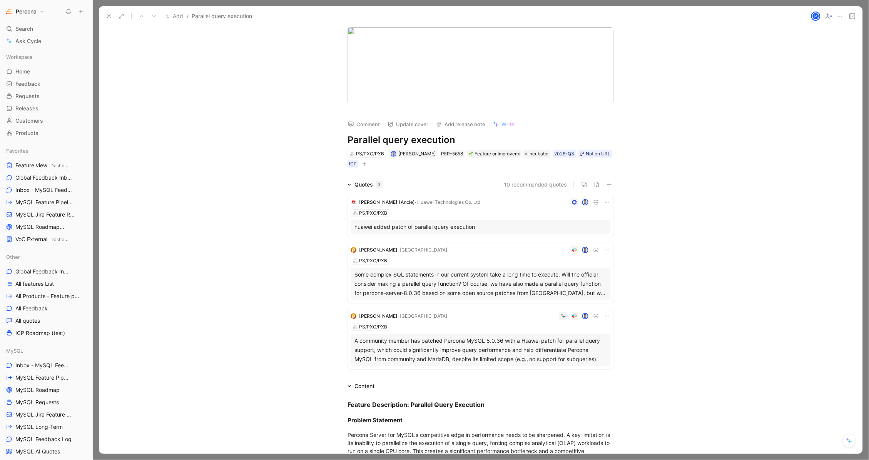
click at [109, 16] on icon at bounding box center [109, 16] width 6 height 6
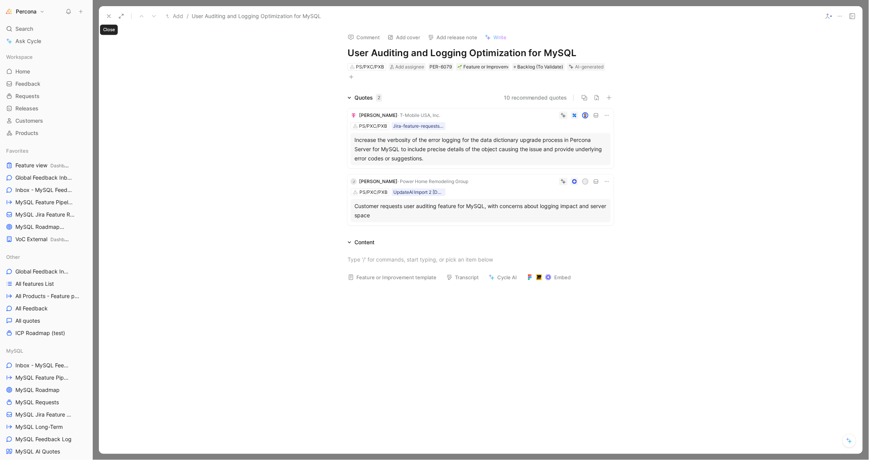
click at [110, 17] on icon at bounding box center [109, 16] width 6 height 6
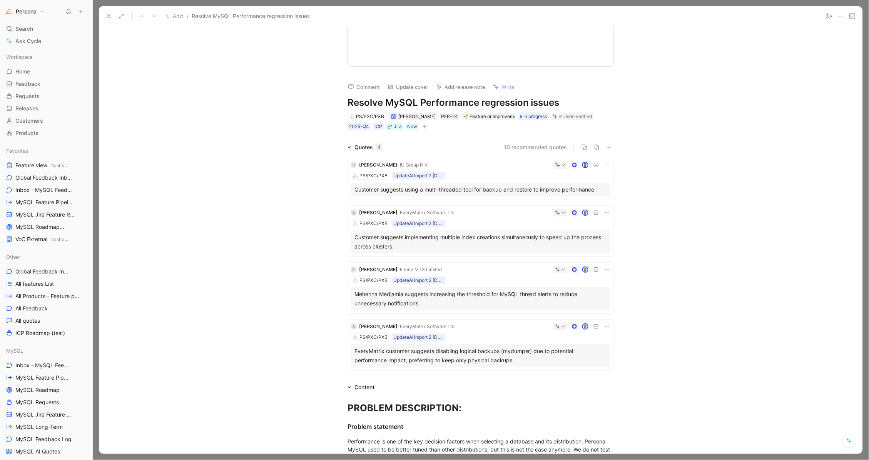
scroll to position [37, 0]
click at [469, 296] on div "Mehenna Medjamia suggests increasing the threshold for MySQL thread alerts to r…" at bounding box center [480, 299] width 252 height 18
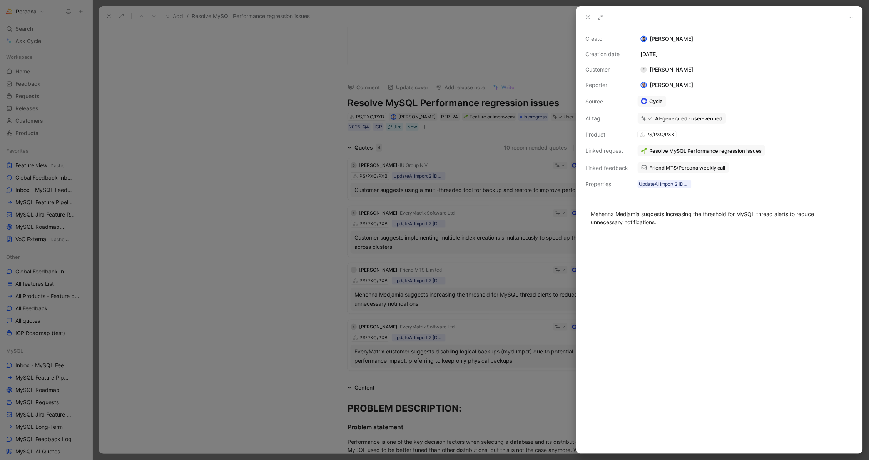
click at [655, 165] on span "Friend MTS/Percona weekly call" at bounding box center [687, 167] width 76 height 7
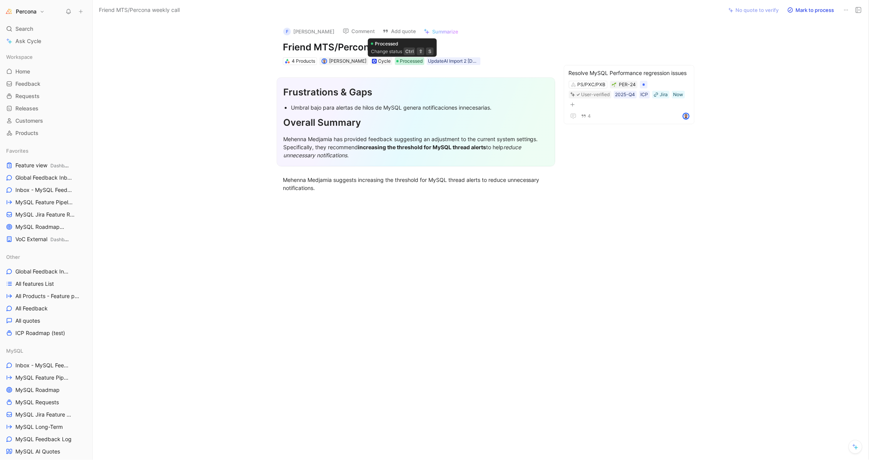
click at [401, 63] on span "Processed" at bounding box center [411, 61] width 23 height 8
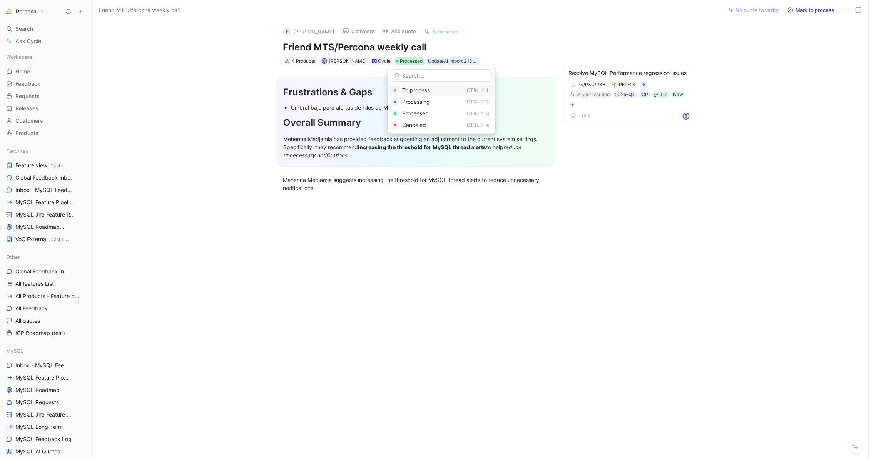
click at [416, 88] on span "To process" at bounding box center [416, 90] width 28 height 7
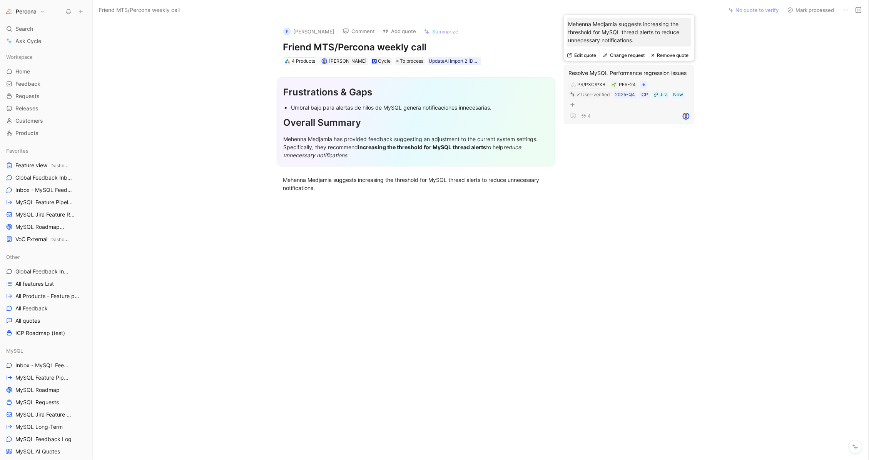
click at [666, 55] on button "Remove quote" at bounding box center [670, 55] width 44 height 11
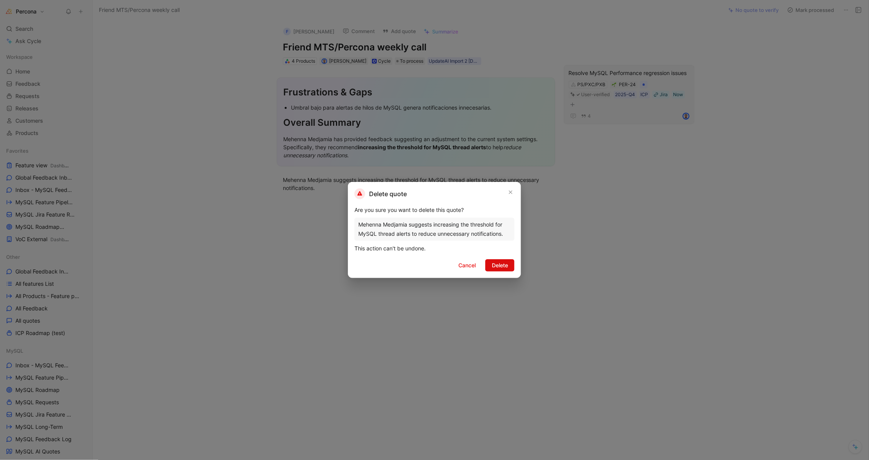
click at [504, 263] on span "Delete" at bounding box center [500, 265] width 16 height 9
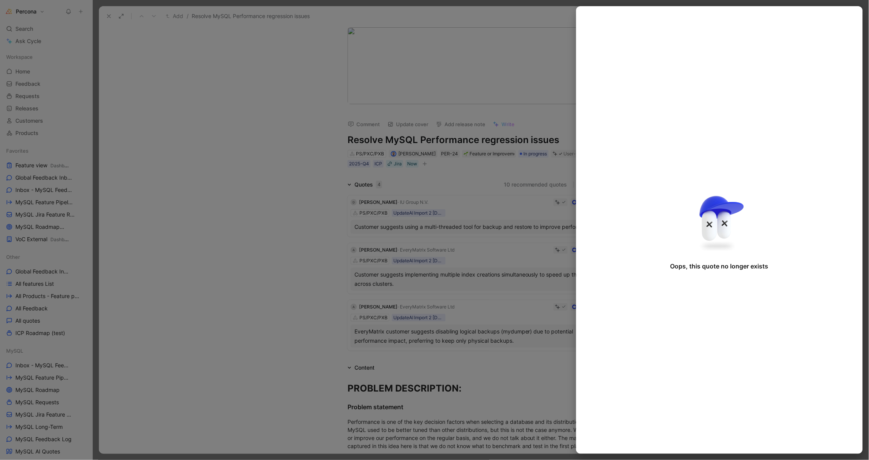
click at [214, 155] on div at bounding box center [434, 230] width 869 height 460
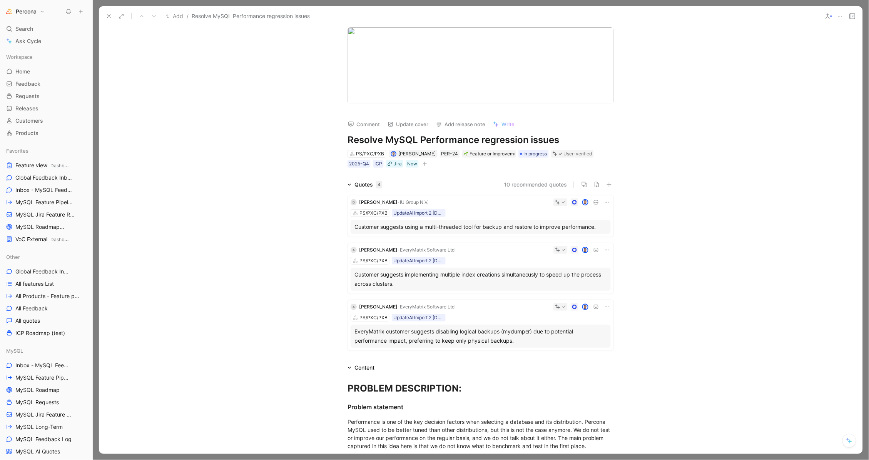
click at [477, 335] on div "EveryMatrix customer suggests disabling logical backups (mydumper) due to poten…" at bounding box center [480, 336] width 252 height 18
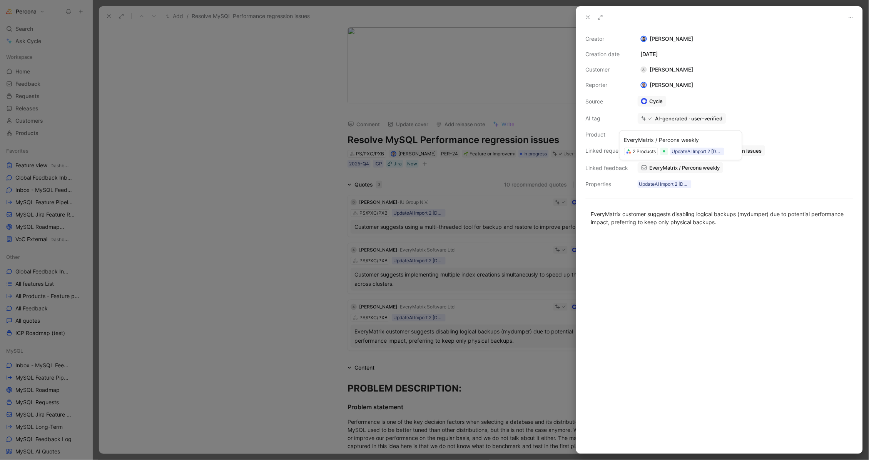
click at [664, 166] on span "EveryMatrix / Percona weekly" at bounding box center [684, 167] width 70 height 7
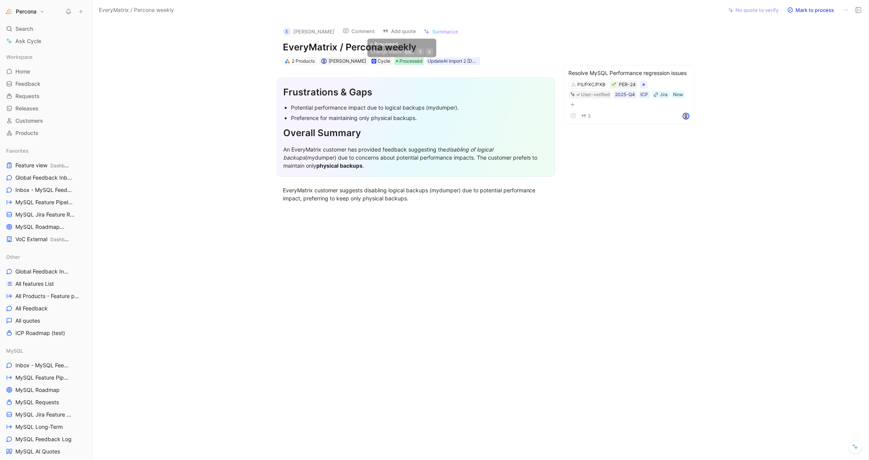
click at [400, 61] on span "Processed" at bounding box center [411, 61] width 23 height 8
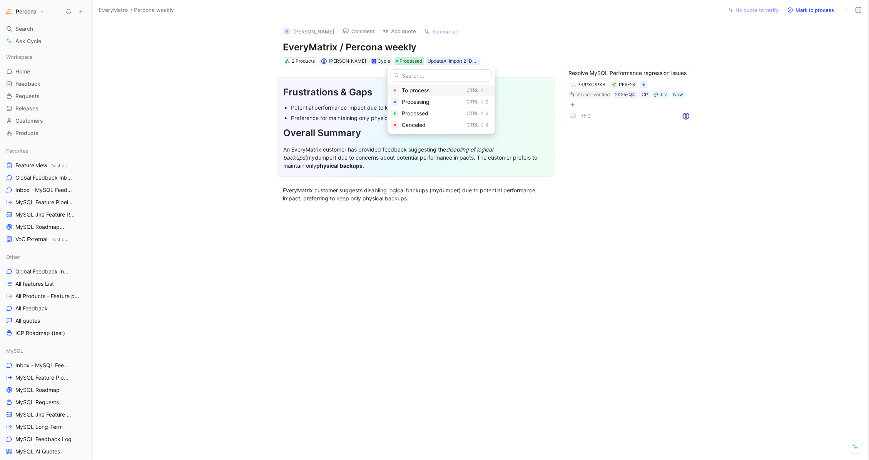
click at [412, 88] on span "To process" at bounding box center [416, 90] width 28 height 7
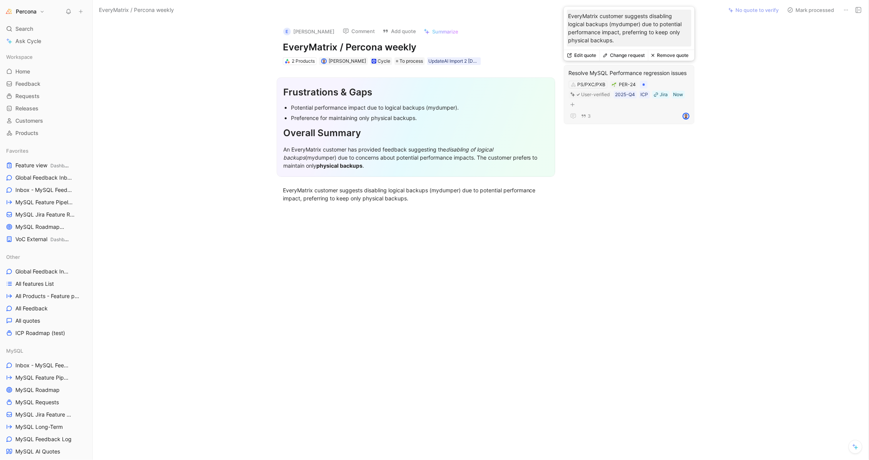
click at [668, 56] on button "Remove quote" at bounding box center [670, 55] width 44 height 11
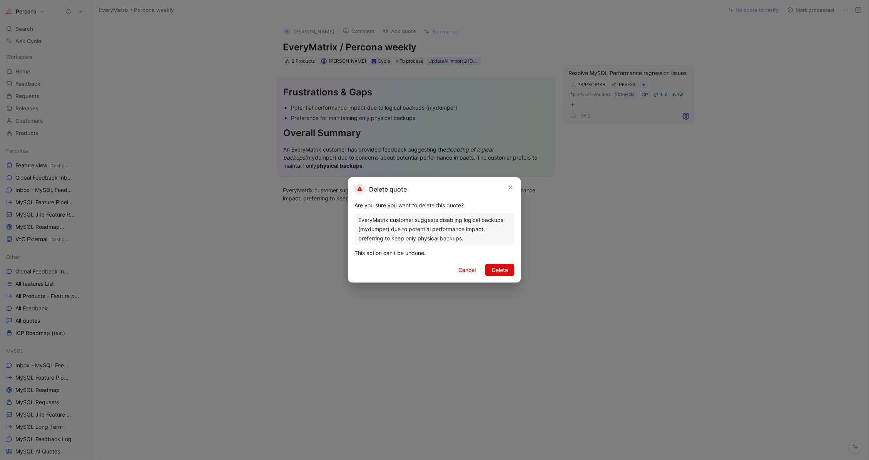
click at [502, 267] on span "Delete" at bounding box center [500, 269] width 16 height 9
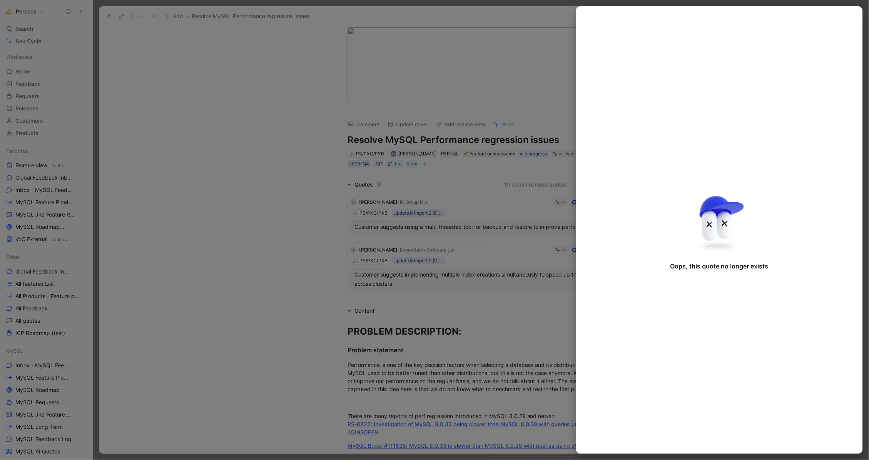
click at [277, 238] on div at bounding box center [434, 230] width 869 height 460
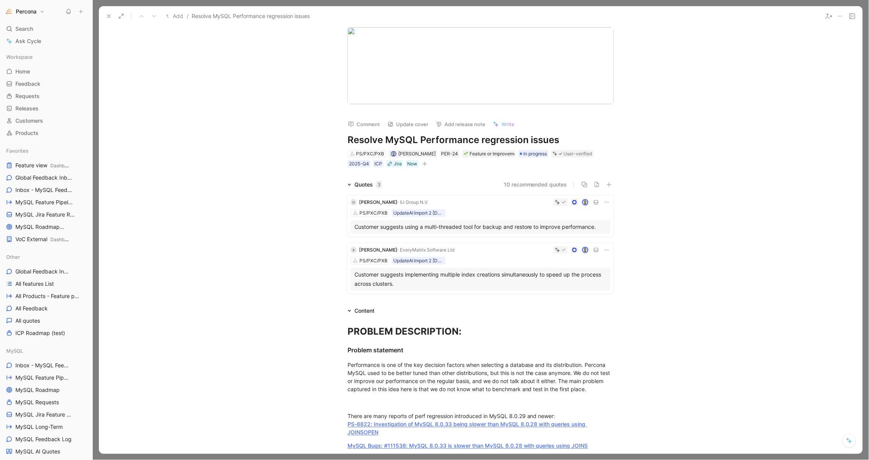
click at [451, 274] on div "Customer suggests implementing multiple index creations simultaneously to speed…" at bounding box center [480, 279] width 252 height 18
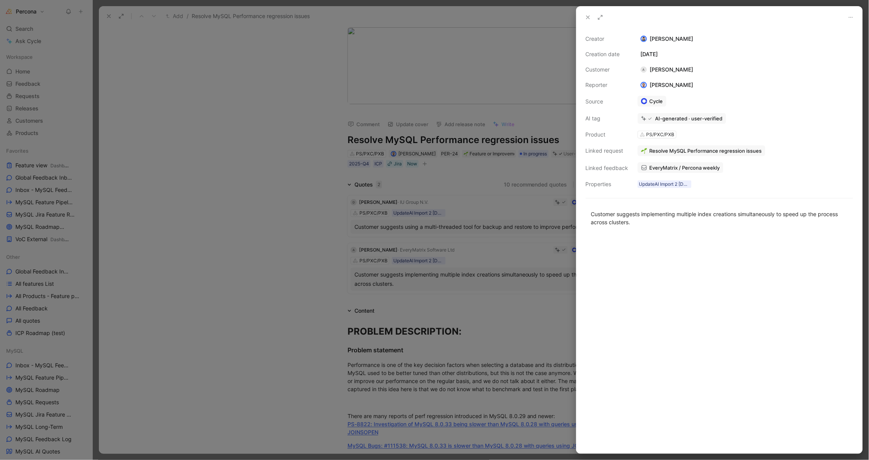
click at [477, 242] on div at bounding box center [434, 230] width 869 height 460
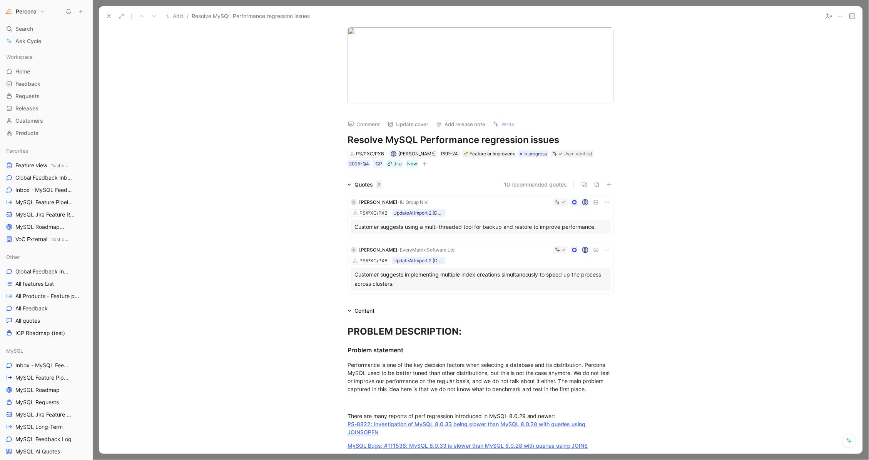
click at [476, 284] on div "Customer suggests implementing multiple index creations simultaneously to speed…" at bounding box center [480, 279] width 252 height 18
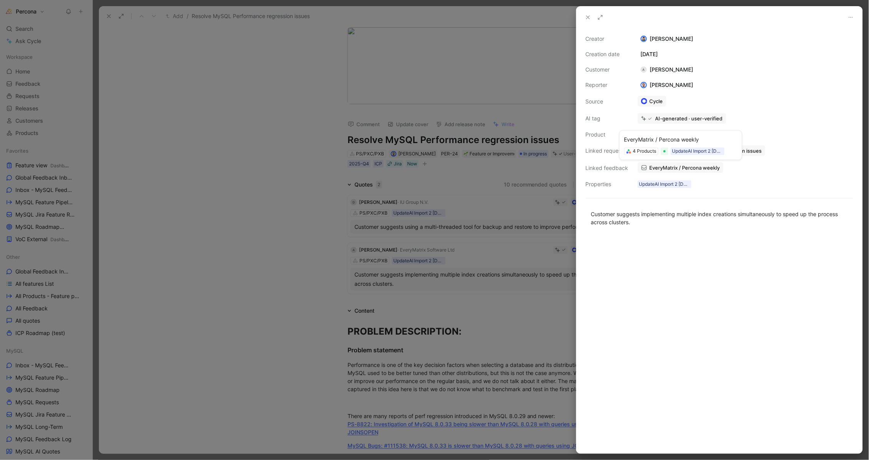
click at [673, 165] on span "EveryMatrix / Percona weekly" at bounding box center [684, 167] width 70 height 7
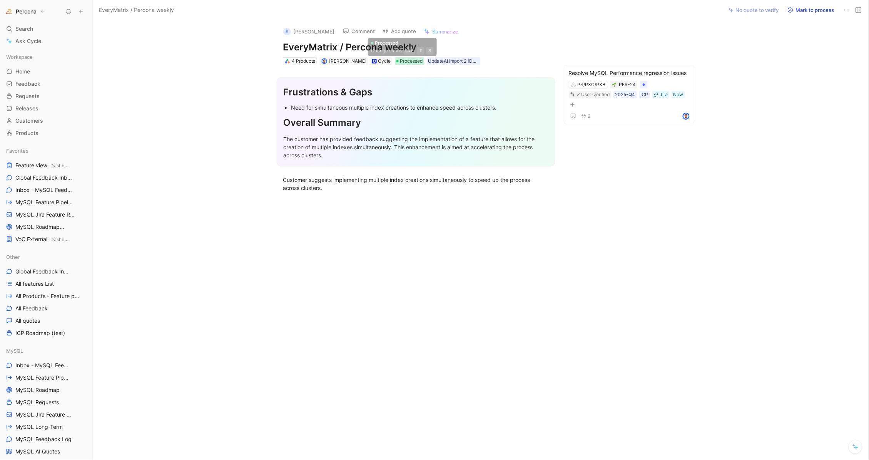
click at [401, 61] on span "Processed" at bounding box center [411, 61] width 23 height 8
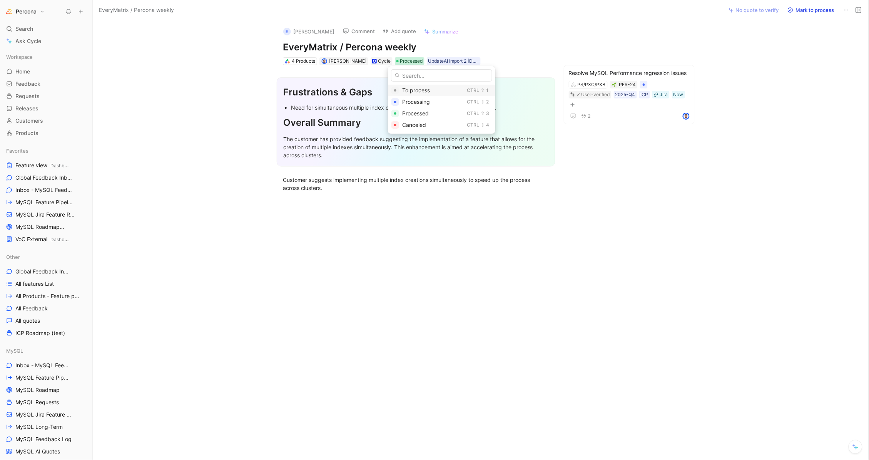
click at [418, 87] on span "To process" at bounding box center [416, 90] width 28 height 7
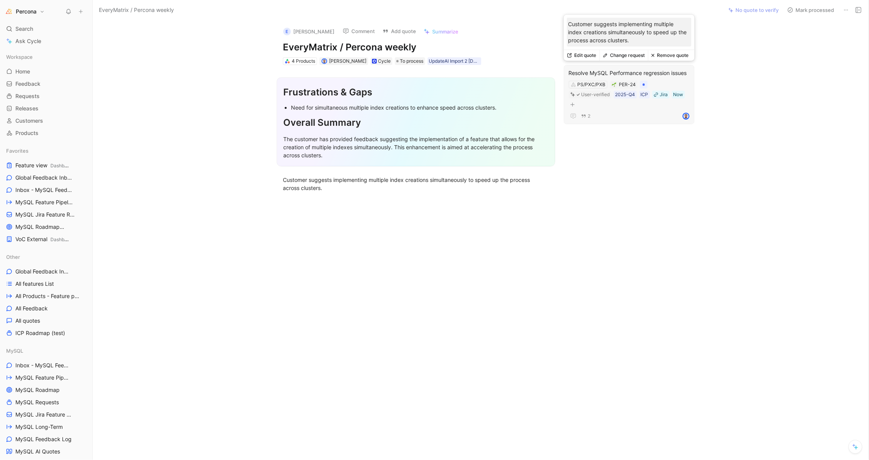
click at [669, 53] on button "Remove quote" at bounding box center [670, 55] width 44 height 11
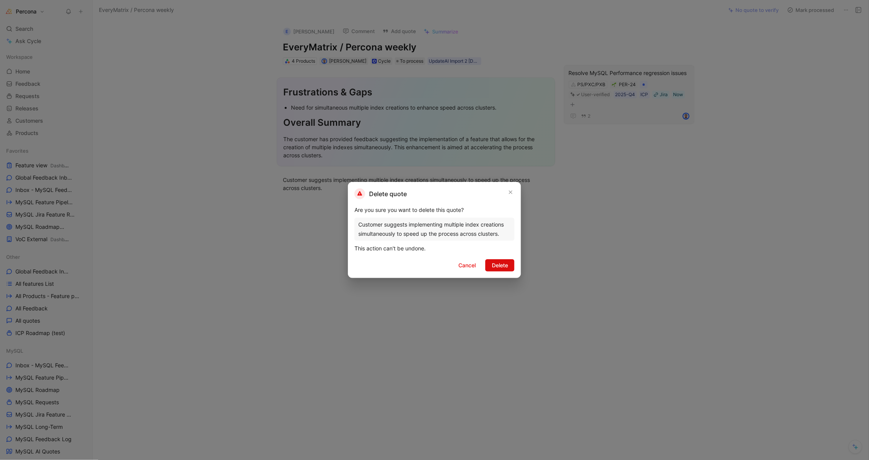
click at [499, 261] on span "Delete" at bounding box center [500, 265] width 16 height 9
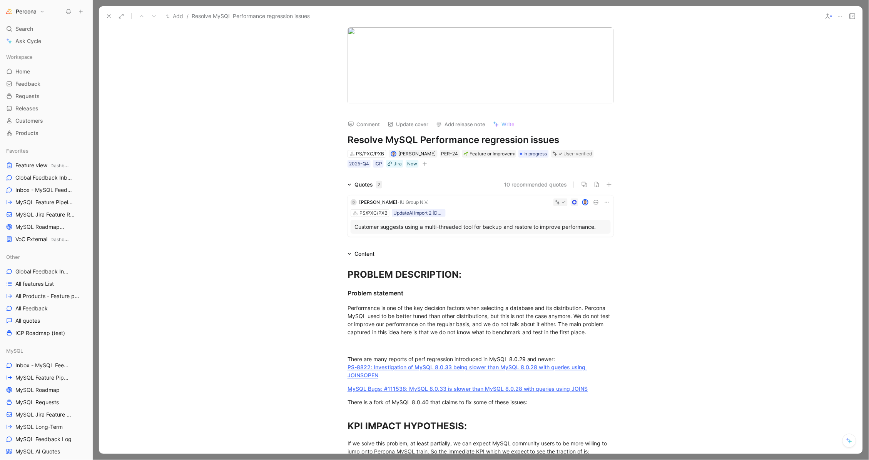
click at [510, 209] on div "PS/PXC/PXB UpdateAI Import 2 [DATE] 18:54" at bounding box center [480, 213] width 260 height 8
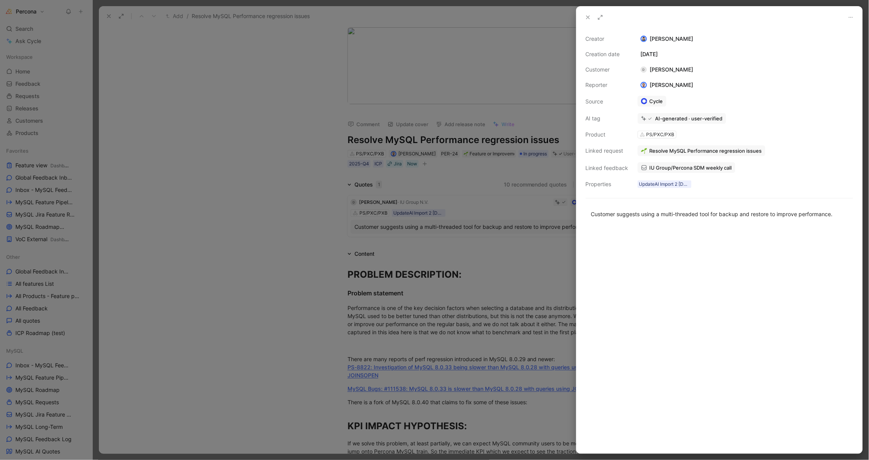
click at [668, 165] on span "IU Group/Percona SDM weekly call" at bounding box center [690, 167] width 82 height 7
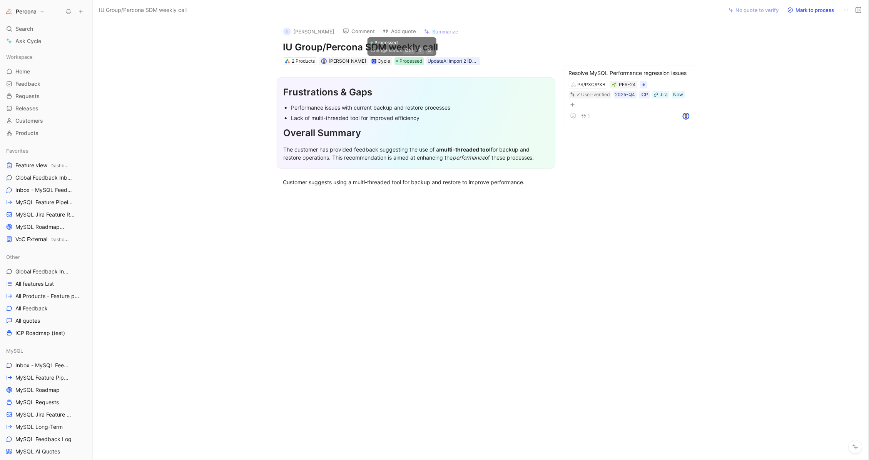
click at [403, 60] on span "Processed" at bounding box center [411, 61] width 23 height 8
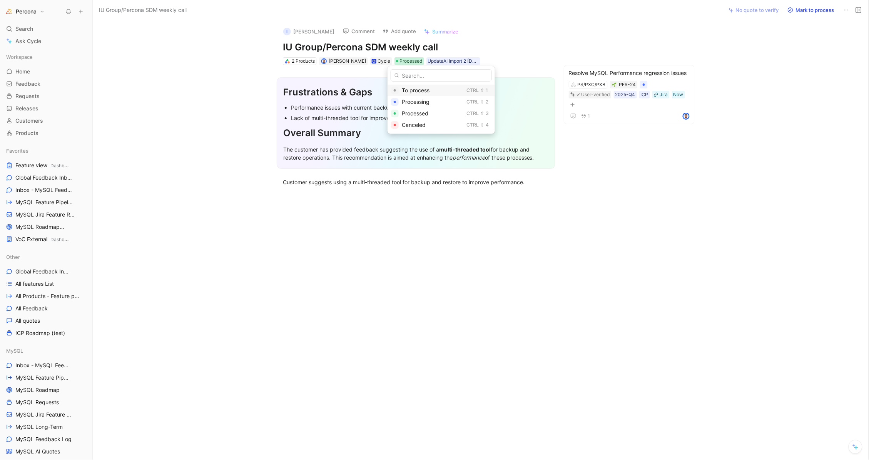
click at [420, 88] on span "To process" at bounding box center [416, 90] width 28 height 7
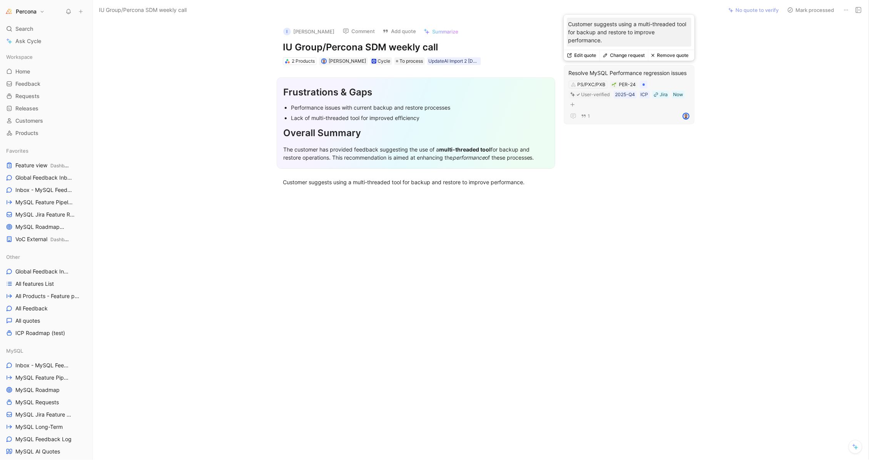
click at [668, 55] on button "Remove quote" at bounding box center [670, 55] width 44 height 11
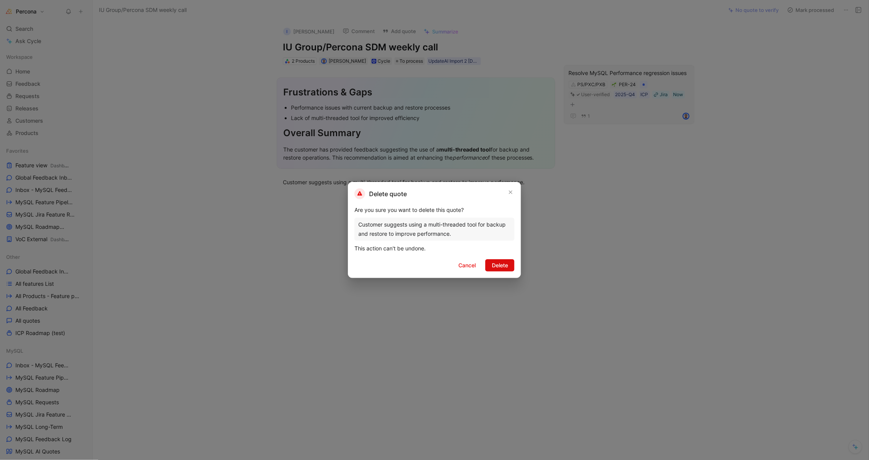
click at [491, 260] on button "Delete" at bounding box center [499, 265] width 29 height 12
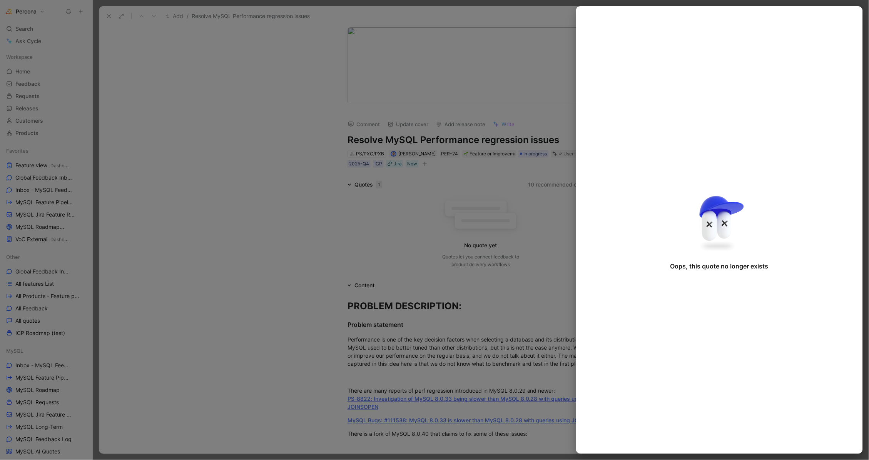
click at [165, 93] on div at bounding box center [434, 230] width 869 height 460
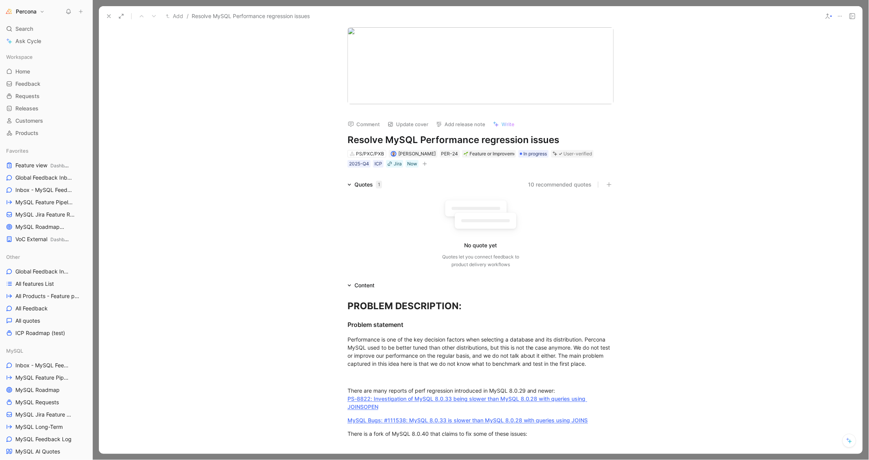
click at [108, 16] on use at bounding box center [108, 16] width 3 height 3
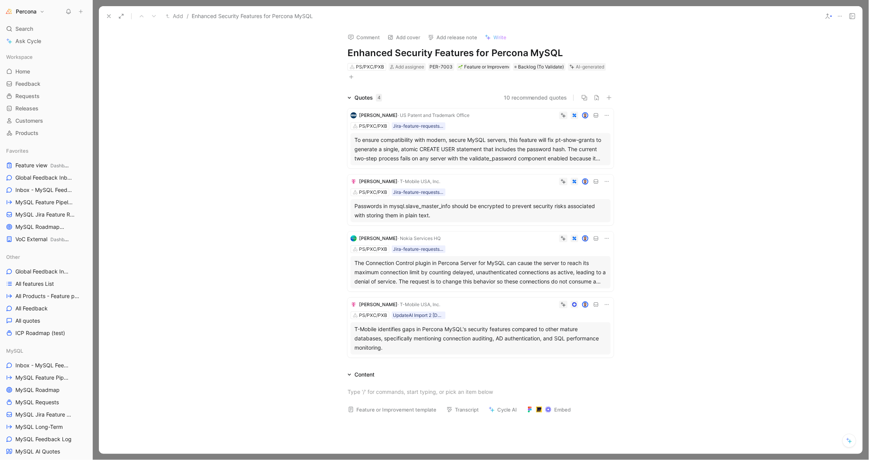
click at [110, 16] on icon at bounding box center [109, 16] width 6 height 6
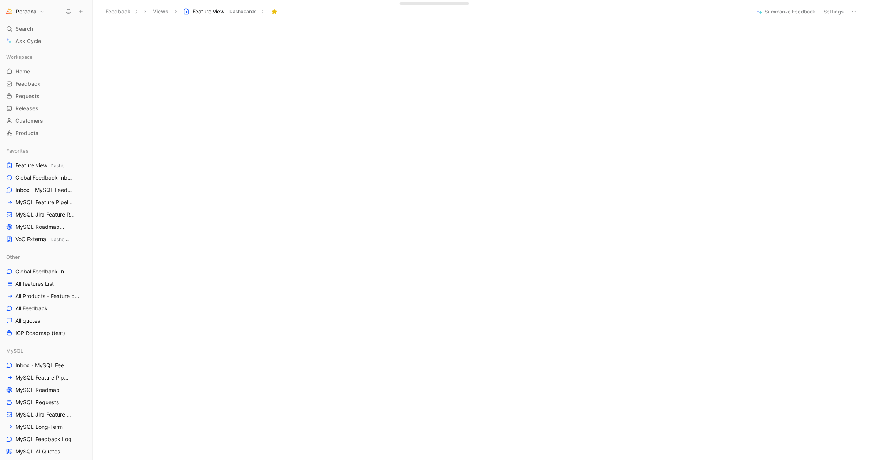
scroll to position [98, 0]
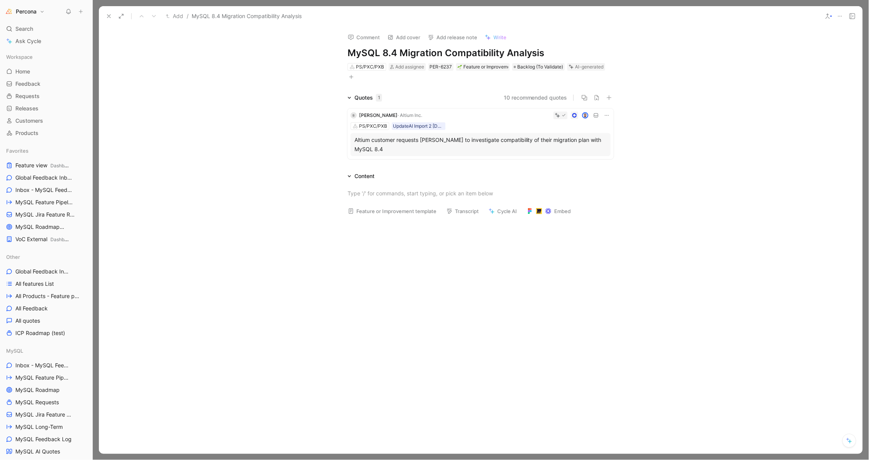
click at [607, 113] on icon at bounding box center [607, 115] width 6 height 6
click at [574, 162] on span "Delete quote" at bounding box center [583, 163] width 32 height 7
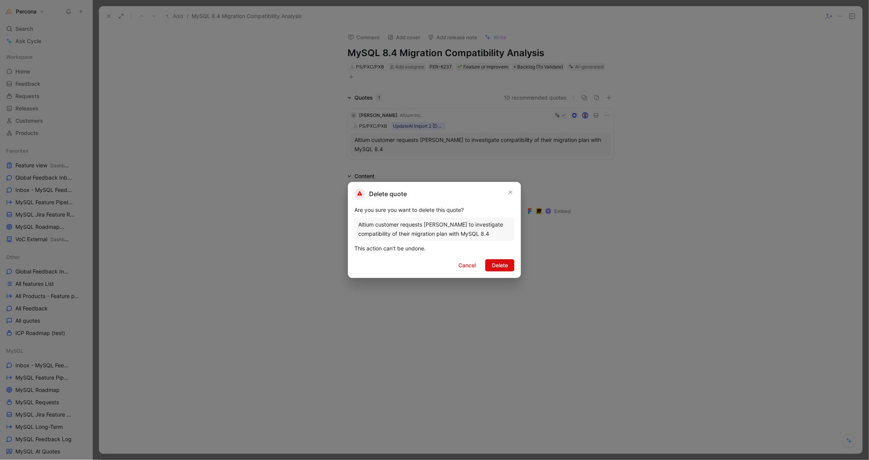
click at [499, 268] on span "Delete" at bounding box center [500, 265] width 16 height 9
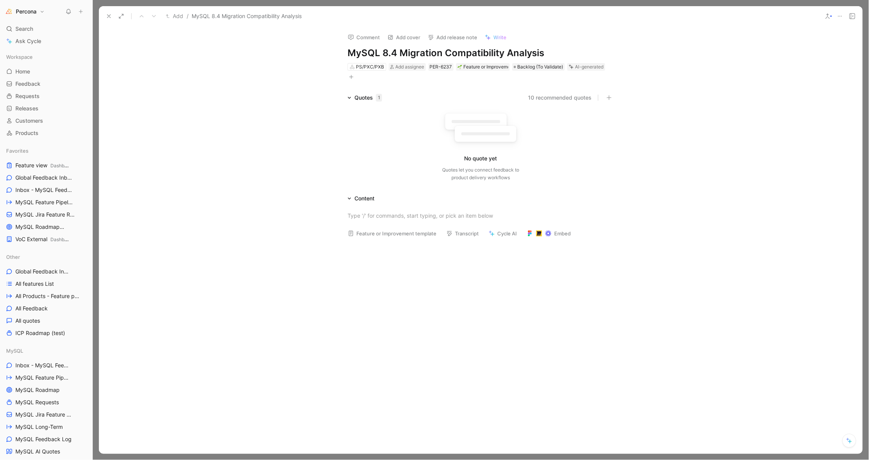
click at [840, 17] on icon at bounding box center [840, 16] width 6 height 6
click at [786, 63] on div "Delete" at bounding box center [807, 66] width 70 height 9
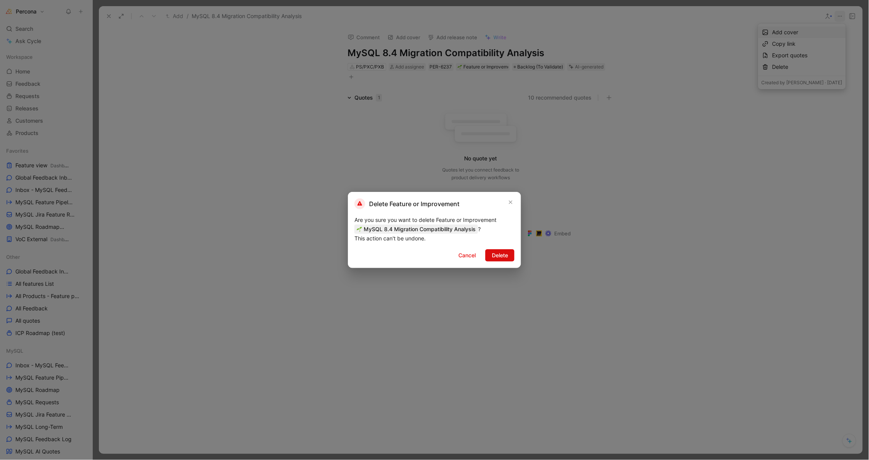
click at [504, 255] on span "Delete" at bounding box center [500, 255] width 16 height 9
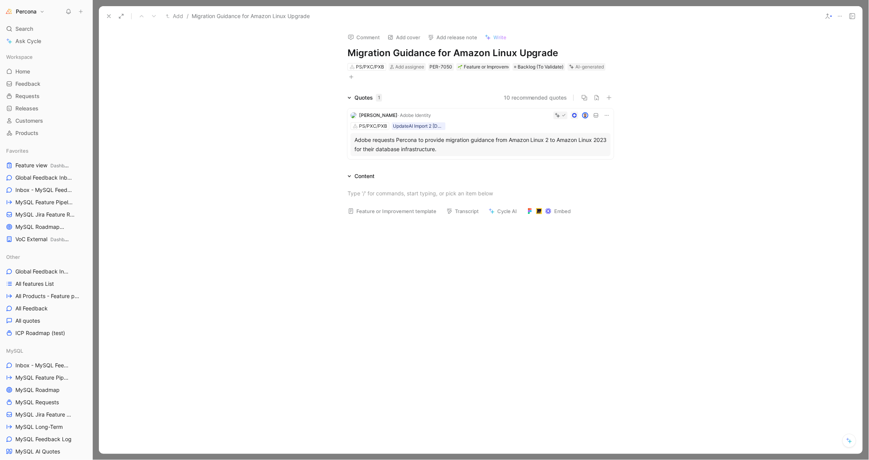
click at [606, 115] on icon at bounding box center [607, 115] width 6 height 6
click at [577, 164] on span "Delete quote" at bounding box center [583, 163] width 32 height 7
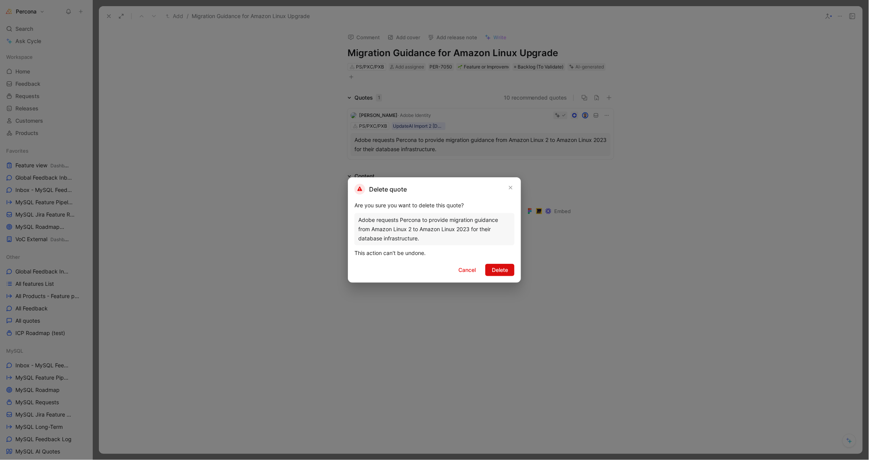
click at [501, 273] on span "Delete" at bounding box center [500, 269] width 16 height 9
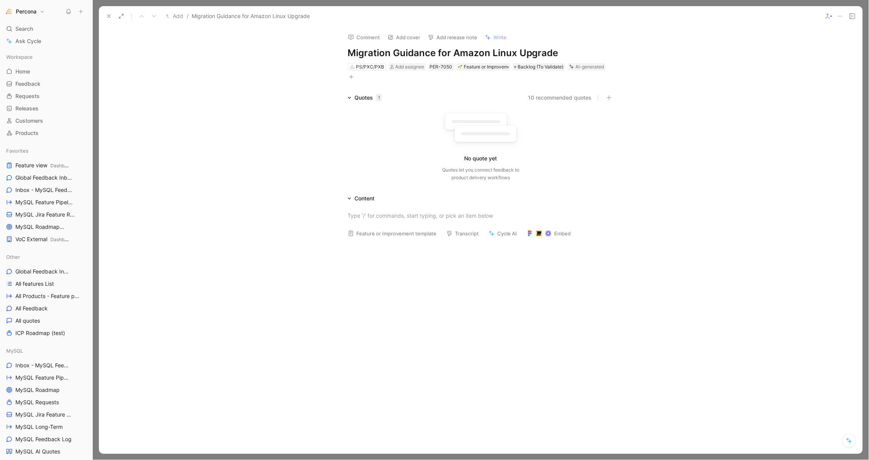
click at [838, 17] on icon at bounding box center [840, 16] width 6 height 6
click at [804, 61] on div "Delete" at bounding box center [802, 67] width 88 height 12
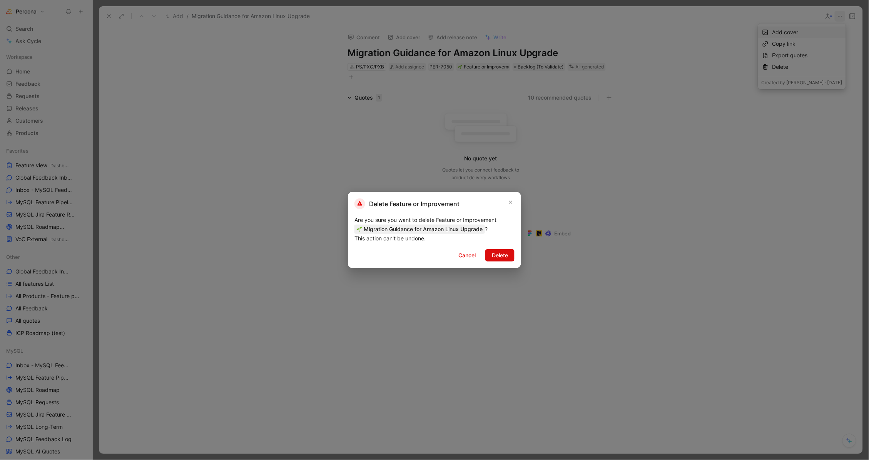
click at [499, 257] on span "Delete" at bounding box center [500, 255] width 16 height 9
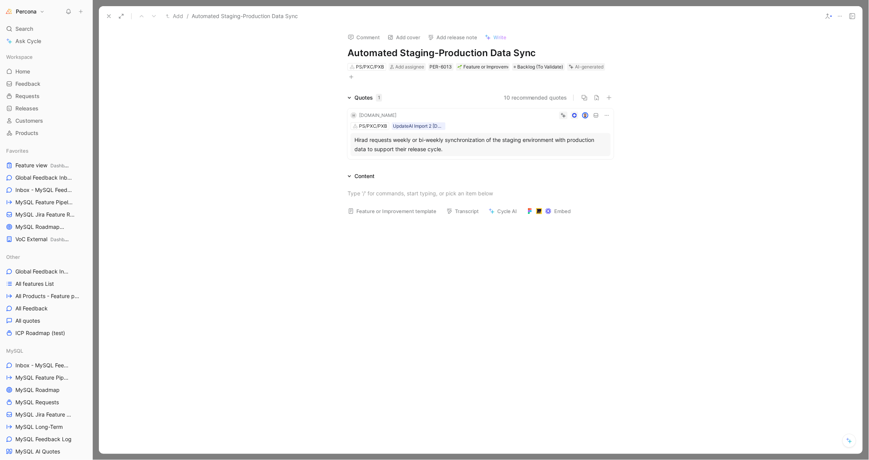
click at [609, 112] on icon at bounding box center [607, 115] width 6 height 6
click at [414, 137] on div "Hirad requests weekly or bi-weekly synchronization of the staging environment w…" at bounding box center [480, 144] width 252 height 18
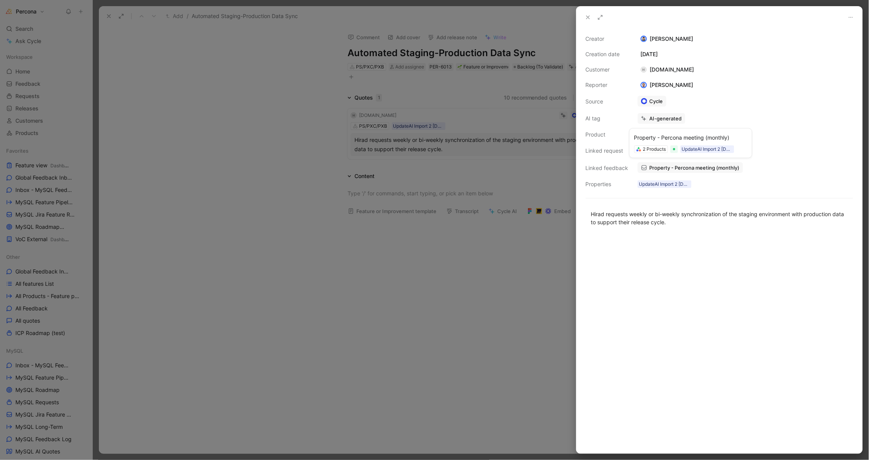
click at [661, 165] on span "Property - Percona meeting (monthly)" at bounding box center [694, 167] width 90 height 7
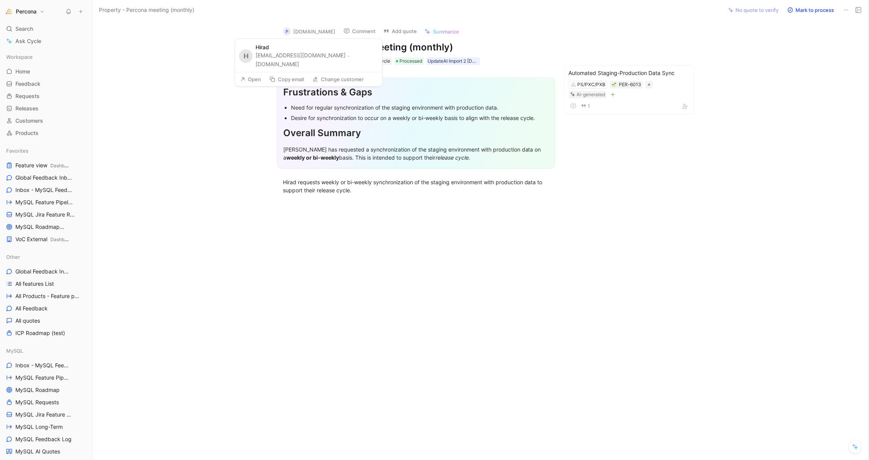
click at [248, 74] on button "Open" at bounding box center [251, 79] width 28 height 11
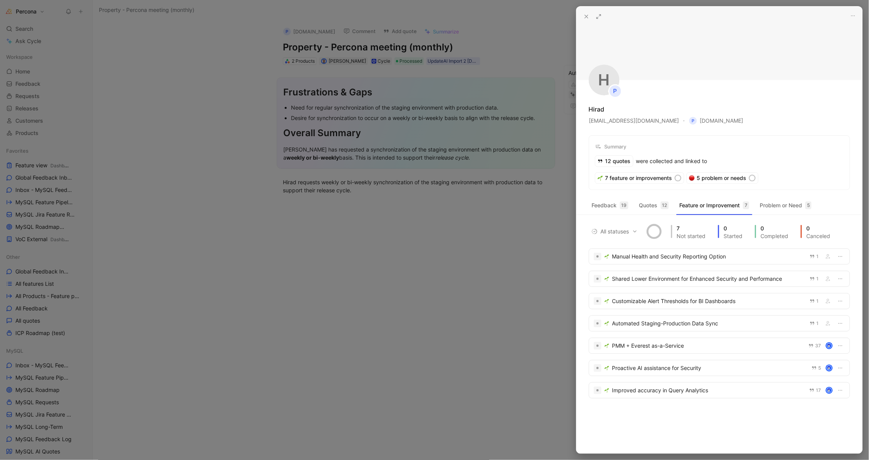
click at [585, 15] on use at bounding box center [586, 16] width 3 height 3
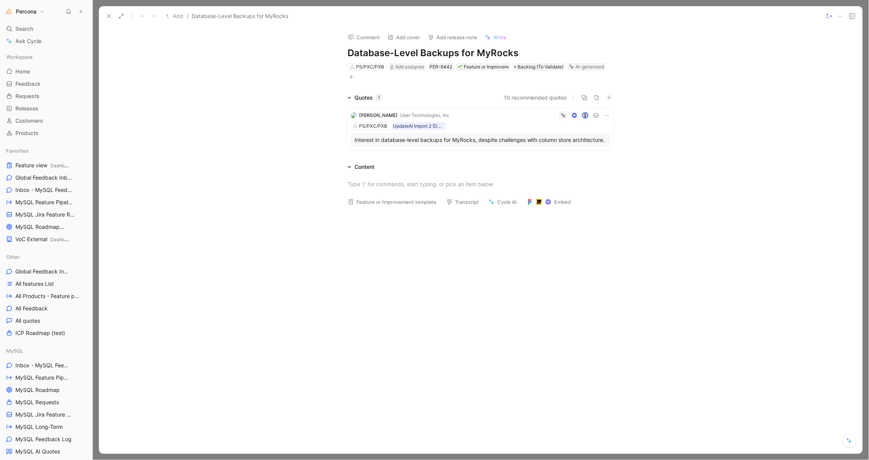
click at [109, 16] on use at bounding box center [108, 16] width 3 height 3
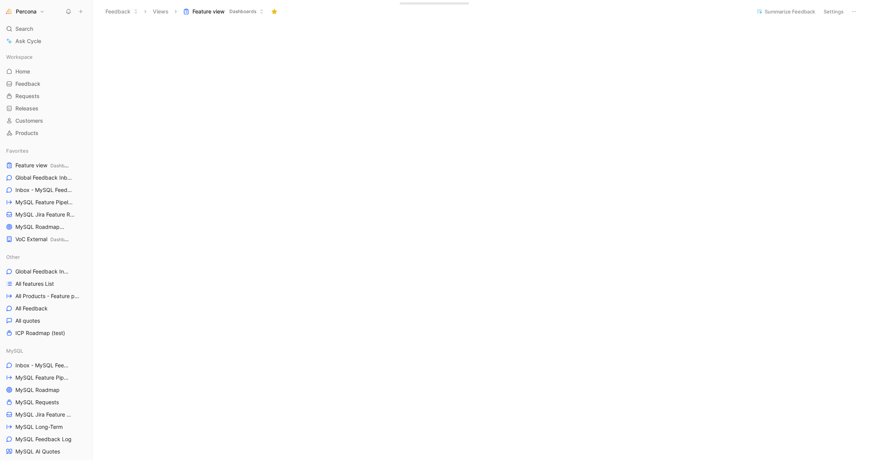
scroll to position [37, 0]
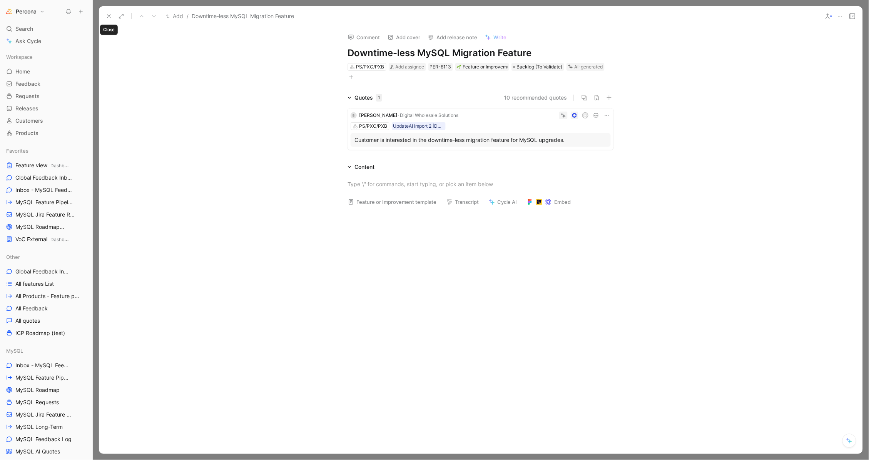
click at [109, 15] on icon at bounding box center [109, 16] width 6 height 6
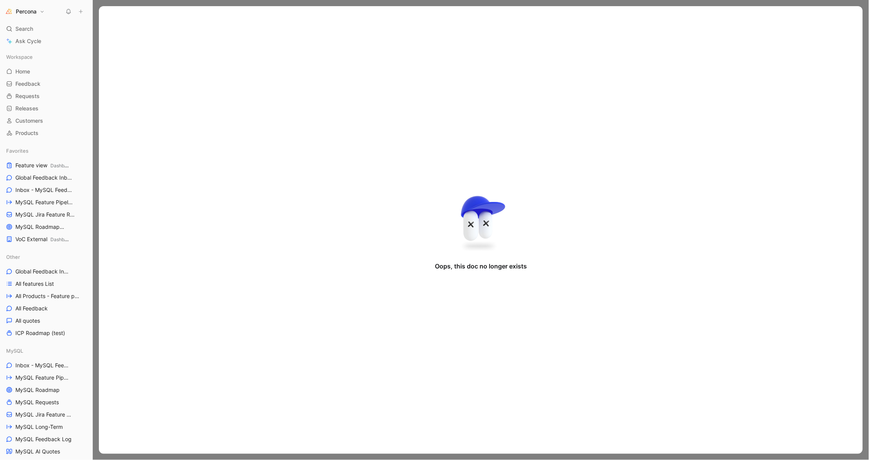
click at [109, 7] on div "Oops, this doc no longer exists" at bounding box center [481, 230] width 764 height 448
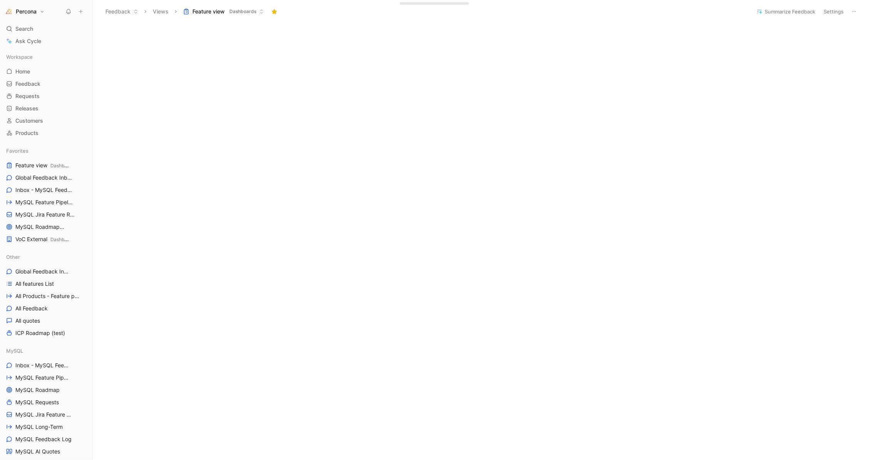
scroll to position [75, 0]
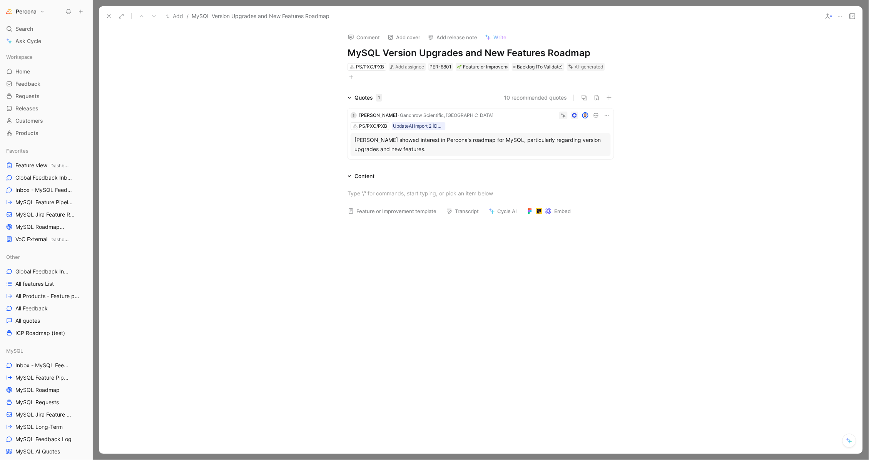
click at [608, 116] on icon at bounding box center [607, 115] width 6 height 6
click at [578, 163] on span "Delete quote" at bounding box center [583, 163] width 32 height 7
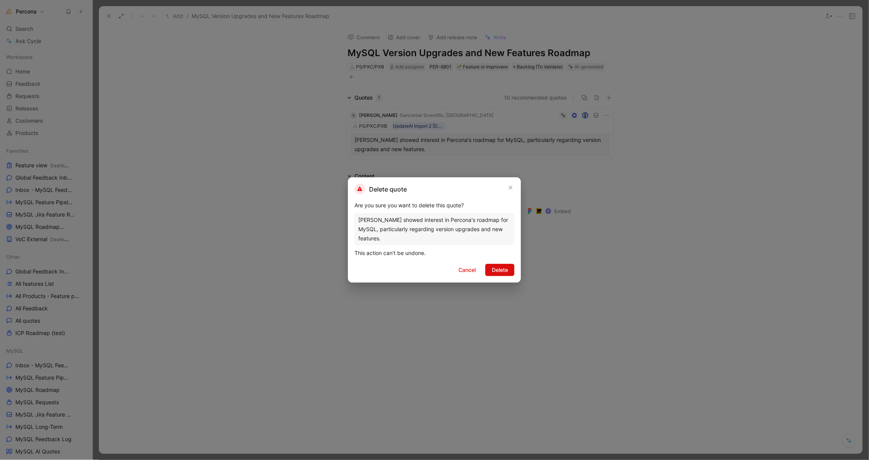
click at [501, 265] on span "Delete" at bounding box center [500, 269] width 16 height 9
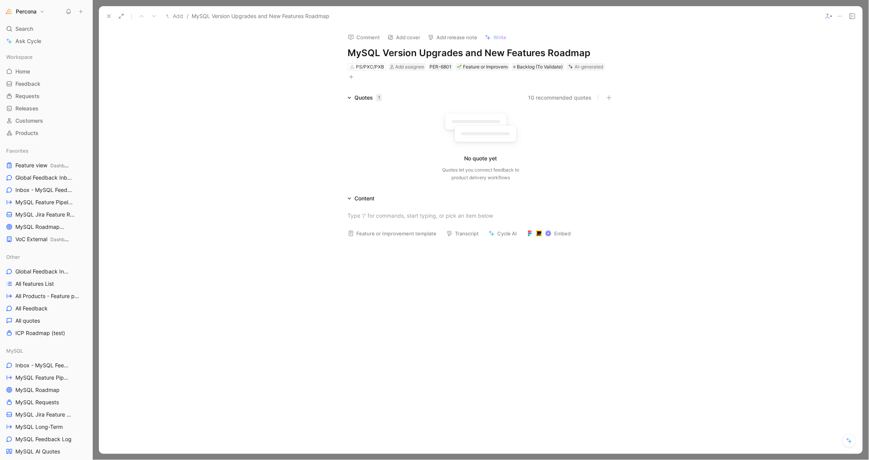
click at [839, 13] on icon at bounding box center [840, 16] width 6 height 6
click at [788, 67] on div "Delete" at bounding box center [807, 66] width 70 height 9
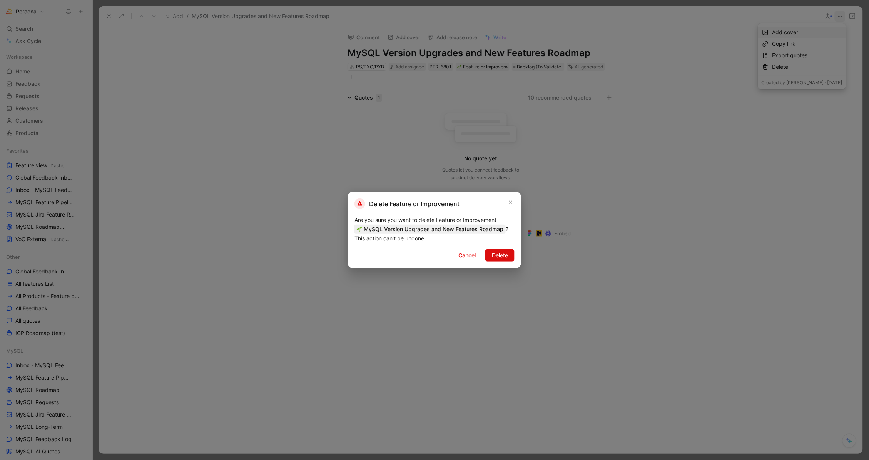
click at [501, 255] on span "Delete" at bounding box center [500, 255] width 16 height 9
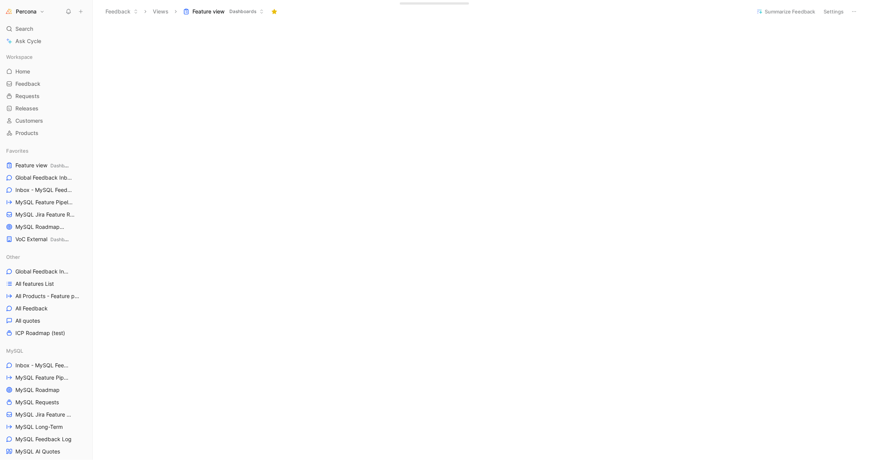
scroll to position [224, 0]
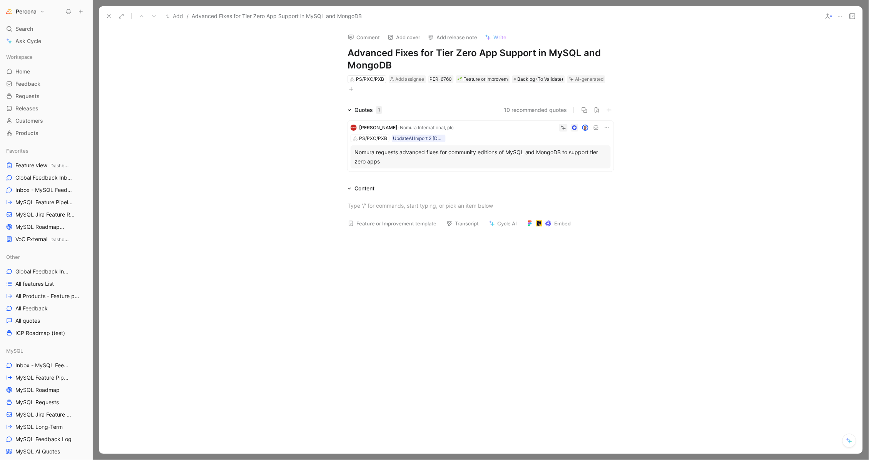
click at [112, 12] on button at bounding box center [108, 16] width 11 height 11
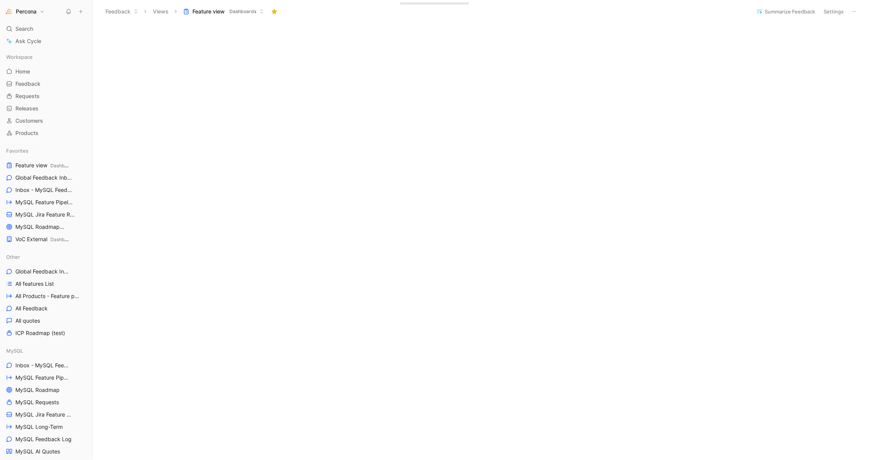
scroll to position [381, 0]
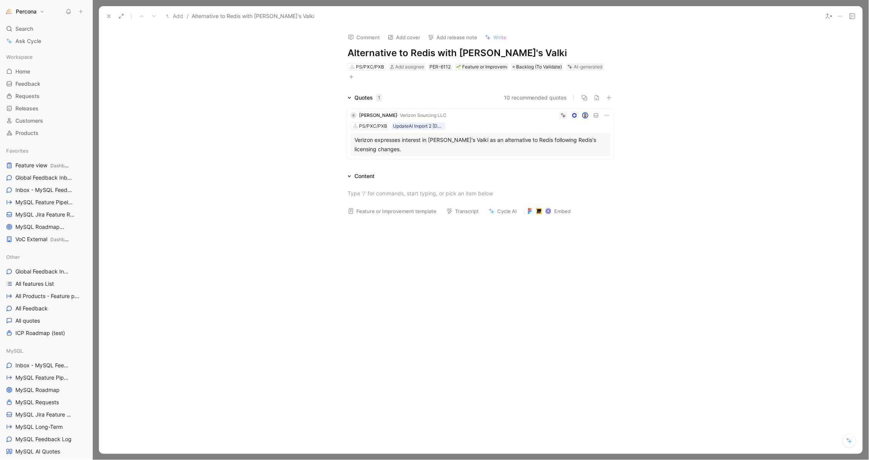
click at [524, 50] on h1 "Alternative to Redis with [PERSON_NAME]'s Valki" at bounding box center [480, 53] width 266 height 12
click at [470, 148] on div "Verizon expresses interest in [PERSON_NAME]'s Valki as an alternative to Redis …" at bounding box center [480, 144] width 252 height 18
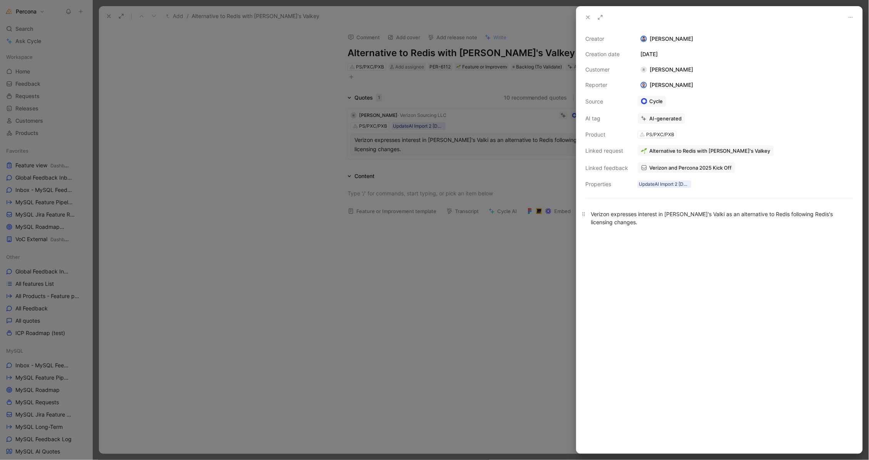
click at [701, 210] on div "Verizon expresses interest in [PERSON_NAME]'s Valki as an alternative to Redis …" at bounding box center [719, 218] width 257 height 16
click at [714, 238] on div at bounding box center [719, 344] width 286 height 219
click at [472, 259] on div at bounding box center [434, 230] width 869 height 460
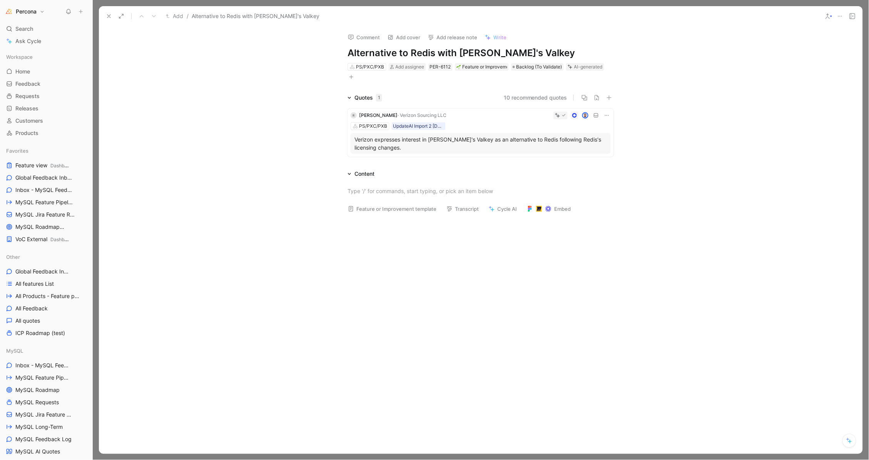
click at [453, 162] on div "Quotes 1 10 recommended quotes R [PERSON_NAME] · Verizon Sourcing LLC PS/PXC/PX…" at bounding box center [480, 225] width 763 height 264
click at [511, 125] on div "PS/PXC/PXB UpdateAI Import 2 [DATE] 18:54" at bounding box center [480, 126] width 260 height 8
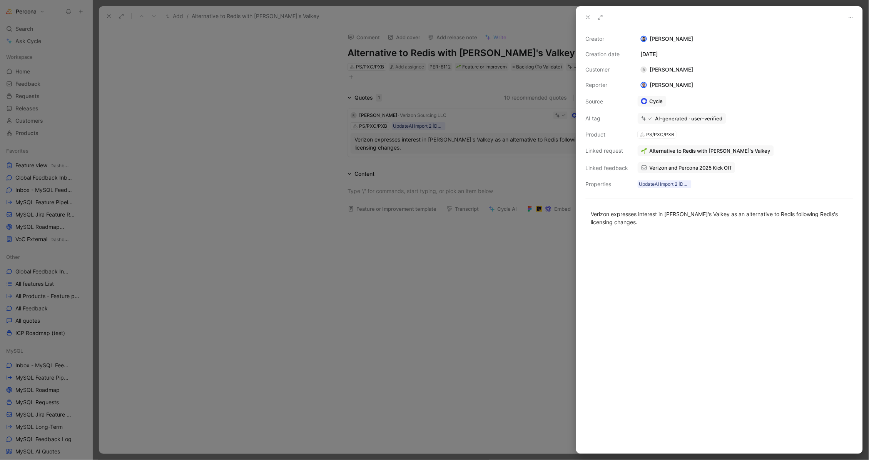
click at [475, 53] on div at bounding box center [434, 230] width 869 height 460
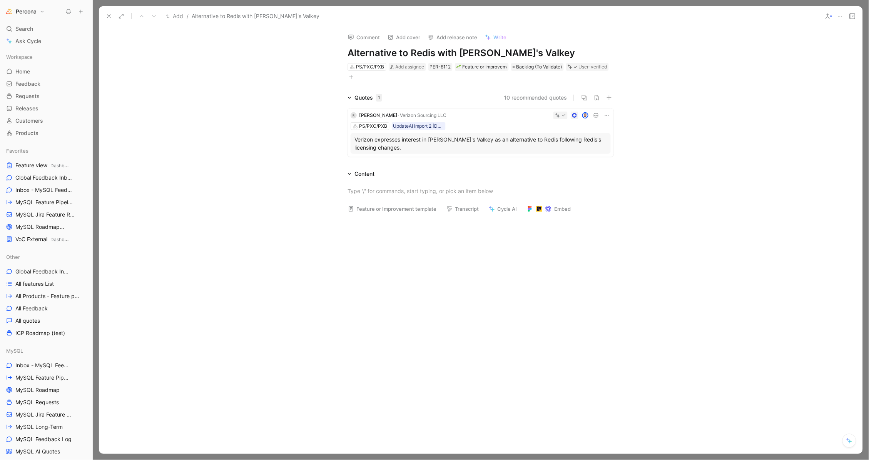
click at [484, 53] on h1 "Alternative to Redis with [PERSON_NAME]'s Valkey" at bounding box center [480, 53] width 266 height 12
click at [607, 113] on icon at bounding box center [607, 115] width 6 height 6
click at [582, 165] on span "Delete quote" at bounding box center [583, 163] width 32 height 7
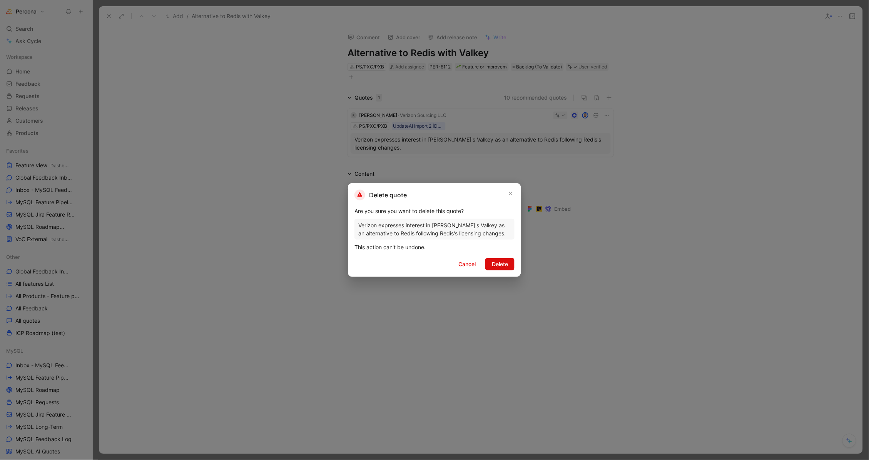
click at [498, 269] on button "Delete" at bounding box center [499, 264] width 29 height 12
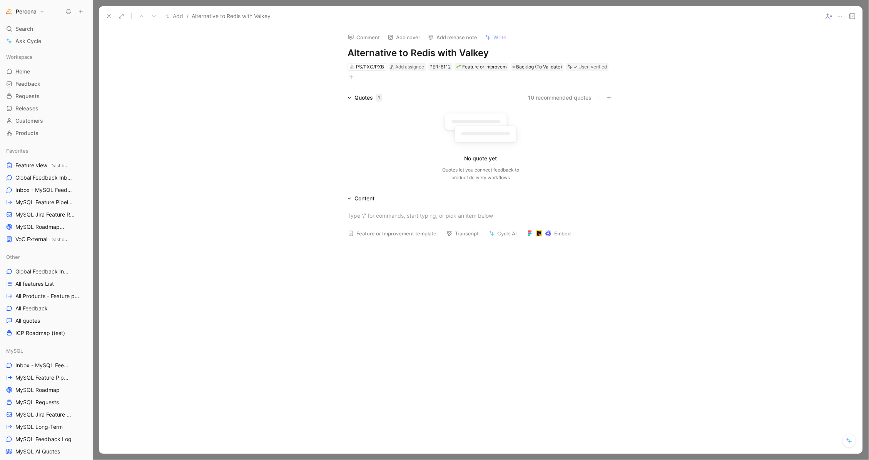
click at [840, 13] on icon at bounding box center [840, 16] width 6 height 6
click at [789, 65] on div "Delete" at bounding box center [807, 66] width 70 height 9
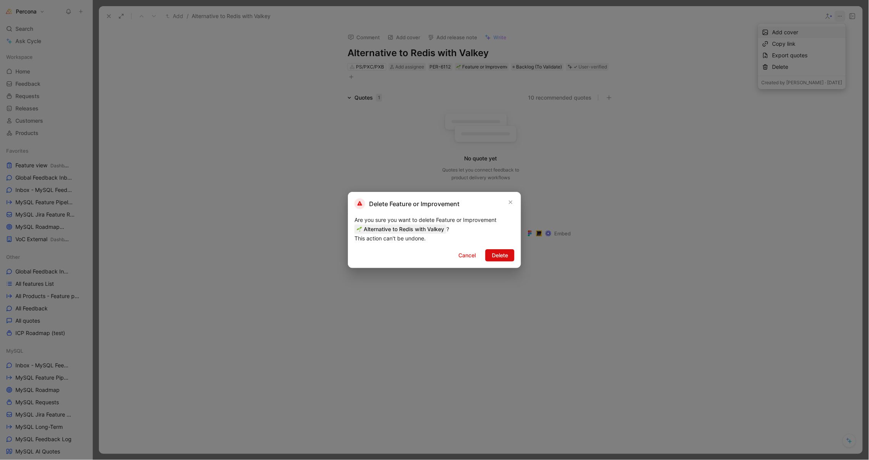
click at [502, 255] on span "Delete" at bounding box center [500, 255] width 16 height 9
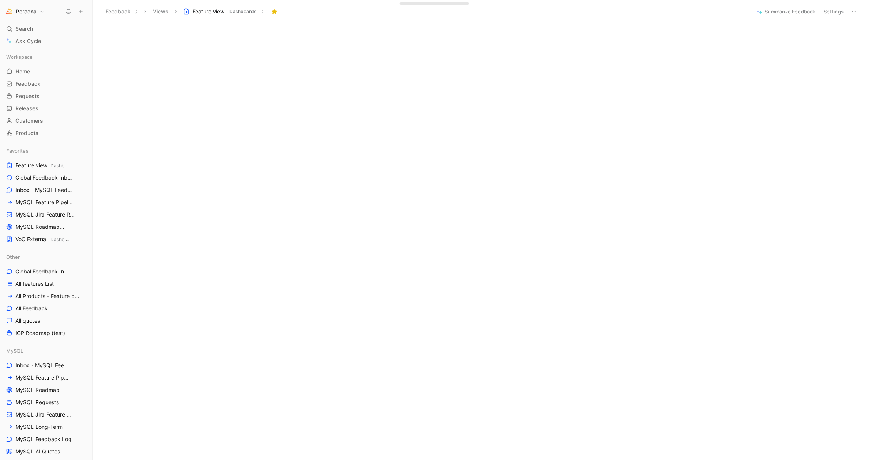
scroll to position [473, 0]
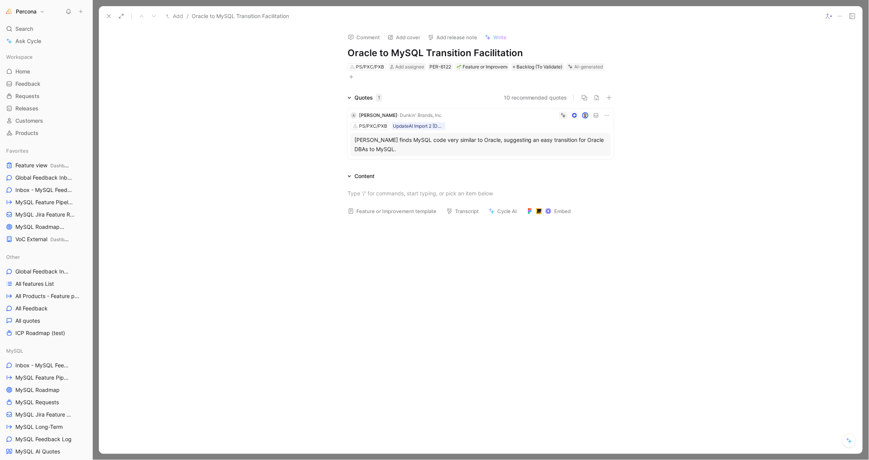
click at [605, 113] on icon at bounding box center [607, 115] width 6 height 6
click at [584, 162] on span "Delete quote" at bounding box center [583, 163] width 32 height 7
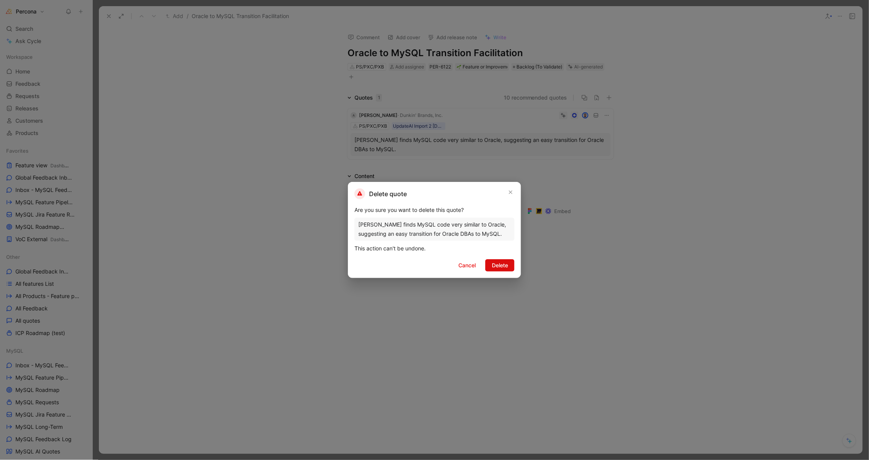
click at [497, 265] on span "Delete" at bounding box center [500, 265] width 16 height 9
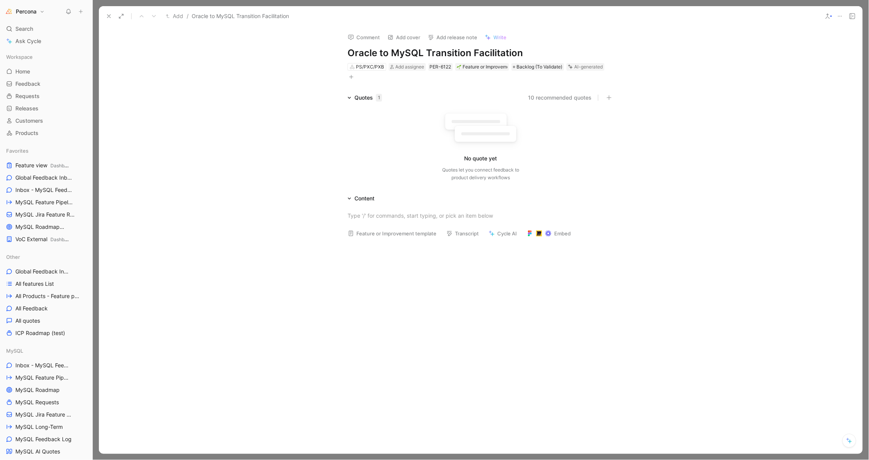
click at [838, 15] on icon at bounding box center [840, 16] width 6 height 6
click at [786, 68] on div "Delete" at bounding box center [807, 66] width 70 height 9
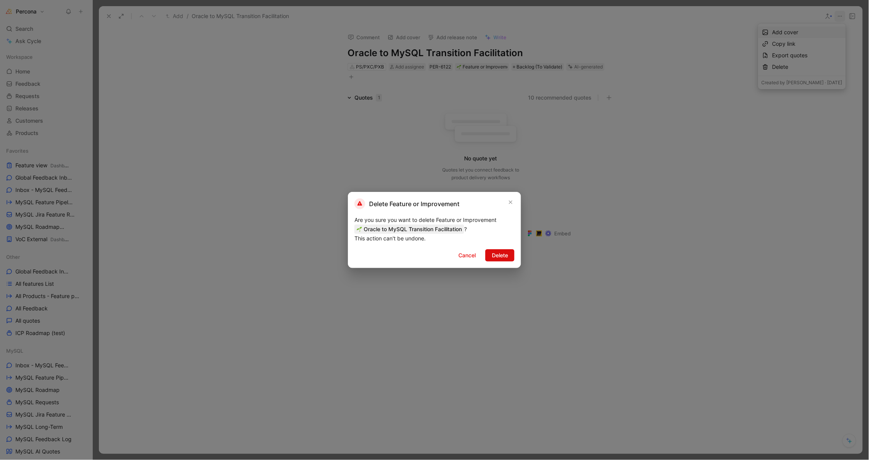
click at [492, 254] on span "Delete" at bounding box center [500, 255] width 16 height 9
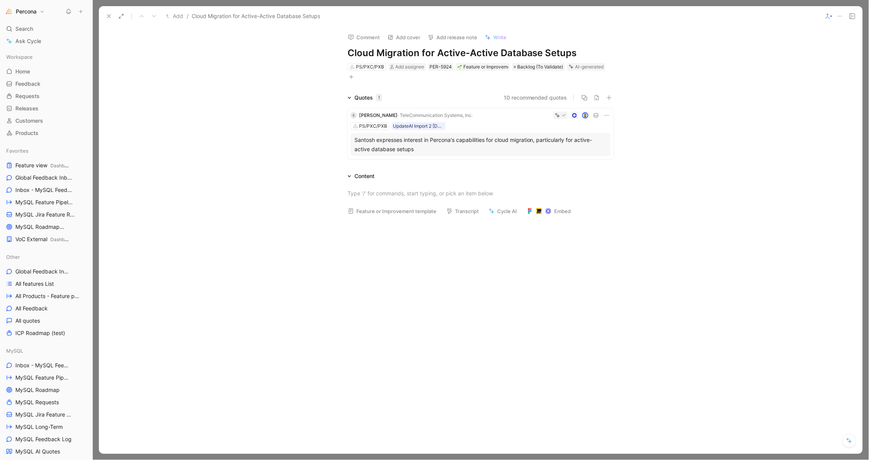
click at [487, 147] on div "Santosh expresses interest in Percona's capabilities for cloud migration, parti…" at bounding box center [480, 144] width 252 height 18
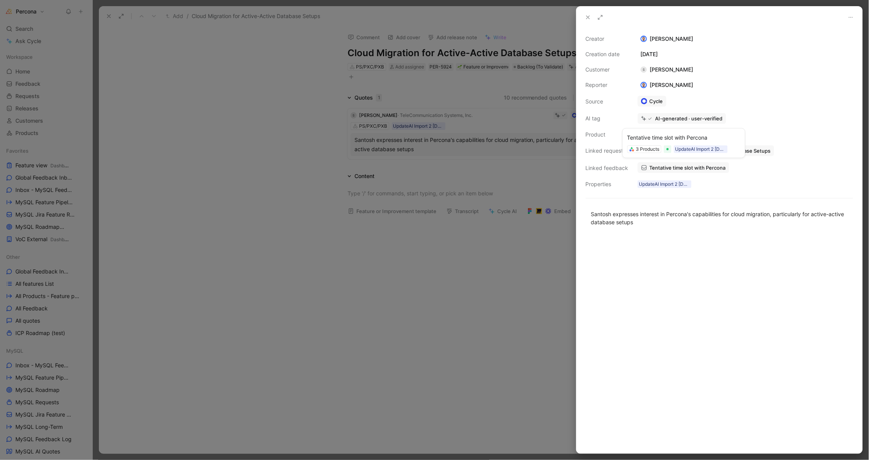
click at [666, 164] on span "Tentative time slot with Percona" at bounding box center [687, 167] width 76 height 7
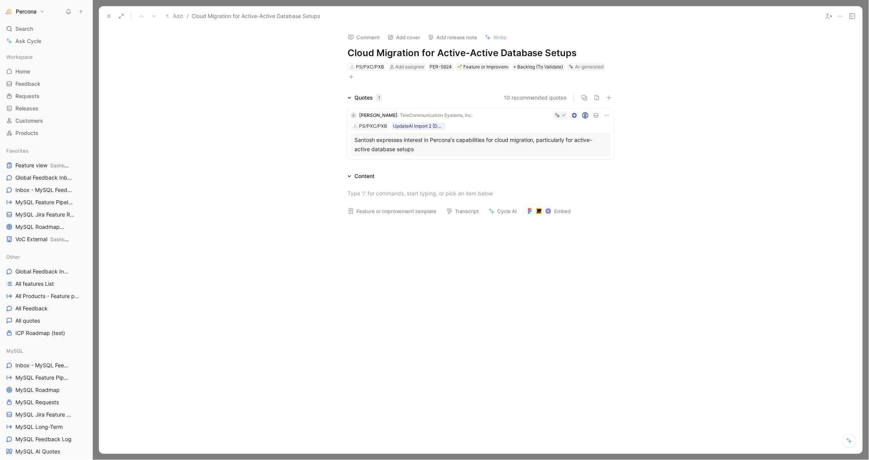
click at [107, 16] on icon at bounding box center [109, 16] width 6 height 6
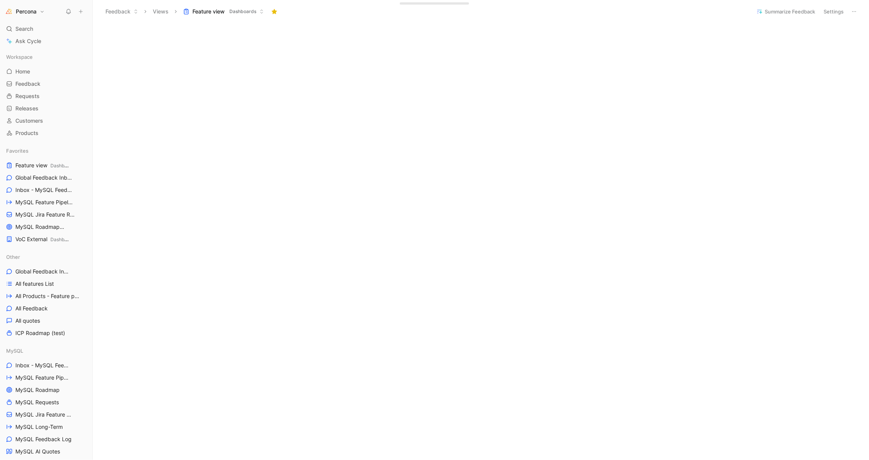
scroll to position [473, 0]
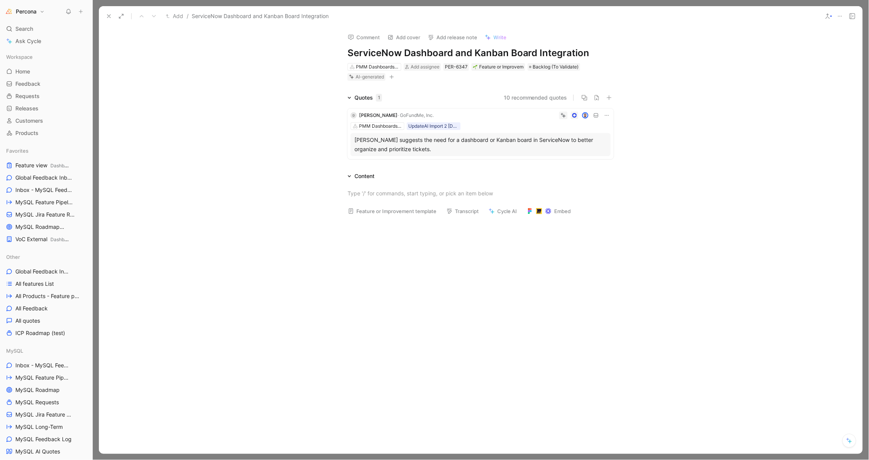
click at [606, 114] on icon at bounding box center [607, 115] width 6 height 6
click at [477, 154] on div "[PERSON_NAME] suggests the need for a dashboard or Kanban board in ServiceNow t…" at bounding box center [480, 144] width 260 height 23
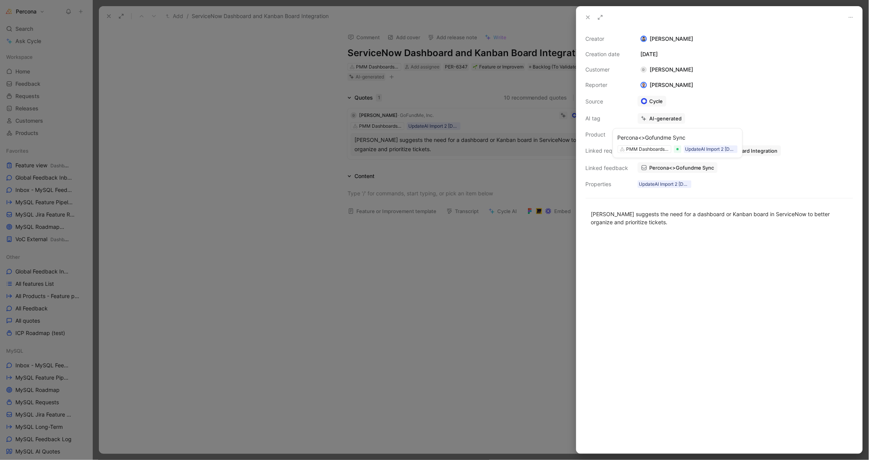
click at [676, 164] on span "Percona<>Gofundme Sync" at bounding box center [681, 167] width 65 height 7
click at [373, 295] on div at bounding box center [434, 230] width 869 height 460
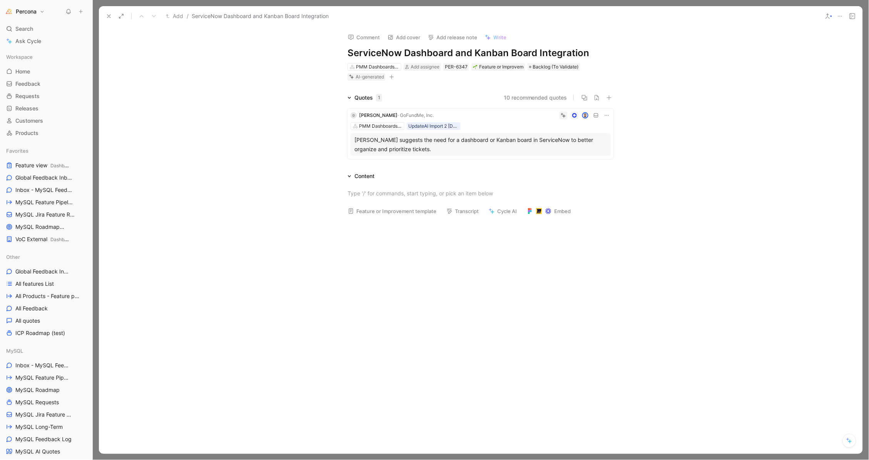
click at [107, 15] on icon at bounding box center [109, 16] width 6 height 6
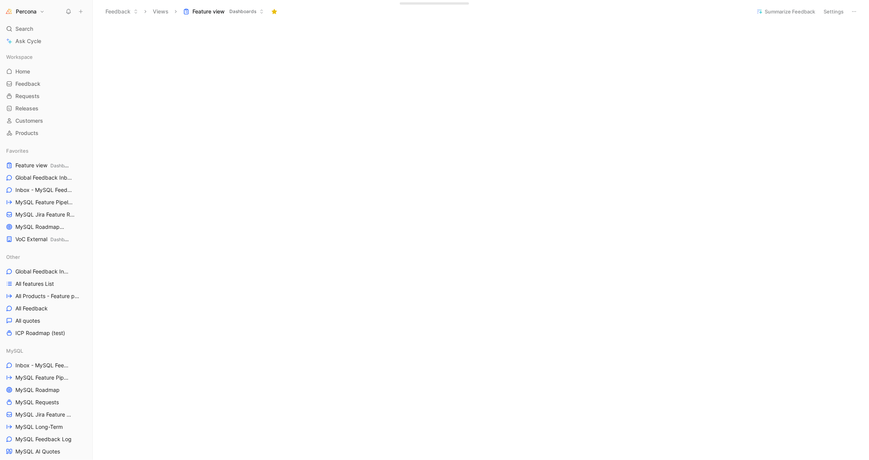
scroll to position [473, 0]
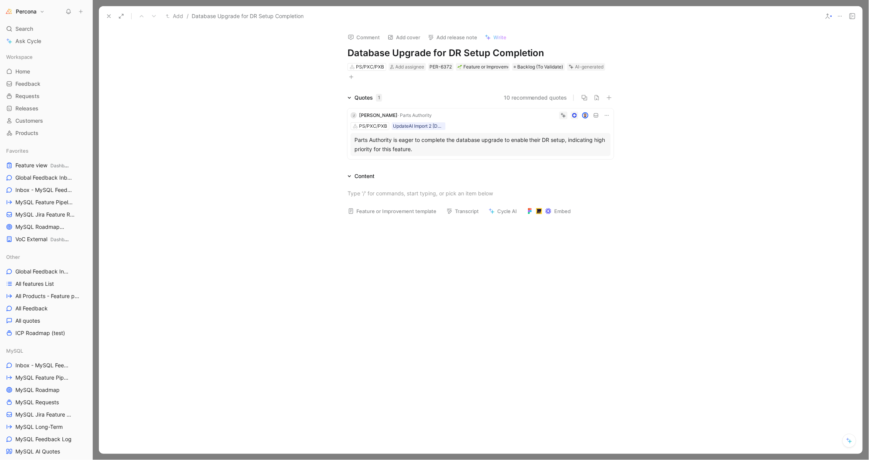
click at [606, 116] on icon at bounding box center [607, 115] width 6 height 6
click at [591, 165] on span "Delete quote" at bounding box center [583, 163] width 32 height 7
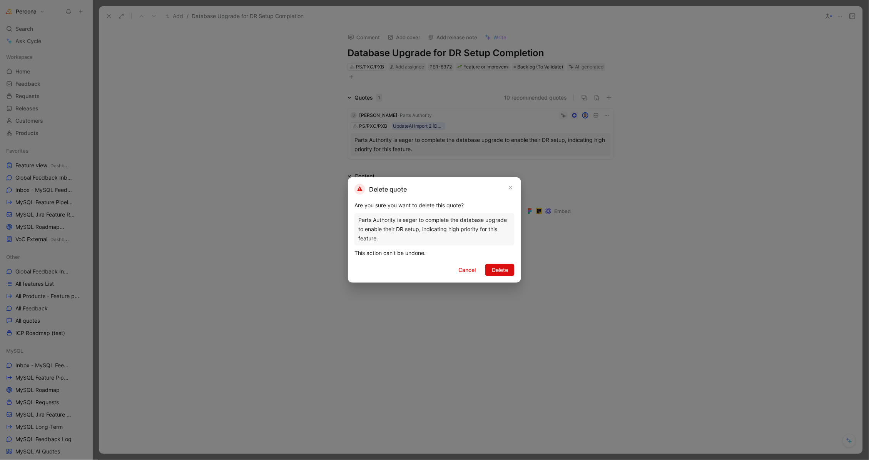
click at [501, 272] on span "Delete" at bounding box center [500, 269] width 16 height 9
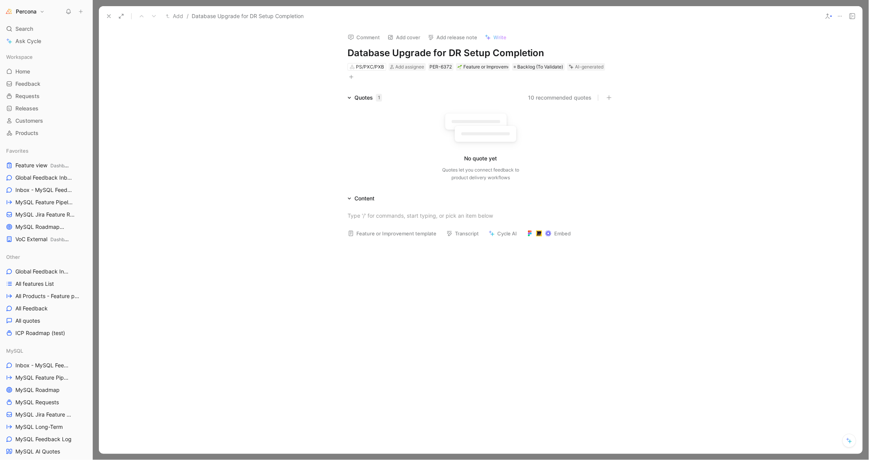
click at [843, 13] on icon at bounding box center [840, 16] width 6 height 6
click at [799, 68] on div "Delete" at bounding box center [807, 66] width 70 height 9
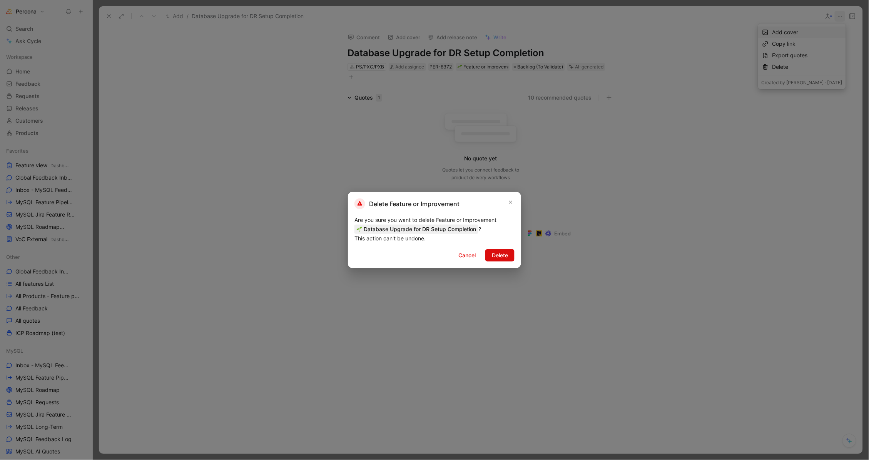
click at [494, 257] on span "Delete" at bounding box center [500, 255] width 16 height 9
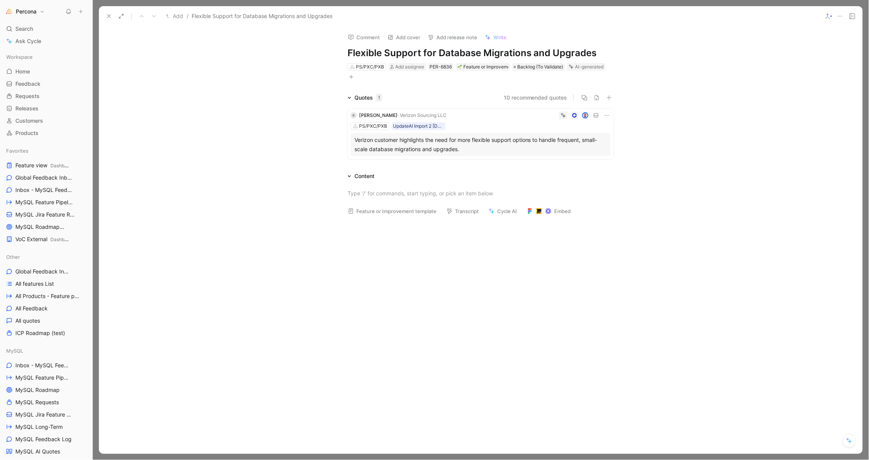
click at [606, 116] on icon at bounding box center [607, 115] width 6 height 6
click at [419, 139] on div "Verizon customer highlights the need for more flexible support options to handl…" at bounding box center [480, 144] width 252 height 18
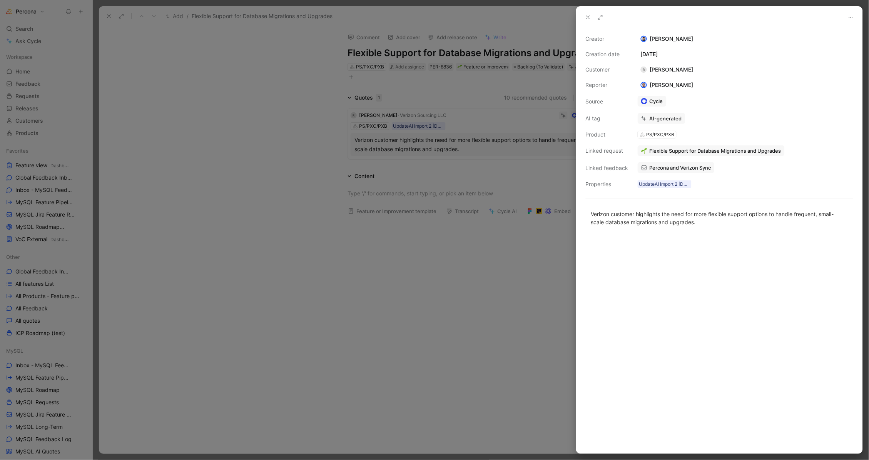
click at [240, 135] on div at bounding box center [434, 230] width 869 height 460
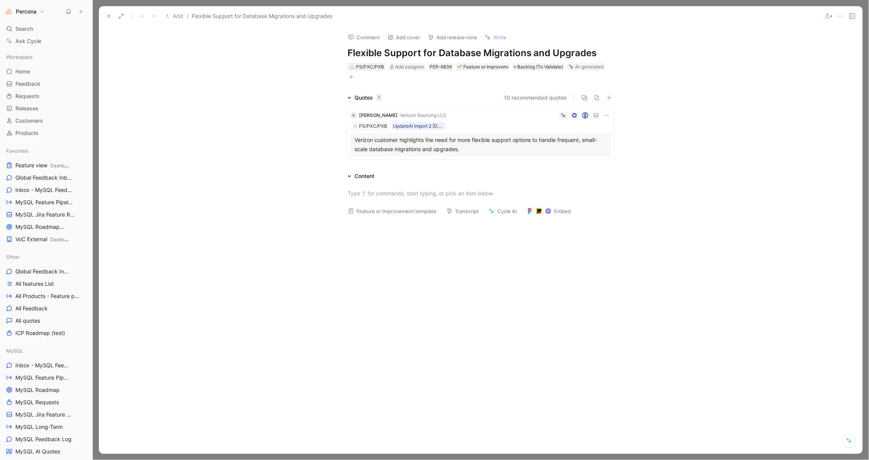
click at [361, 68] on div "PS/PXC/PXB" at bounding box center [370, 67] width 28 height 8
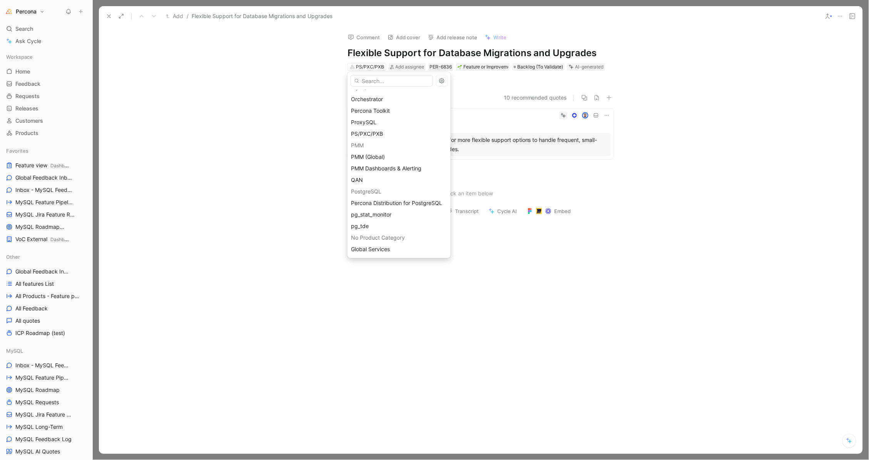
scroll to position [123, 0]
click at [383, 248] on span "Global Services" at bounding box center [370, 249] width 39 height 7
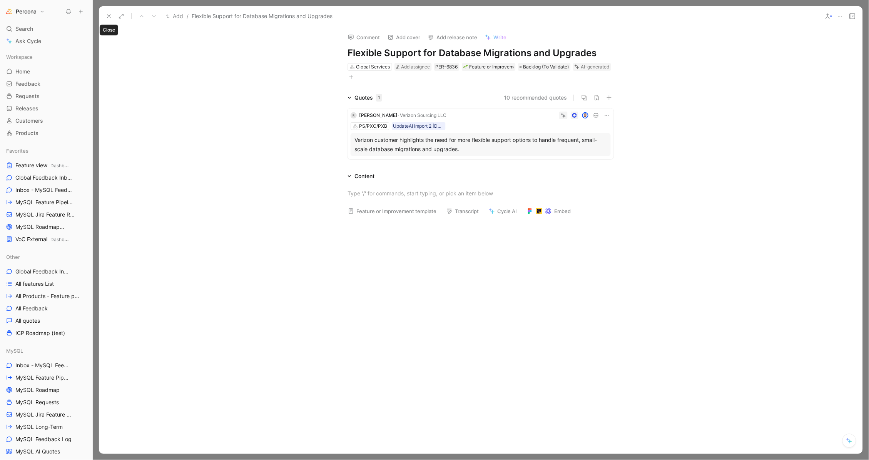
click at [110, 15] on icon at bounding box center [109, 16] width 6 height 6
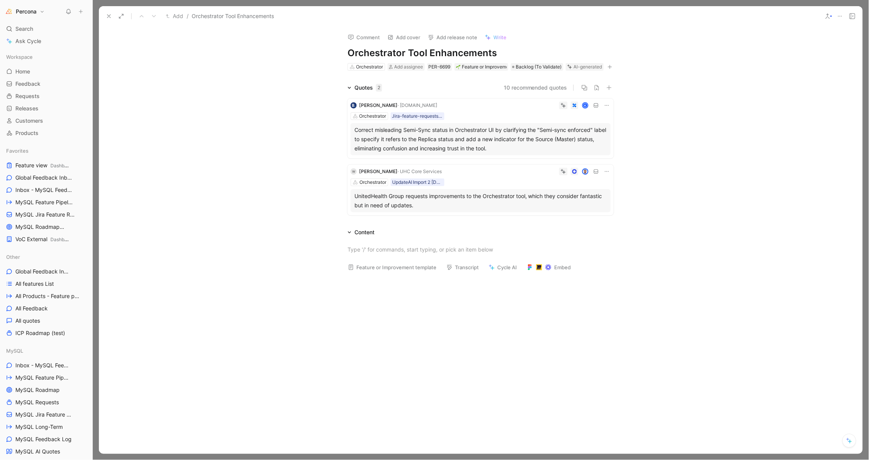
click at [494, 210] on div "UnitedHealth Group requests improvements to the Orchestrator tool, which they c…" at bounding box center [480, 201] width 252 height 18
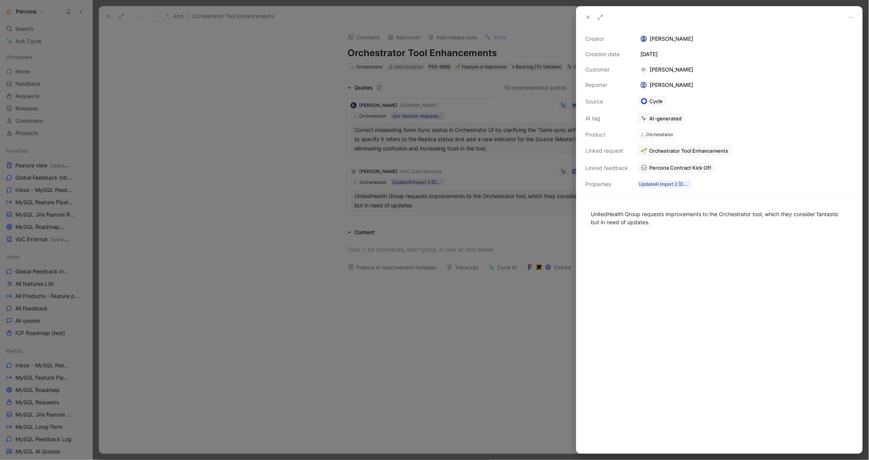
click at [673, 164] on span "Percona Contract Kick Off" at bounding box center [680, 167] width 62 height 7
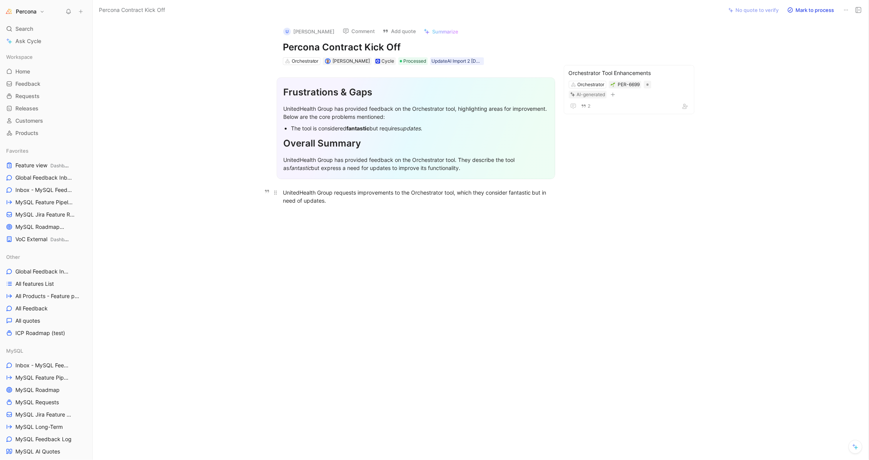
click at [415, 195] on div "UnitedHealth Group requests improvements to the Orchestrator tool, which they c…" at bounding box center [416, 197] width 266 height 16
click at [357, 202] on div "UnitedHealth Group requests improvements to the Orchestrator tool, which they c…" at bounding box center [416, 197] width 266 height 16
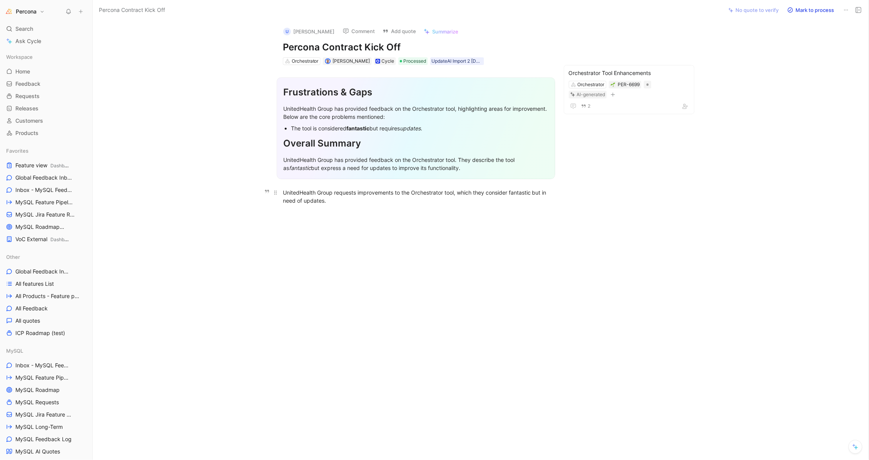
click at [357, 202] on div "UnitedHealth Group requests improvements to the Orchestrator tool, which they c…" at bounding box center [416, 197] width 266 height 16
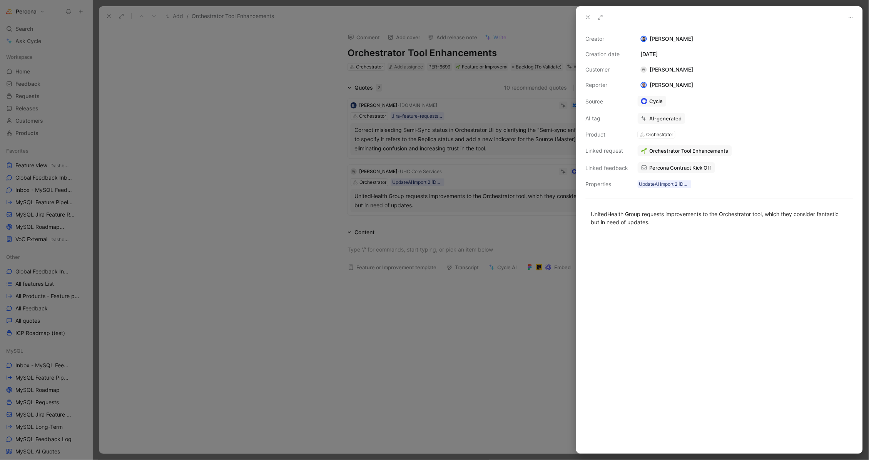
click at [443, 225] on div at bounding box center [434, 230] width 869 height 460
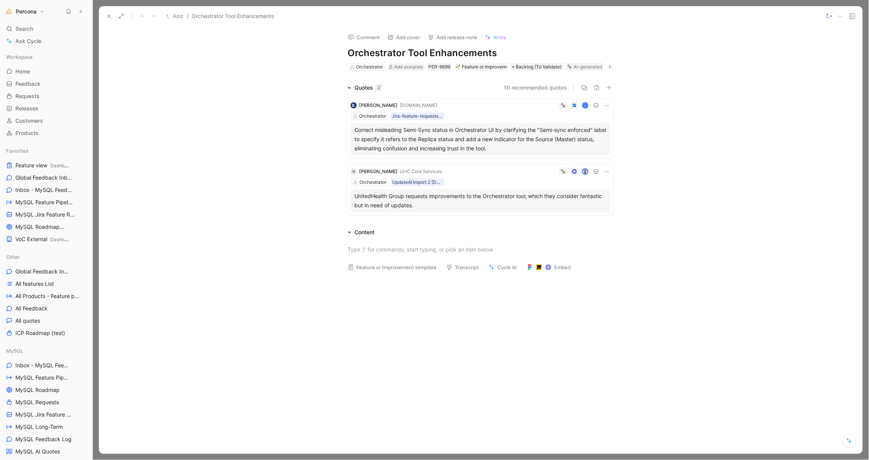
click at [605, 175] on icon at bounding box center [607, 172] width 6 height 6
click at [573, 227] on span "Delete quote" at bounding box center [580, 229] width 32 height 7
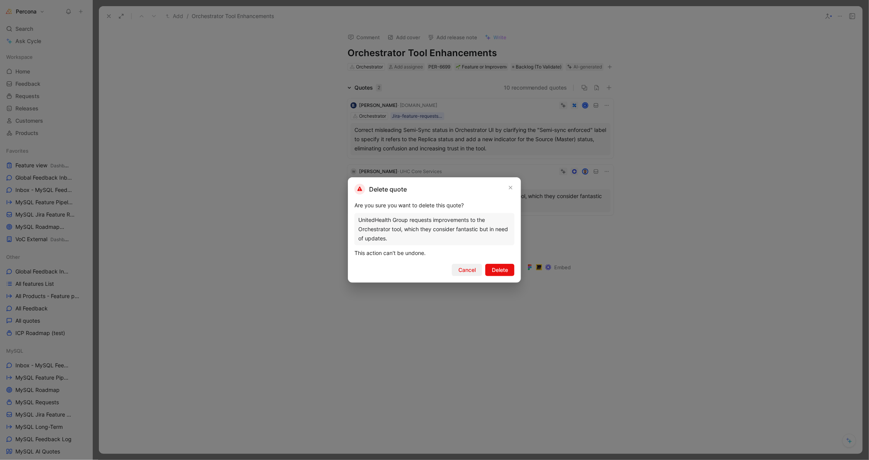
click at [466, 269] on span "Cancel" at bounding box center [466, 269] width 17 height 9
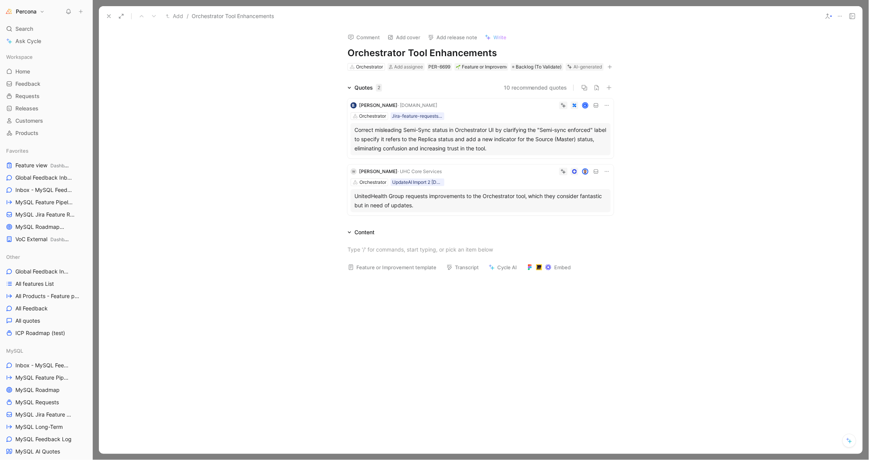
click at [378, 209] on div "UnitedHealth Group requests improvements to the Orchestrator tool, which they c…" at bounding box center [480, 201] width 252 height 18
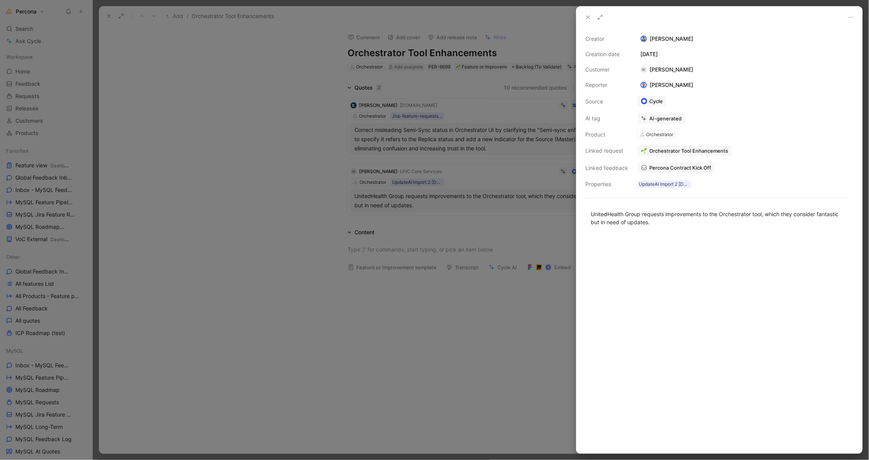
click at [671, 162] on link "Percona Contract Kick Off" at bounding box center [676, 167] width 77 height 11
click at [171, 97] on div at bounding box center [434, 230] width 869 height 460
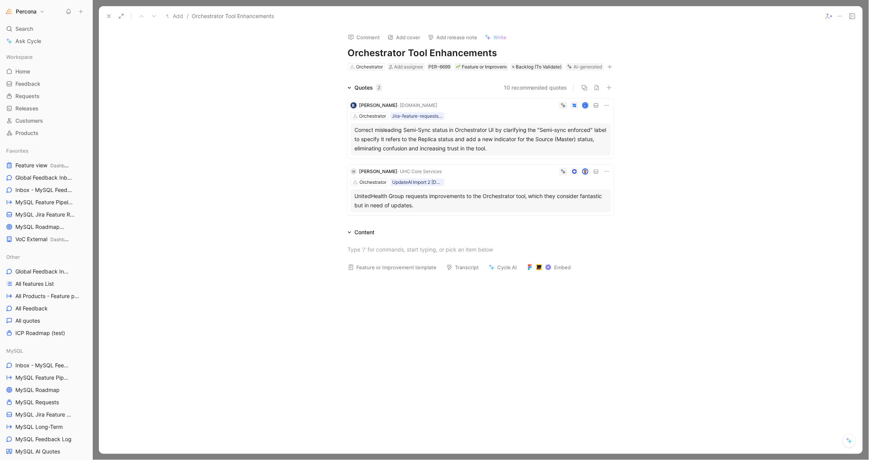
click at [108, 15] on icon at bounding box center [109, 16] width 6 height 6
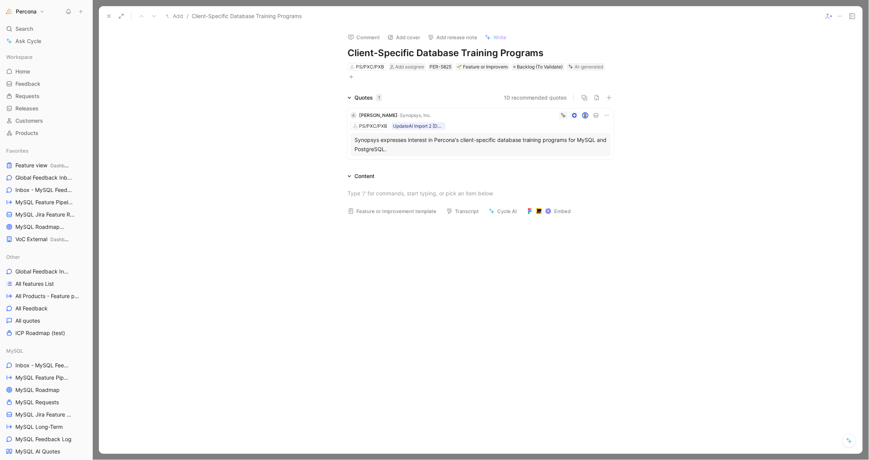
click at [607, 114] on icon at bounding box center [607, 115] width 6 height 6
click at [593, 163] on span "Delete quote" at bounding box center [583, 163] width 32 height 7
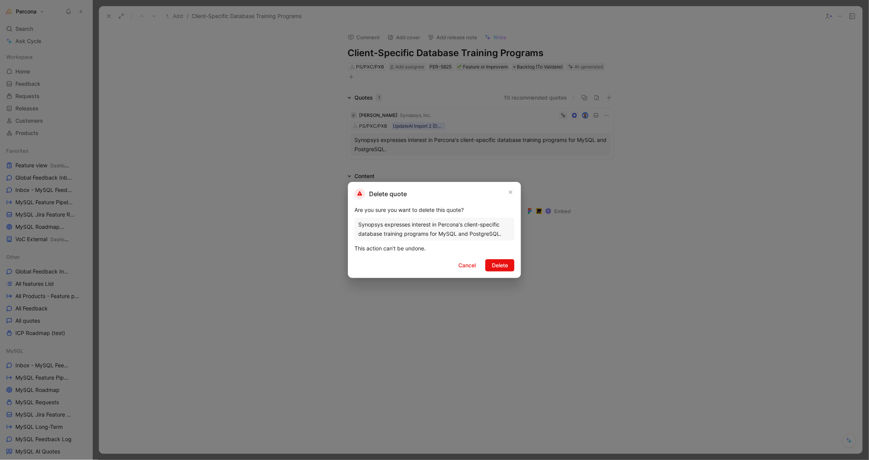
click at [499, 273] on div "Delete quote Are you sure you want to delete this quote? Synopsys expresses int…" at bounding box center [434, 230] width 173 height 96
click at [499, 266] on span "Delete" at bounding box center [500, 265] width 16 height 9
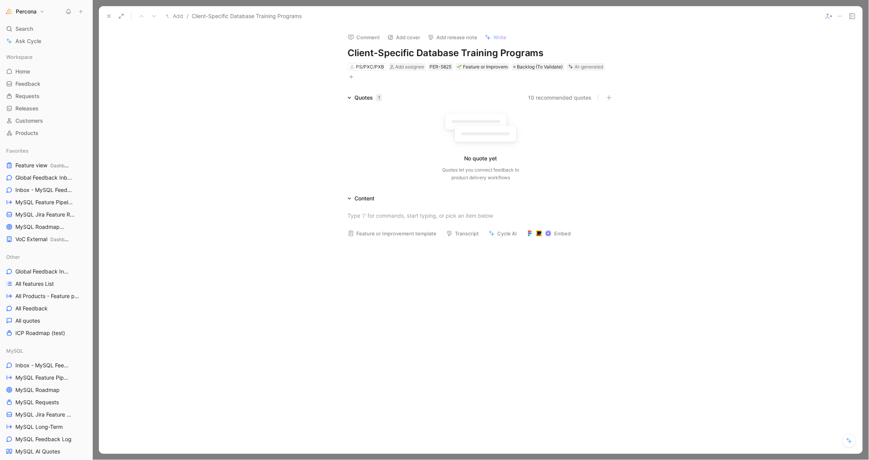
click at [839, 17] on icon at bounding box center [840, 16] width 6 height 6
click at [796, 65] on div "Delete" at bounding box center [807, 66] width 70 height 9
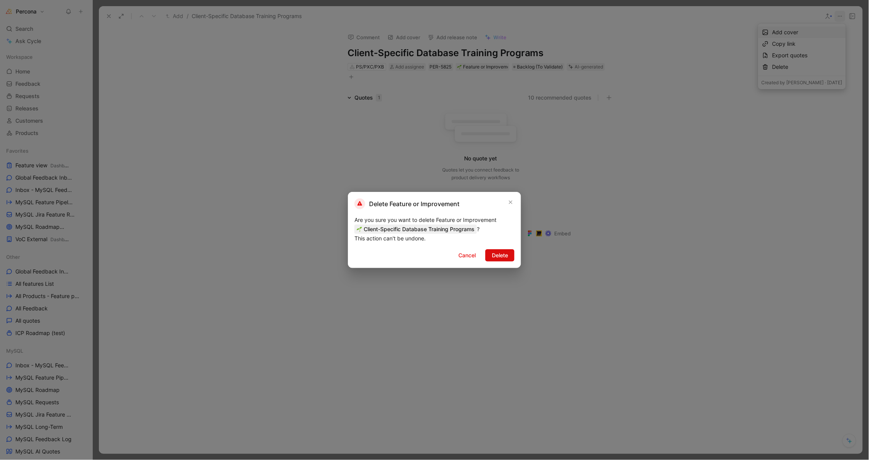
click at [499, 253] on span "Delete" at bounding box center [500, 255] width 16 height 9
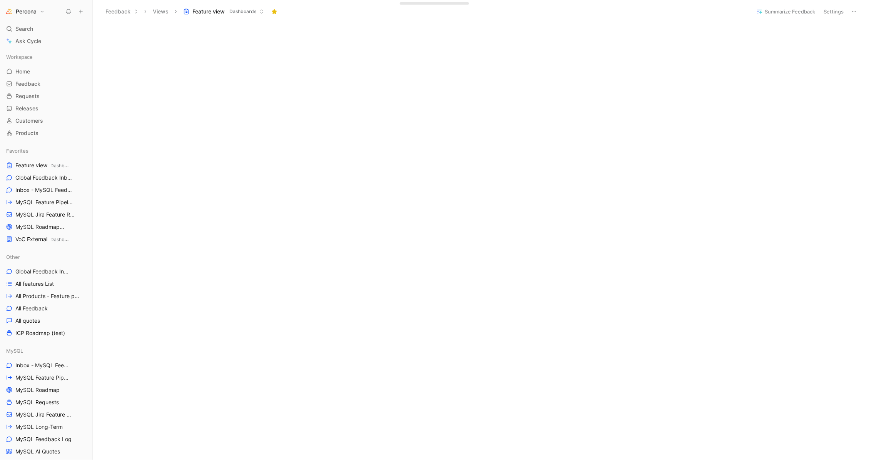
scroll to position [472, 0]
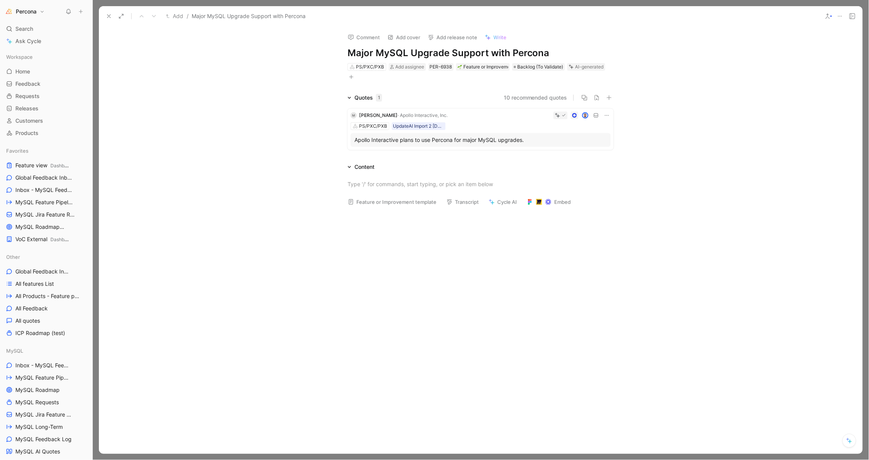
click at [609, 115] on icon at bounding box center [607, 115] width 4 height 1
click at [577, 161] on span "Delete quote" at bounding box center [583, 163] width 32 height 7
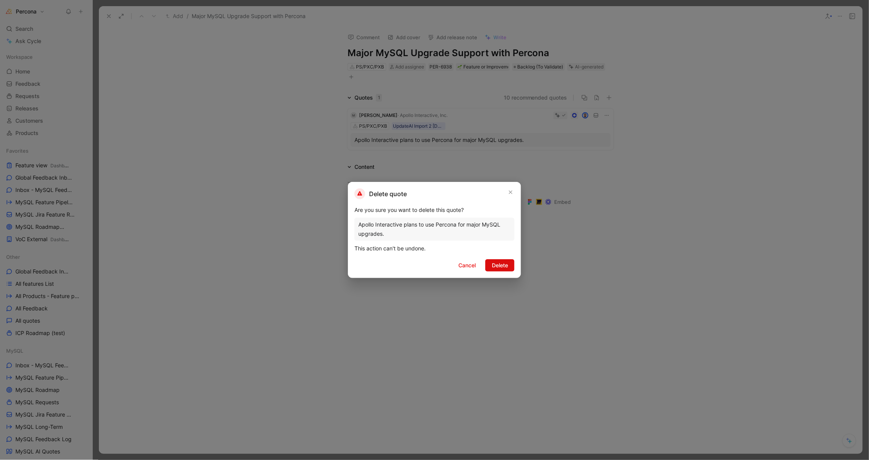
click at [498, 268] on span "Delete" at bounding box center [500, 265] width 16 height 9
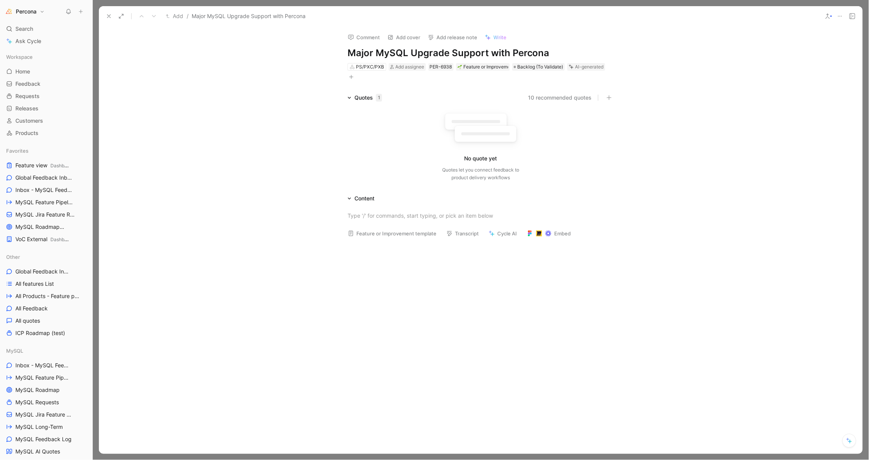
click at [843, 14] on button at bounding box center [839, 16] width 11 height 11
click at [796, 65] on div "Delete" at bounding box center [807, 66] width 70 height 9
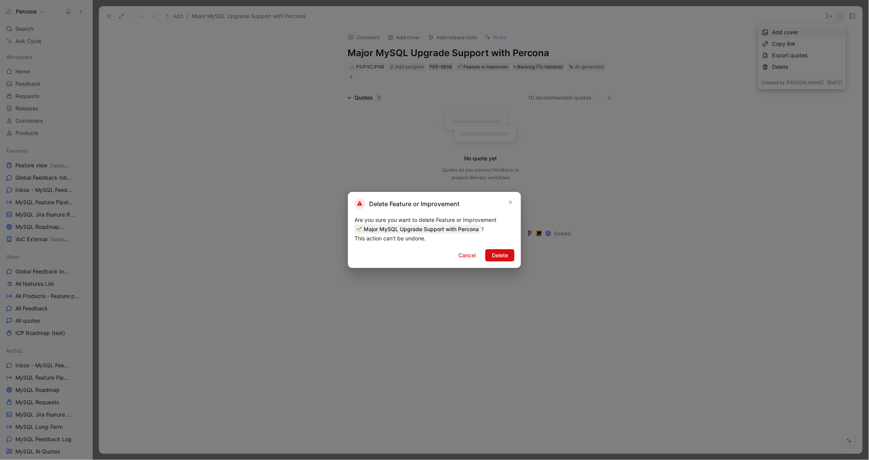
click at [501, 254] on span "Delete" at bounding box center [500, 255] width 16 height 9
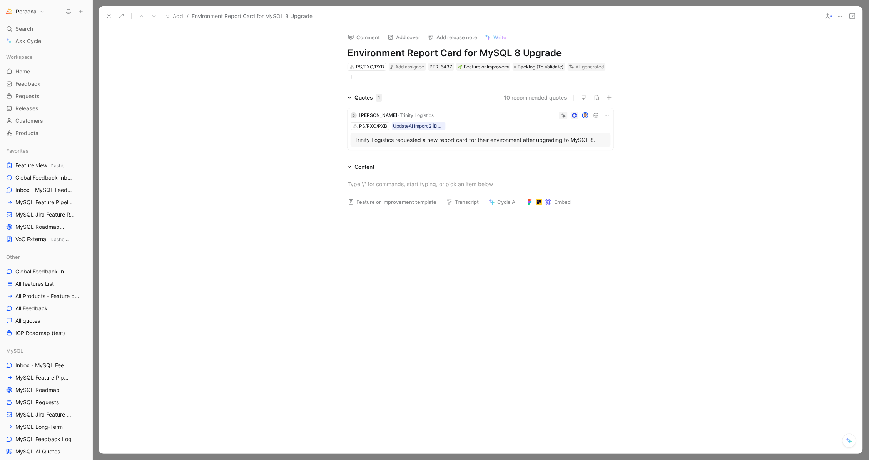
click at [605, 114] on icon at bounding box center [607, 115] width 6 height 6
click at [579, 160] on div "Delete quote" at bounding box center [587, 163] width 40 height 9
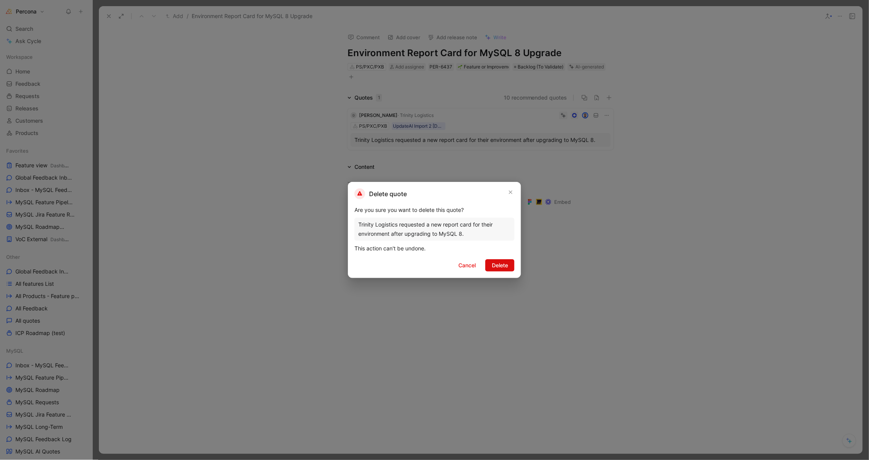
click at [500, 260] on button "Delete" at bounding box center [499, 265] width 29 height 12
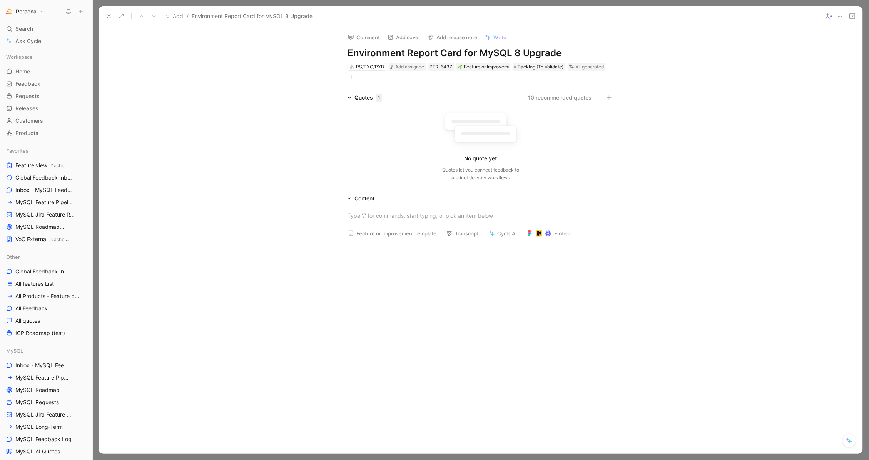
click at [841, 13] on icon at bounding box center [840, 16] width 6 height 6
click at [791, 64] on div "Delete" at bounding box center [807, 66] width 70 height 9
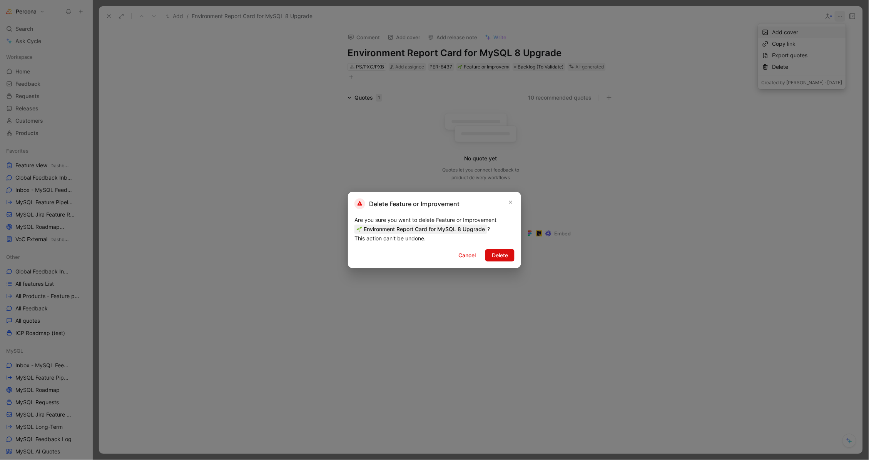
click at [494, 257] on span "Delete" at bounding box center [500, 255] width 16 height 9
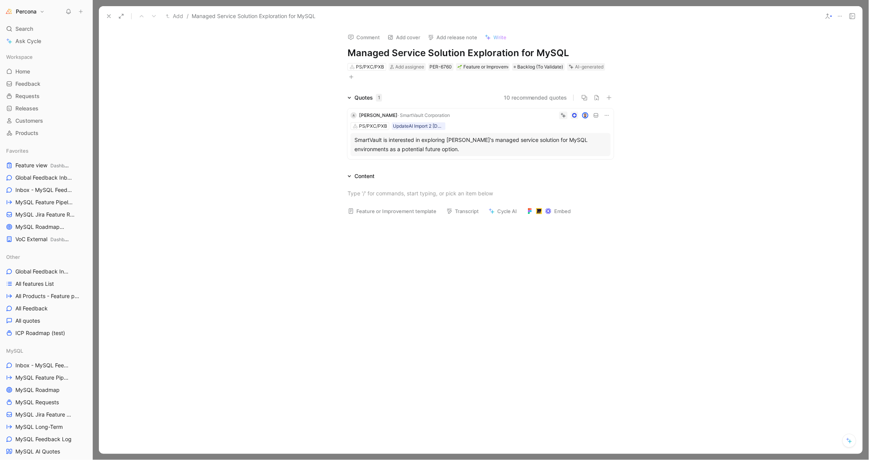
click at [607, 116] on icon at bounding box center [607, 115] width 6 height 6
click at [591, 161] on span "Delete quote" at bounding box center [583, 163] width 32 height 7
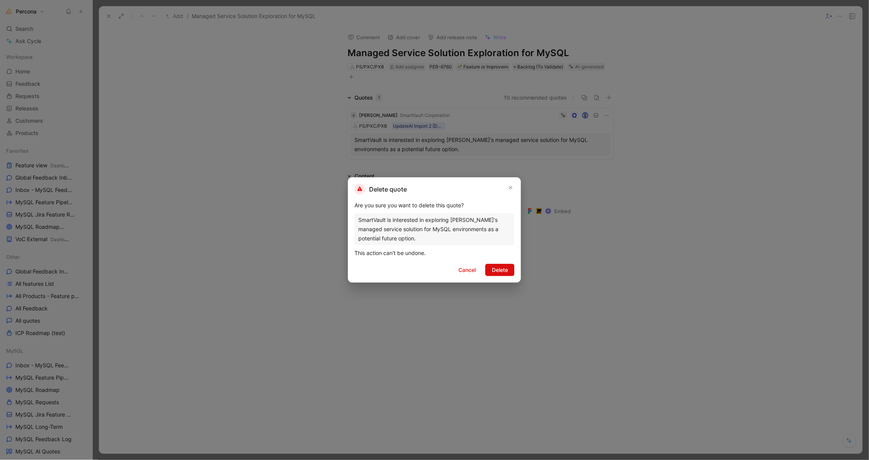
click at [504, 266] on span "Delete" at bounding box center [500, 269] width 16 height 9
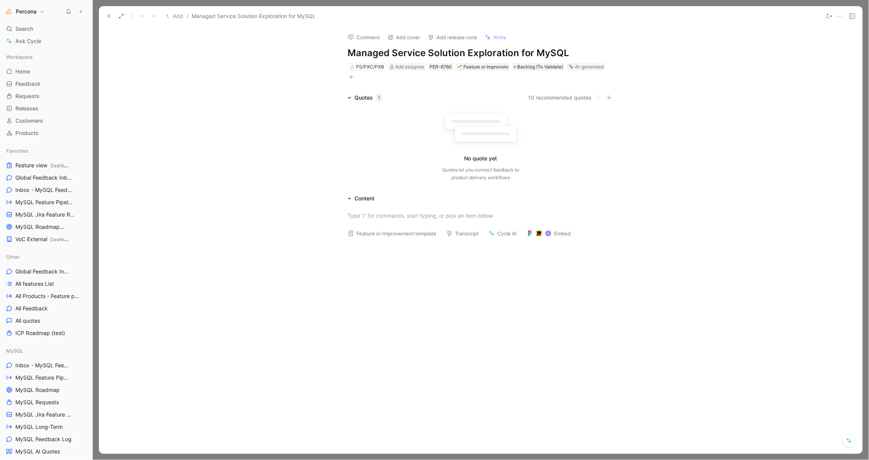
click at [839, 17] on icon at bounding box center [840, 16] width 6 height 6
click at [803, 68] on div "Delete" at bounding box center [807, 66] width 70 height 9
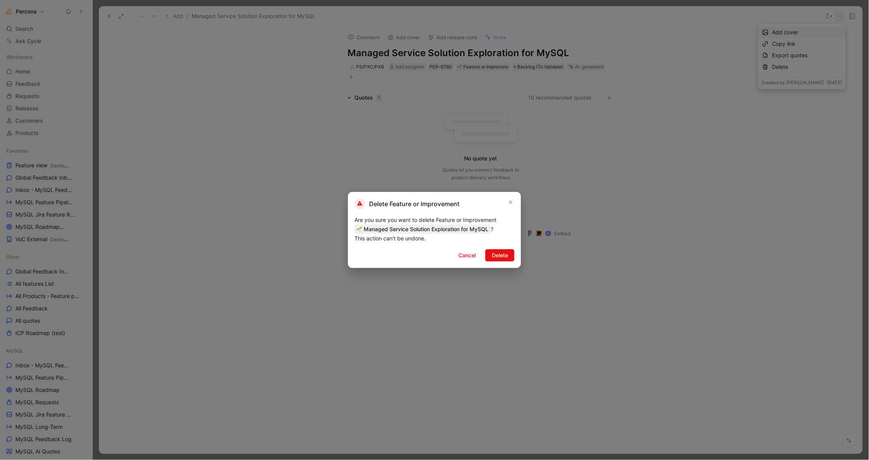
click at [506, 248] on div "Delete Feature or Improvement Are you sure you want to delete Feature or Improv…" at bounding box center [434, 230] width 173 height 76
click at [496, 257] on span "Delete" at bounding box center [500, 255] width 16 height 9
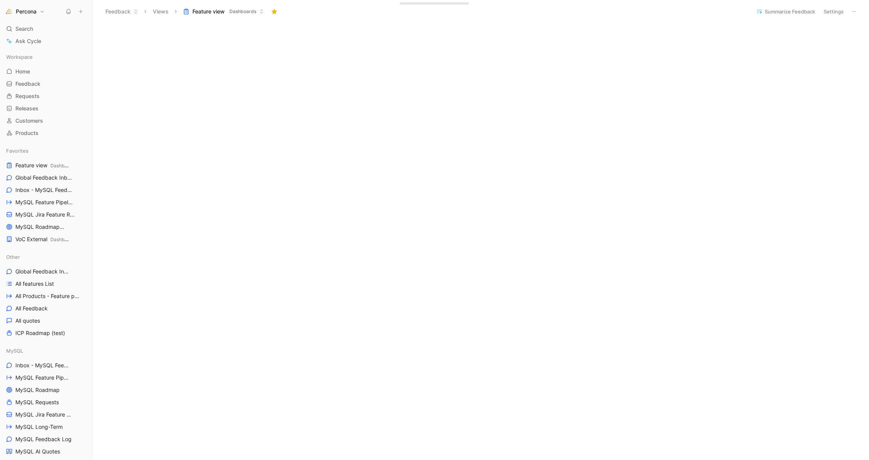
scroll to position [450, 0]
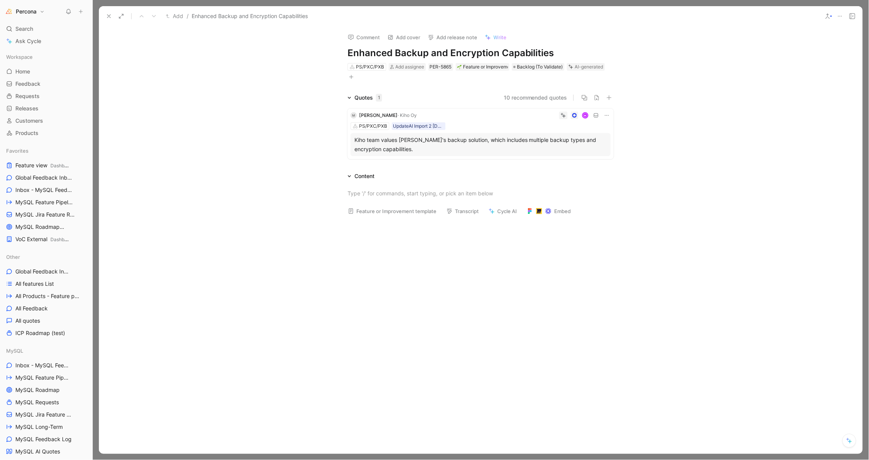
click at [605, 112] on icon at bounding box center [607, 115] width 6 height 6
click at [574, 164] on span "Delete quote" at bounding box center [583, 163] width 32 height 7
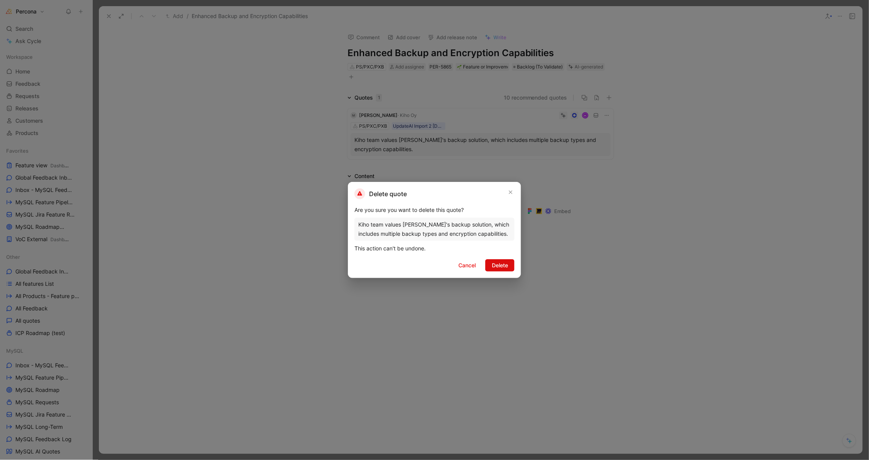
click at [503, 262] on span "Delete" at bounding box center [500, 265] width 16 height 9
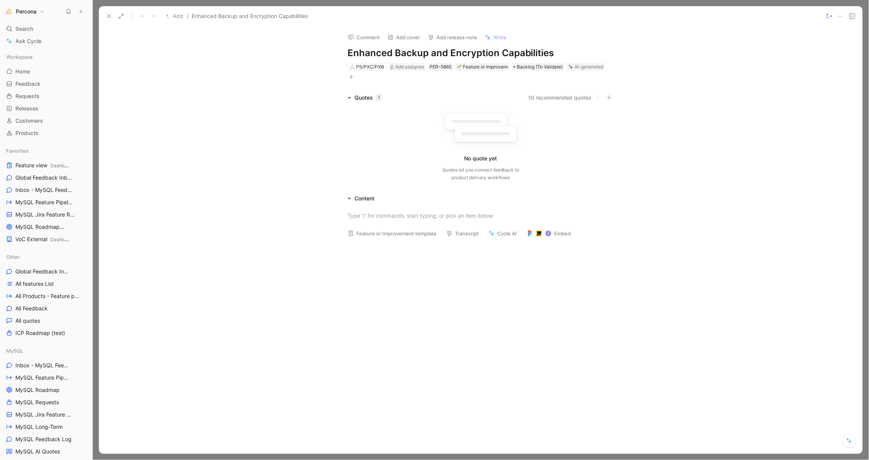
click at [838, 15] on icon at bounding box center [840, 16] width 6 height 6
click at [789, 64] on div "Delete" at bounding box center [807, 66] width 70 height 9
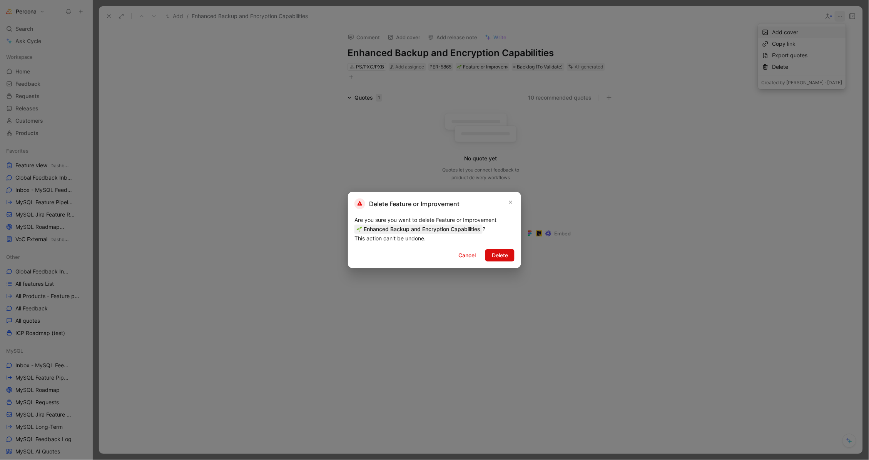
click at [508, 257] on button "Delete" at bounding box center [499, 255] width 29 height 12
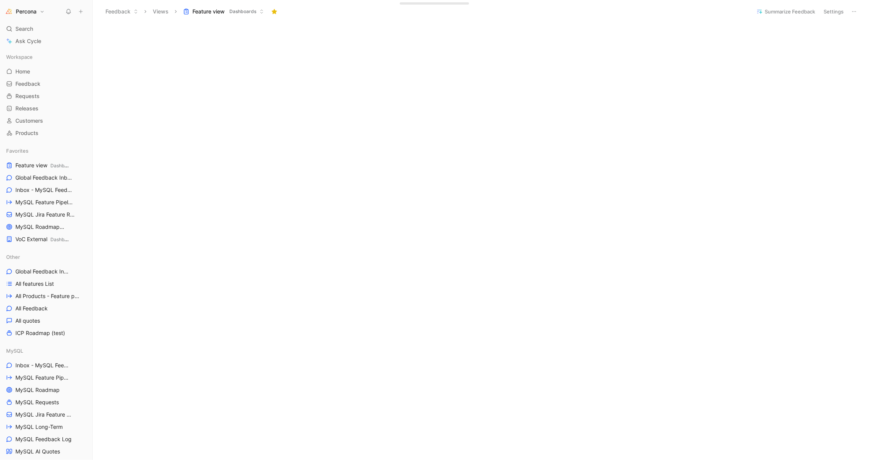
scroll to position [426, 0]
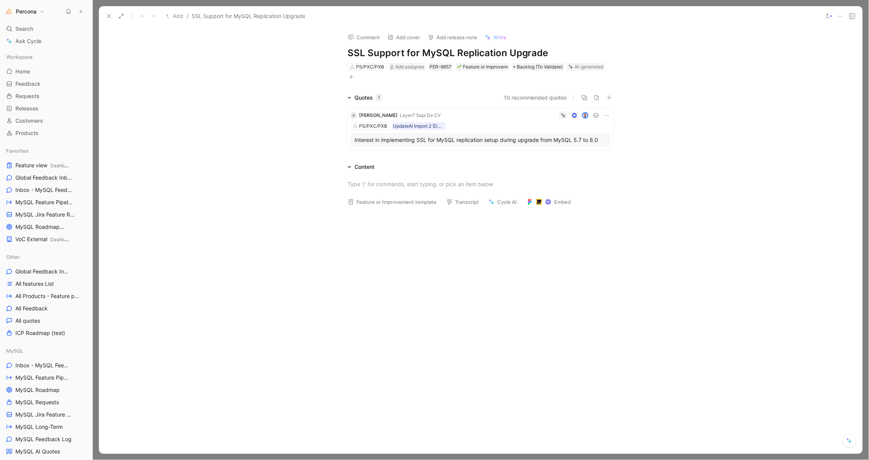
click at [607, 113] on icon at bounding box center [607, 115] width 6 height 6
click at [575, 162] on span "Delete quote" at bounding box center [583, 163] width 32 height 7
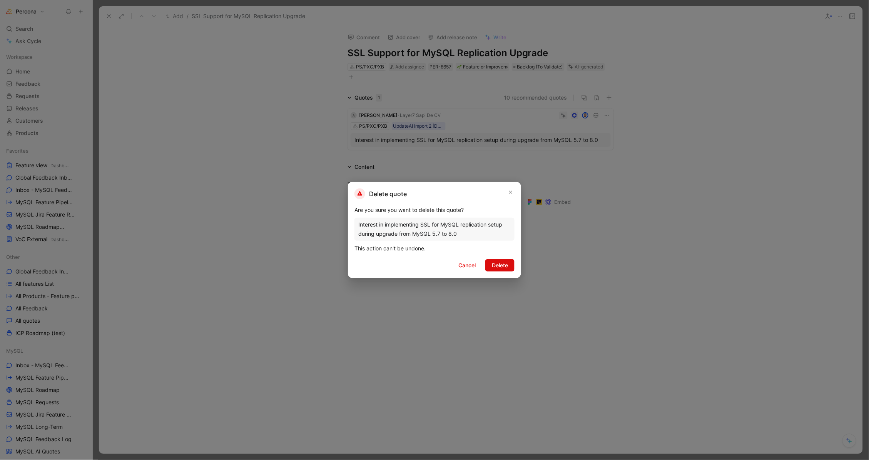
click at [504, 270] on button "Delete" at bounding box center [499, 265] width 29 height 12
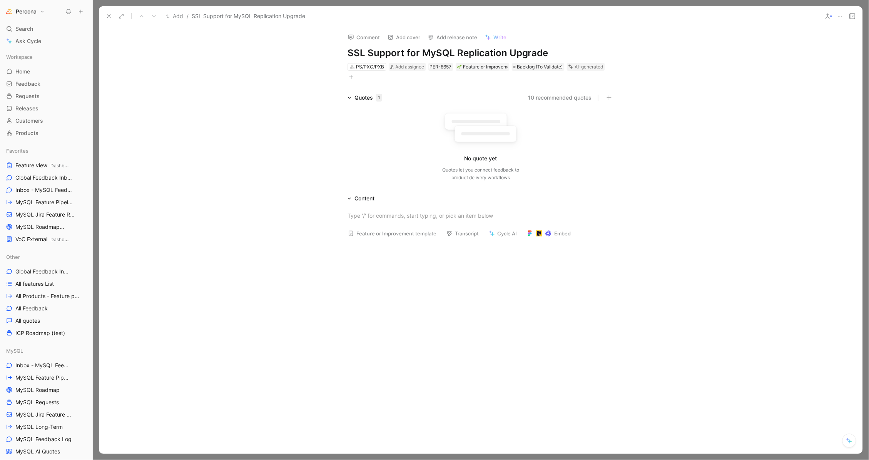
click at [840, 17] on icon at bounding box center [840, 16] width 6 height 6
click at [803, 66] on div "Delete" at bounding box center [807, 66] width 70 height 9
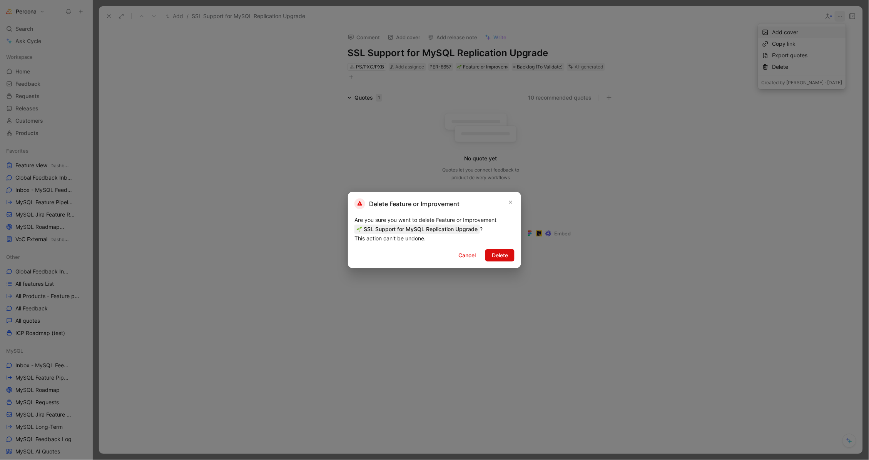
click at [499, 255] on span "Delete" at bounding box center [500, 255] width 16 height 9
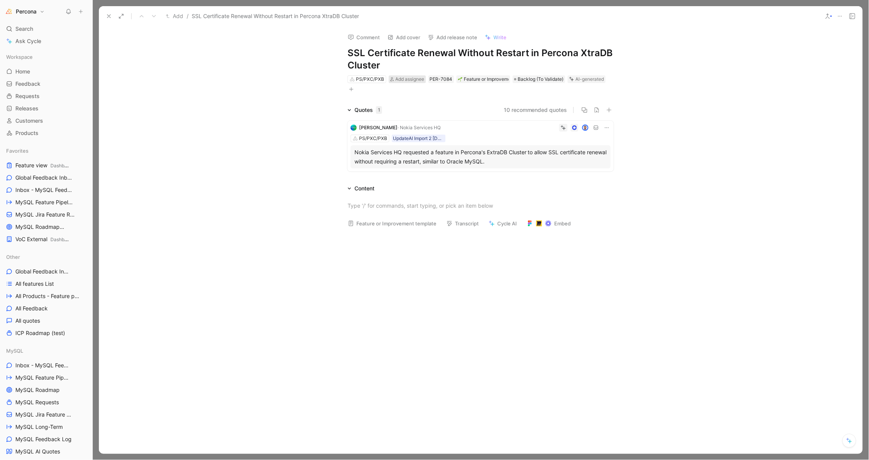
click at [397, 76] on span "Add assignee" at bounding box center [410, 79] width 29 height 6
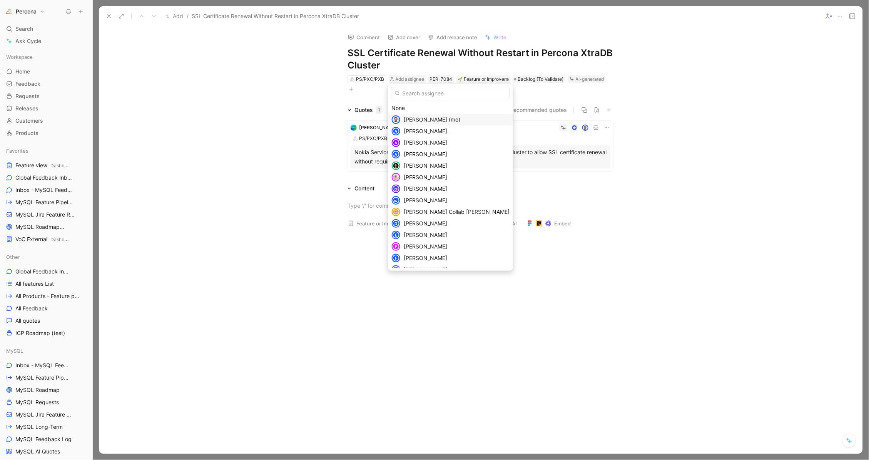
click at [412, 115] on div "[PERSON_NAME] (me)" at bounding box center [457, 119] width 106 height 9
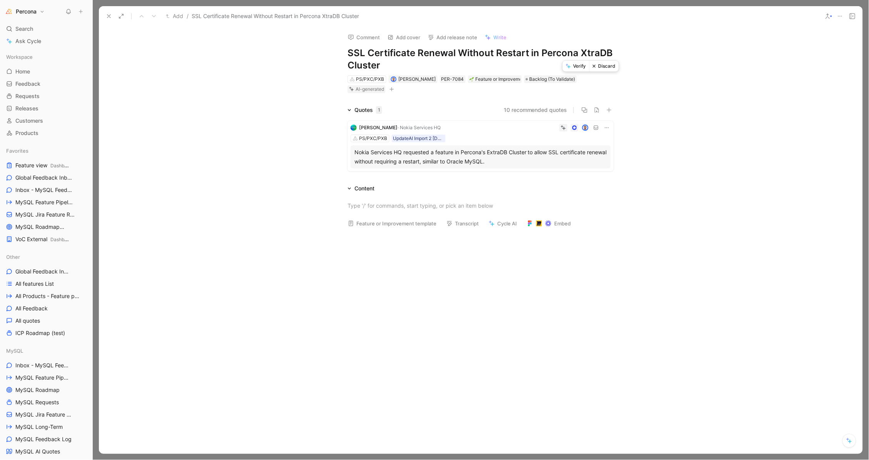
click at [578, 69] on button "Verify" at bounding box center [575, 66] width 27 height 11
click at [109, 15] on icon at bounding box center [109, 16] width 6 height 6
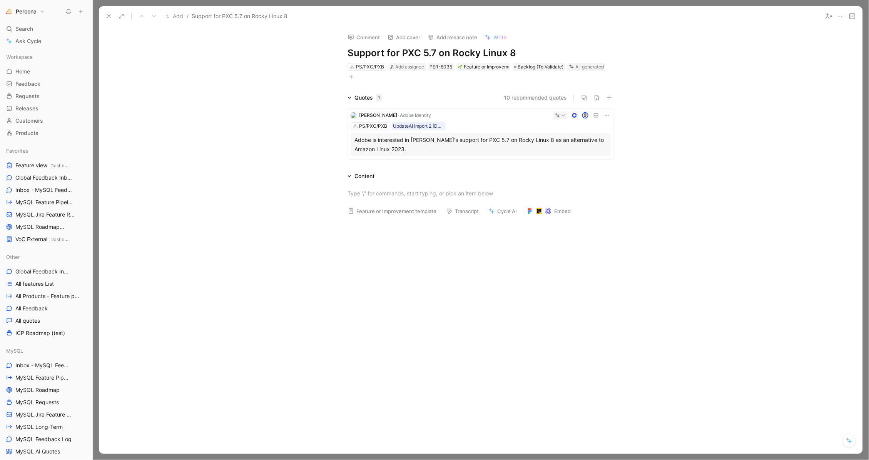
click at [418, 145] on div "Adobe is interested in [PERSON_NAME]'s support for PXC 5.7 on Rocky Linux 8 as …" at bounding box center [480, 144] width 252 height 18
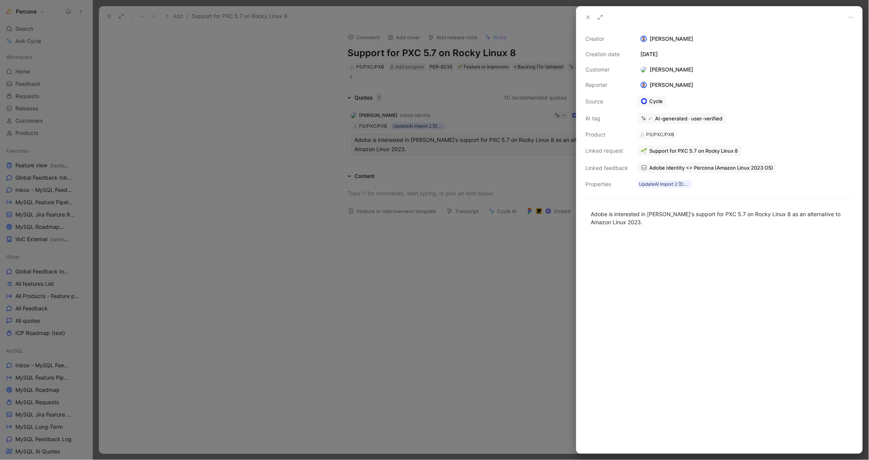
click at [667, 167] on span "Adobe Identity <> Percona (Amazon Linux 2023 OS)" at bounding box center [711, 167] width 124 height 7
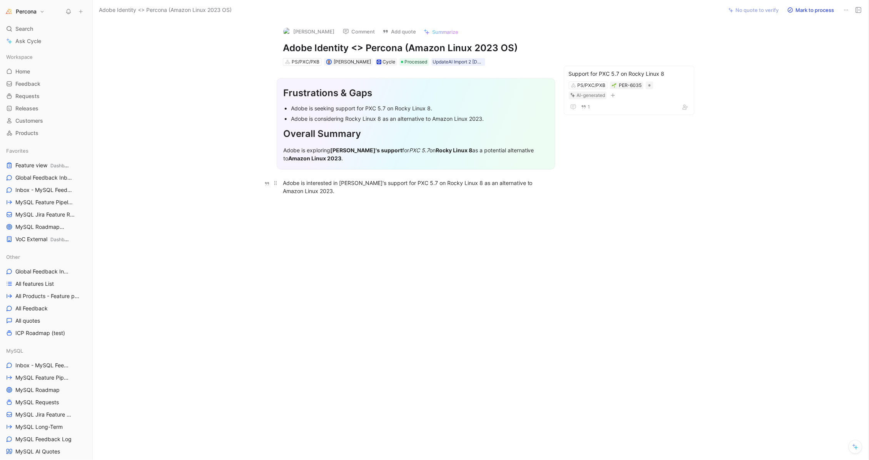
click at [317, 184] on div "Adobe is interested in [PERSON_NAME]'s support for PXC 5.7 on Rocky Linux 8 as …" at bounding box center [416, 187] width 266 height 16
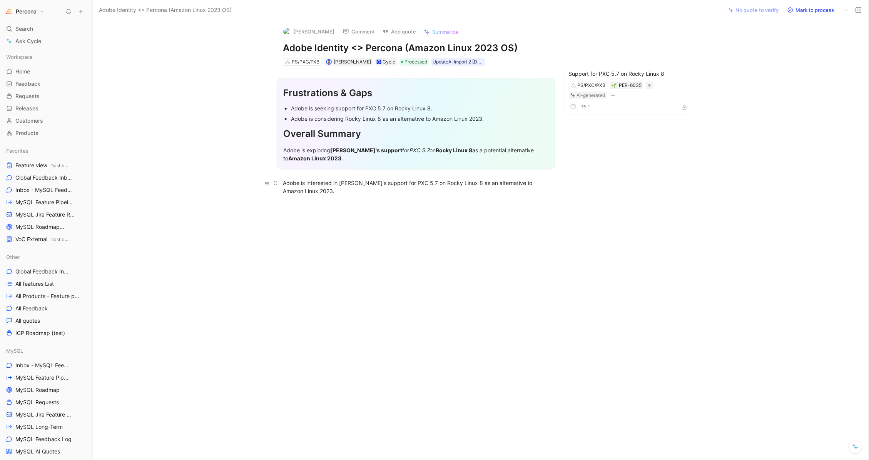
click at [317, 184] on div "Adobe is interested in [PERSON_NAME]'s support for PXC 5.7 on Rocky Linux 8 as …" at bounding box center [416, 187] width 266 height 16
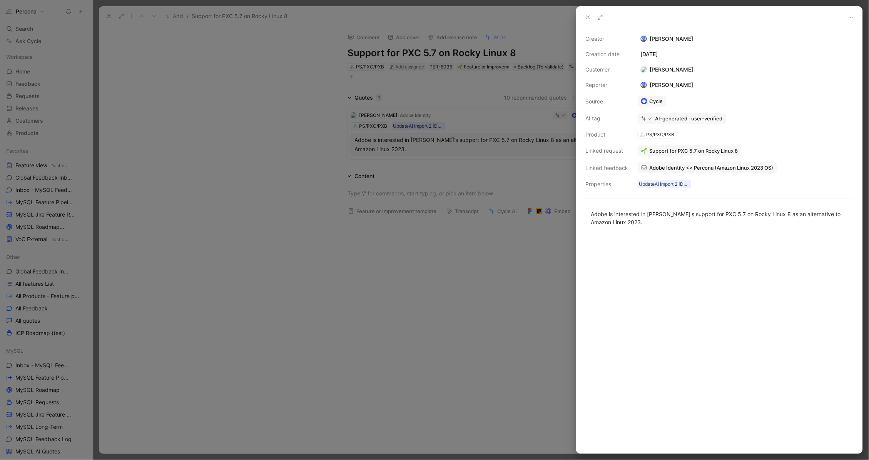
click at [369, 203] on div at bounding box center [434, 230] width 869 height 460
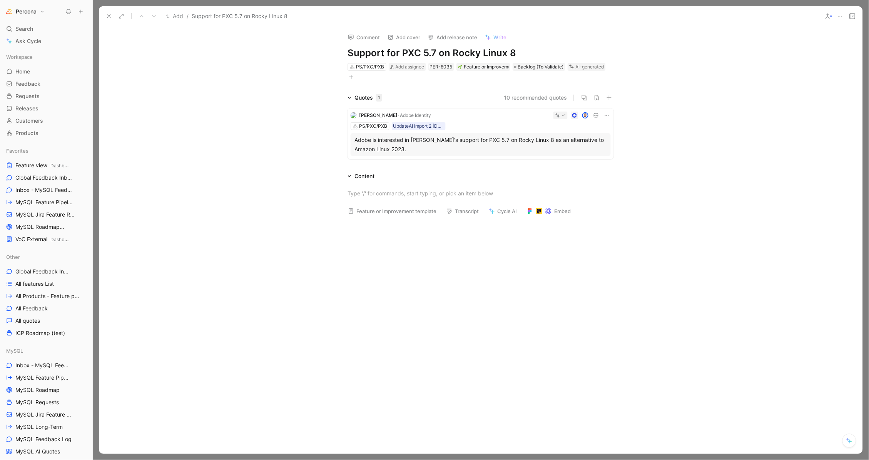
click at [114, 18] on div at bounding box center [118, 16] width 31 height 11
click at [107, 15] on icon at bounding box center [109, 16] width 6 height 6
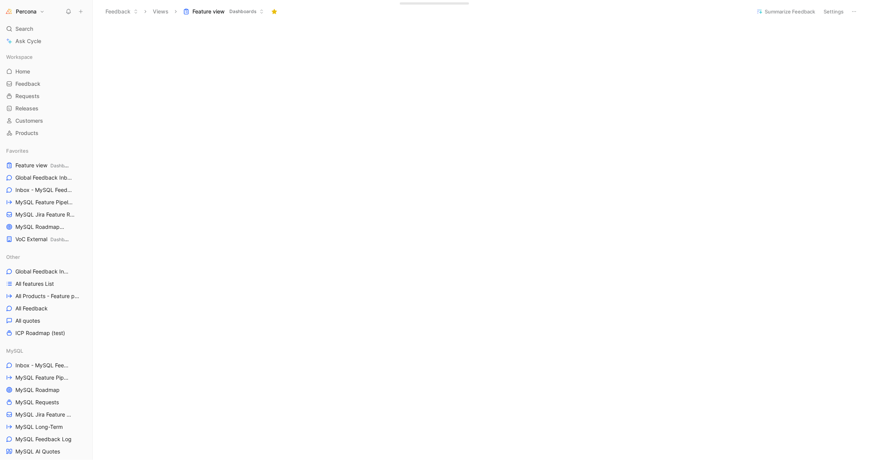
scroll to position [269, 0]
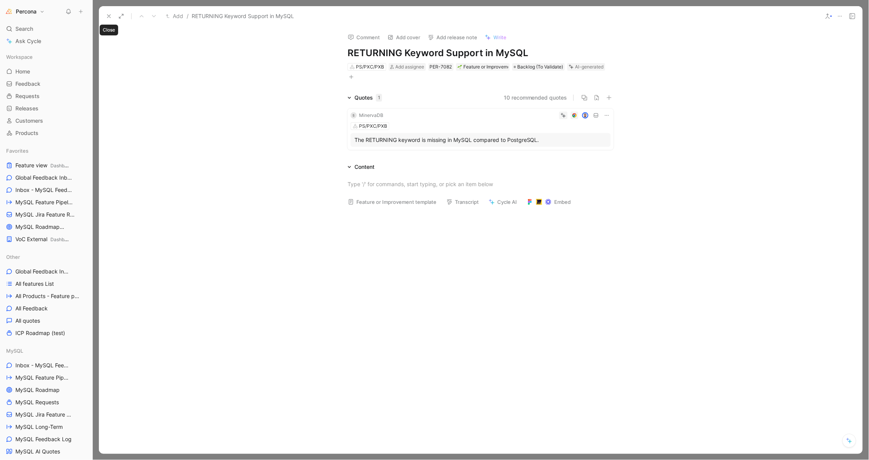
click at [109, 16] on icon at bounding box center [109, 16] width 6 height 6
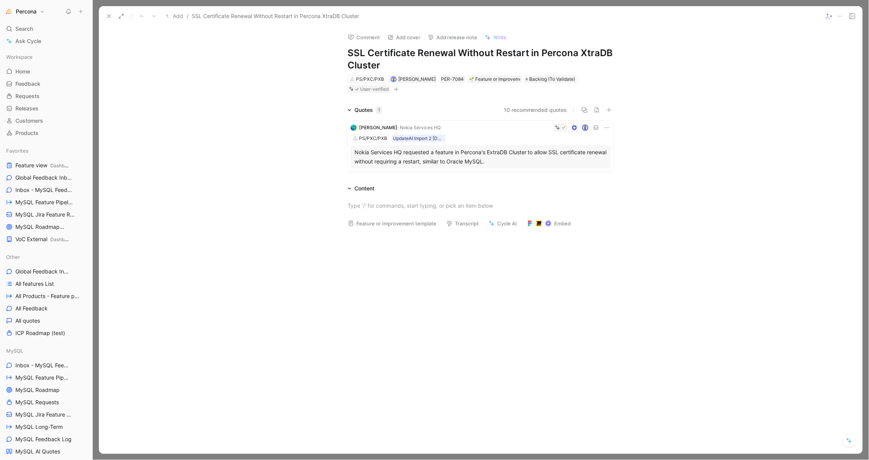
click at [108, 19] on icon at bounding box center [109, 16] width 6 height 6
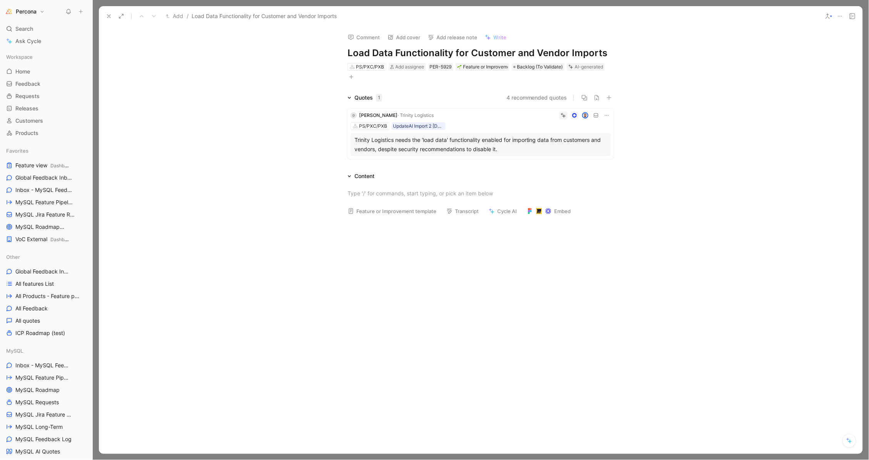
click at [108, 15] on icon at bounding box center [109, 16] width 6 height 6
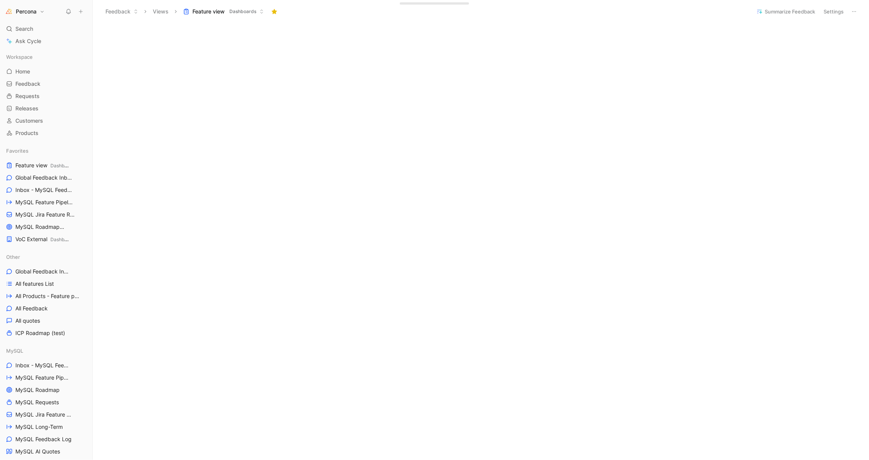
scroll to position [473, 0]
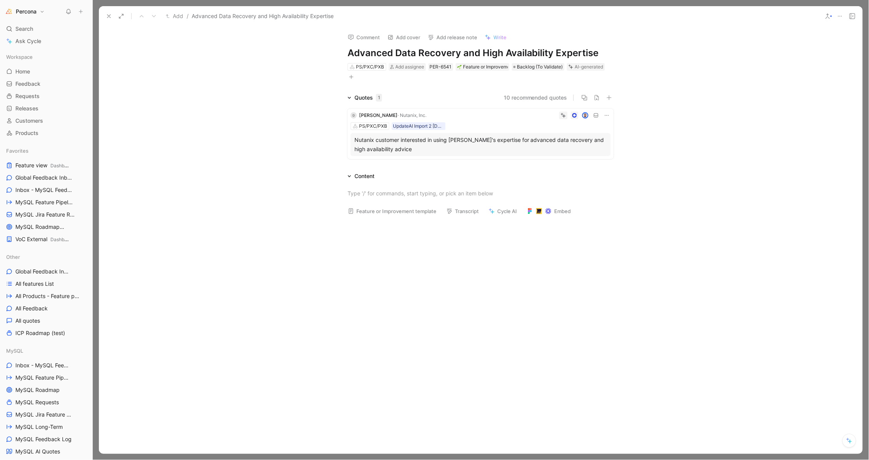
click at [607, 116] on icon at bounding box center [607, 115] width 6 height 6
click at [586, 165] on span "Delete quote" at bounding box center [583, 163] width 32 height 7
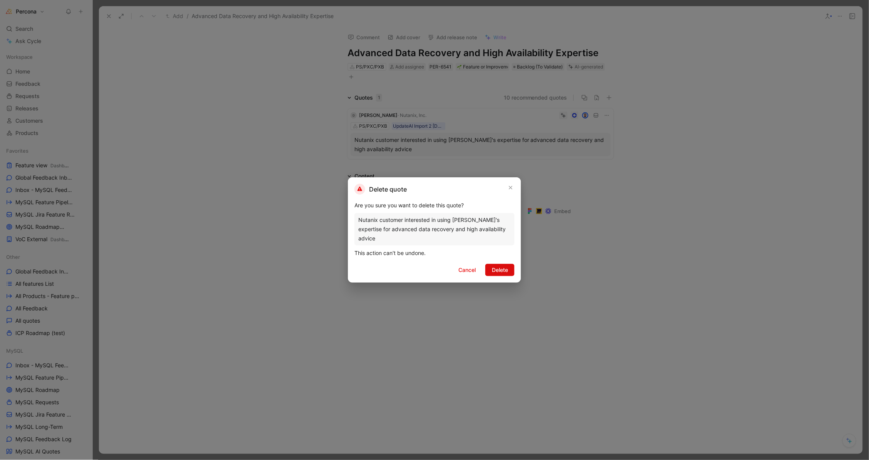
click at [502, 265] on span "Delete" at bounding box center [500, 269] width 16 height 9
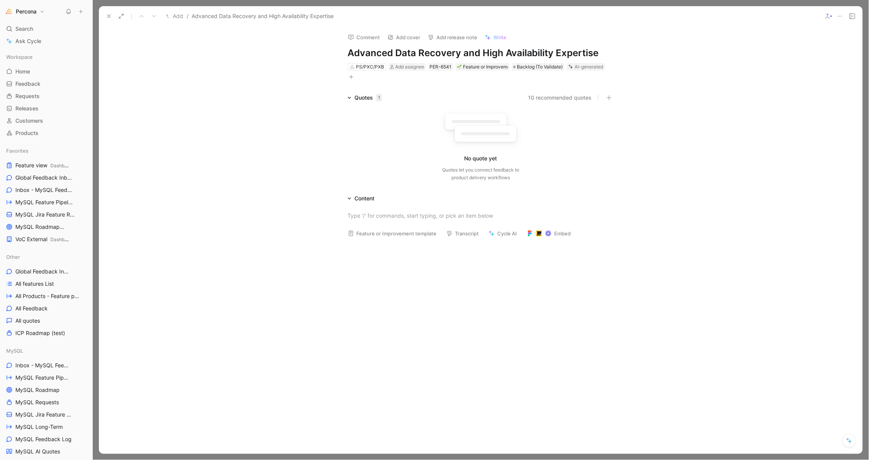
click at [839, 14] on icon at bounding box center [840, 16] width 6 height 6
click at [799, 71] on div "Delete" at bounding box center [802, 67] width 88 height 12
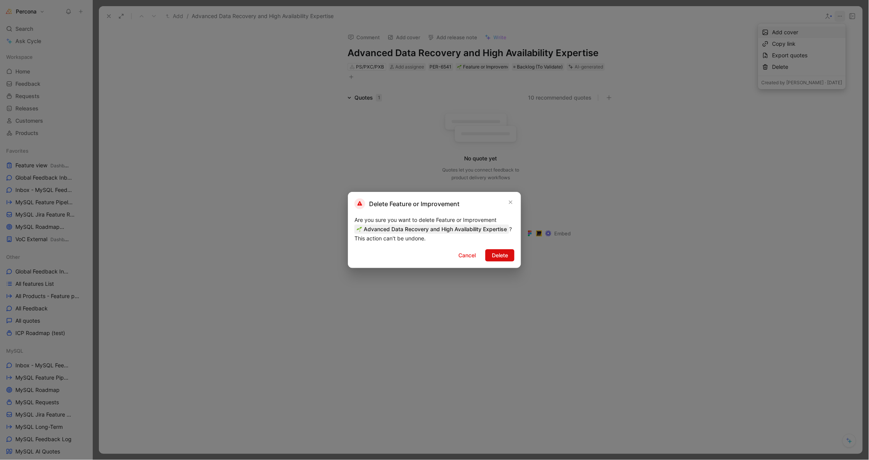
click at [497, 257] on span "Delete" at bounding box center [500, 255] width 16 height 9
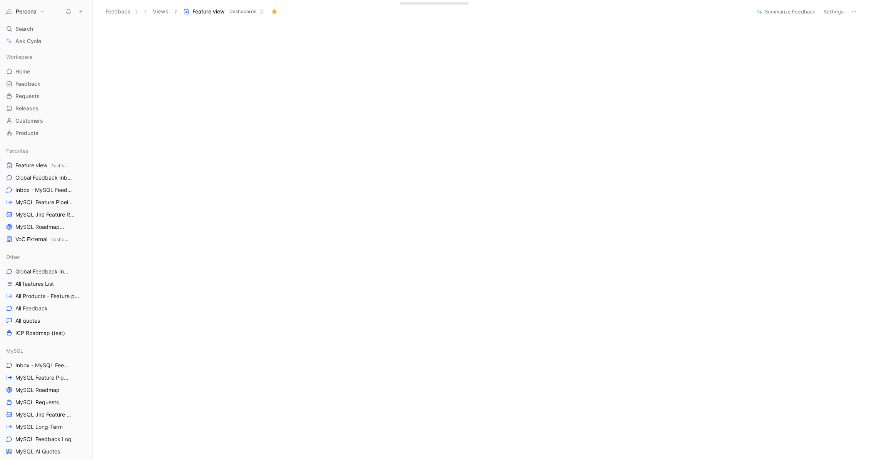
scroll to position [473, 0]
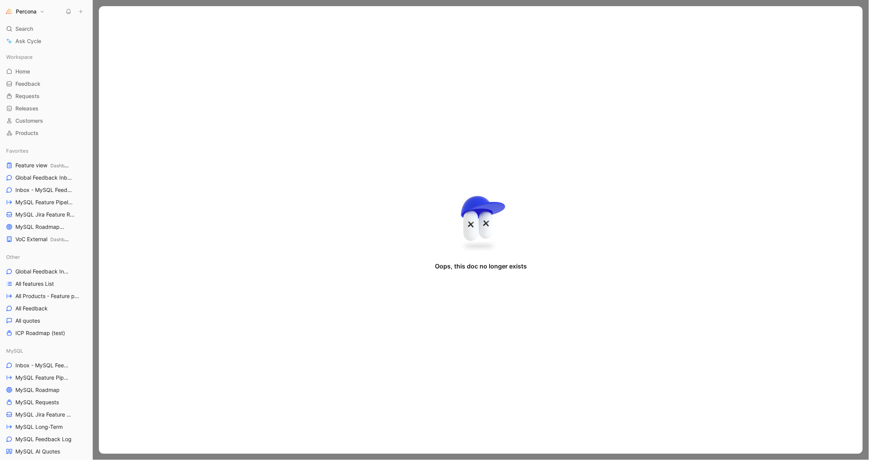
click at [107, 3] on div at bounding box center [481, 230] width 776 height 460
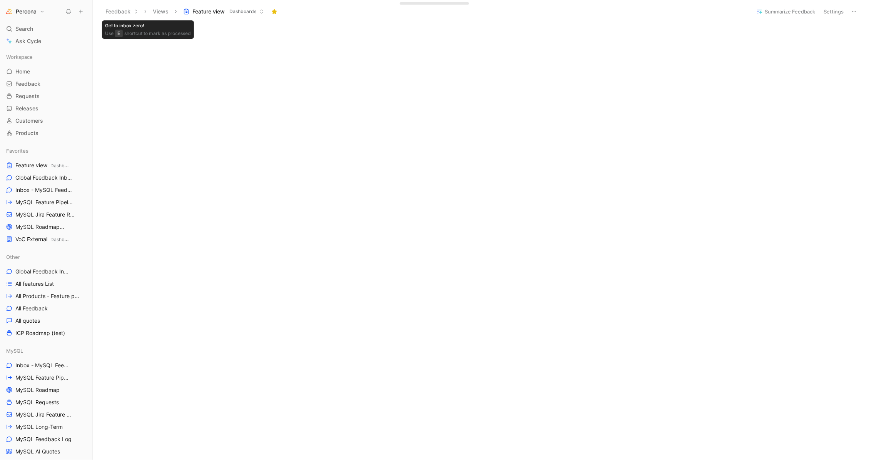
scroll to position [454, 0]
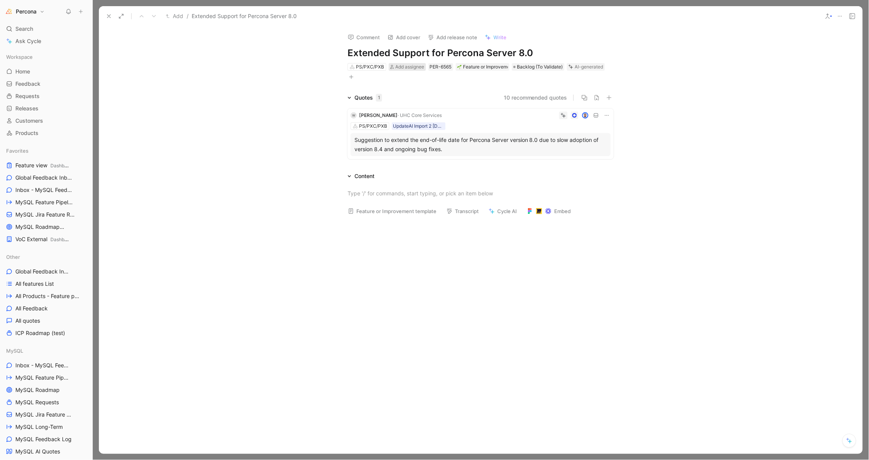
click at [412, 67] on span "Add assignee" at bounding box center [410, 67] width 29 height 6
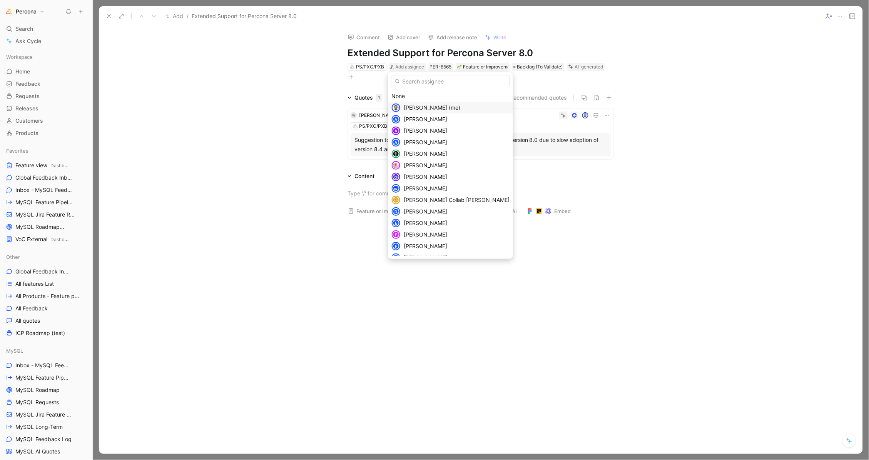
click at [414, 103] on div "[PERSON_NAME] (me)" at bounding box center [457, 107] width 106 height 9
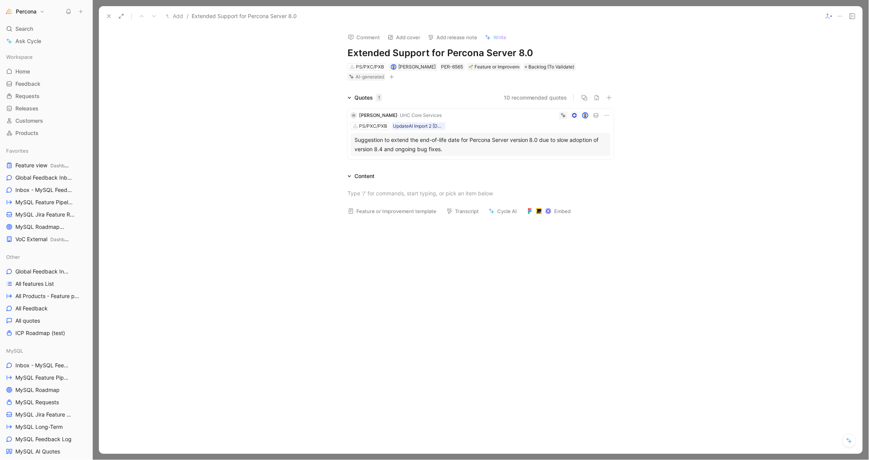
click at [110, 17] on use at bounding box center [108, 16] width 3 height 3
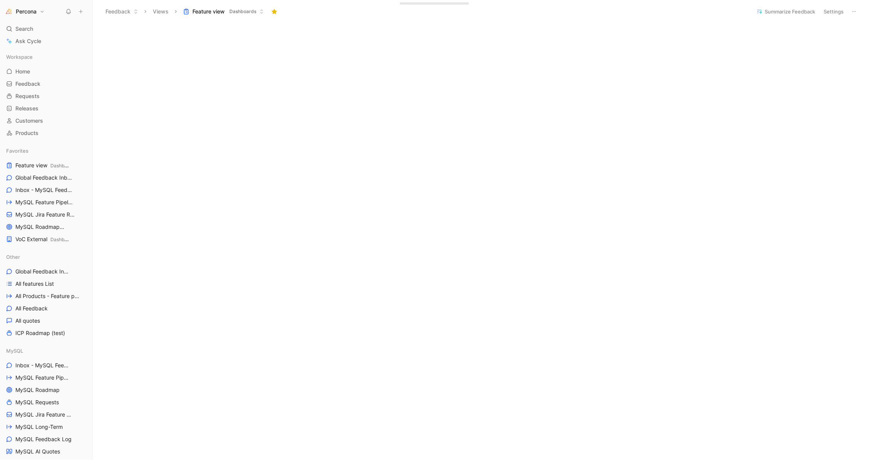
scroll to position [355, 0]
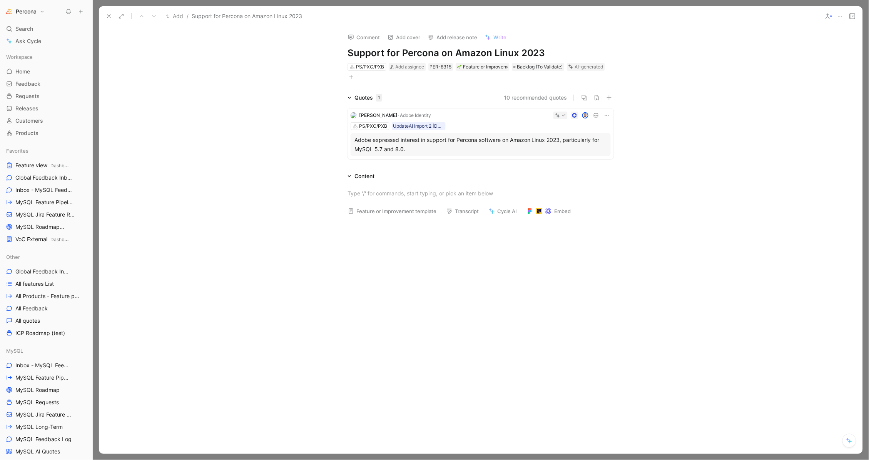
click at [106, 15] on icon at bounding box center [109, 16] width 6 height 6
